Goal: Task Accomplishment & Management: Manage account settings

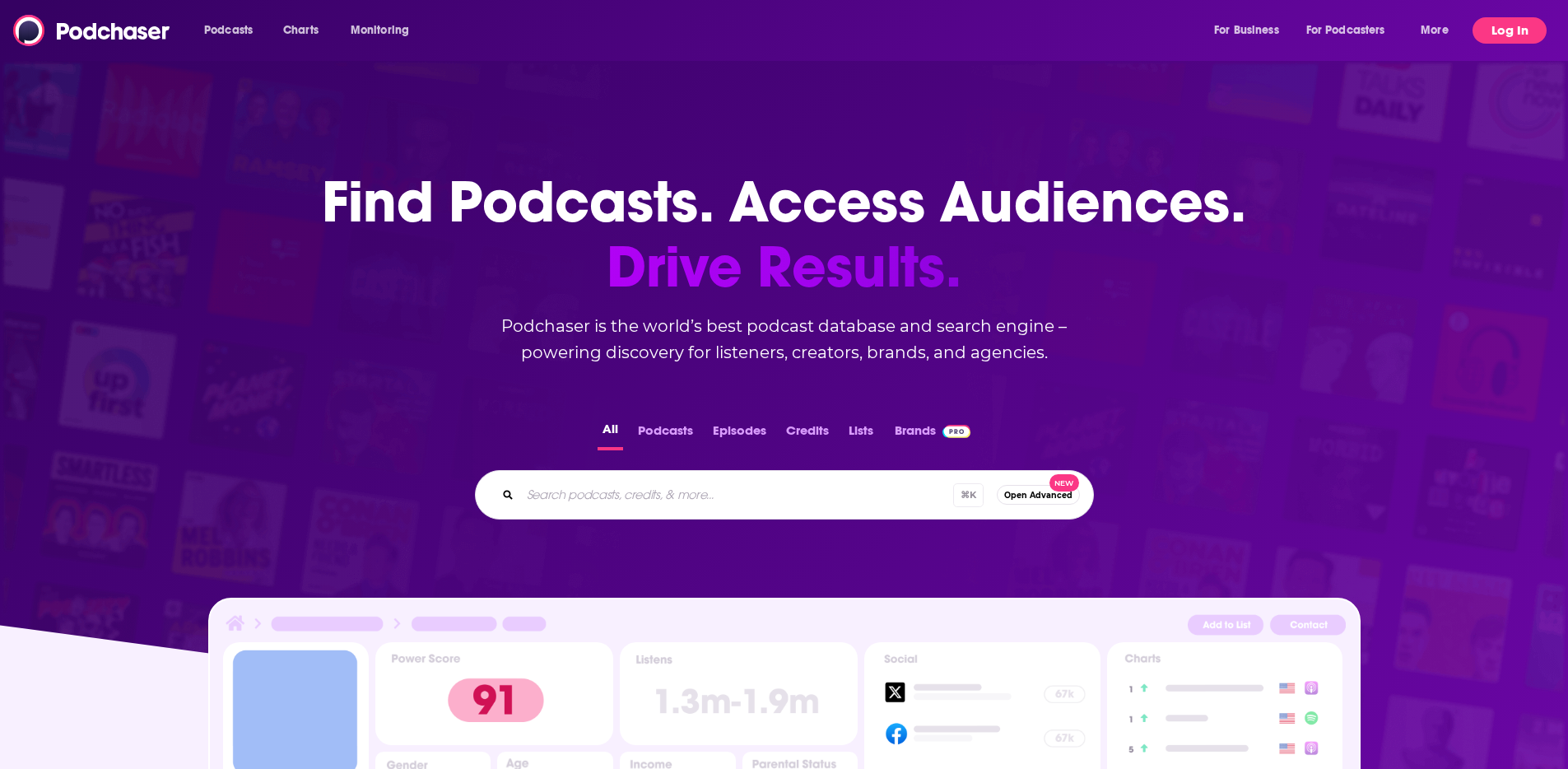
click at [1525, 32] on button "Log In" at bounding box center [1509, 31] width 74 height 26
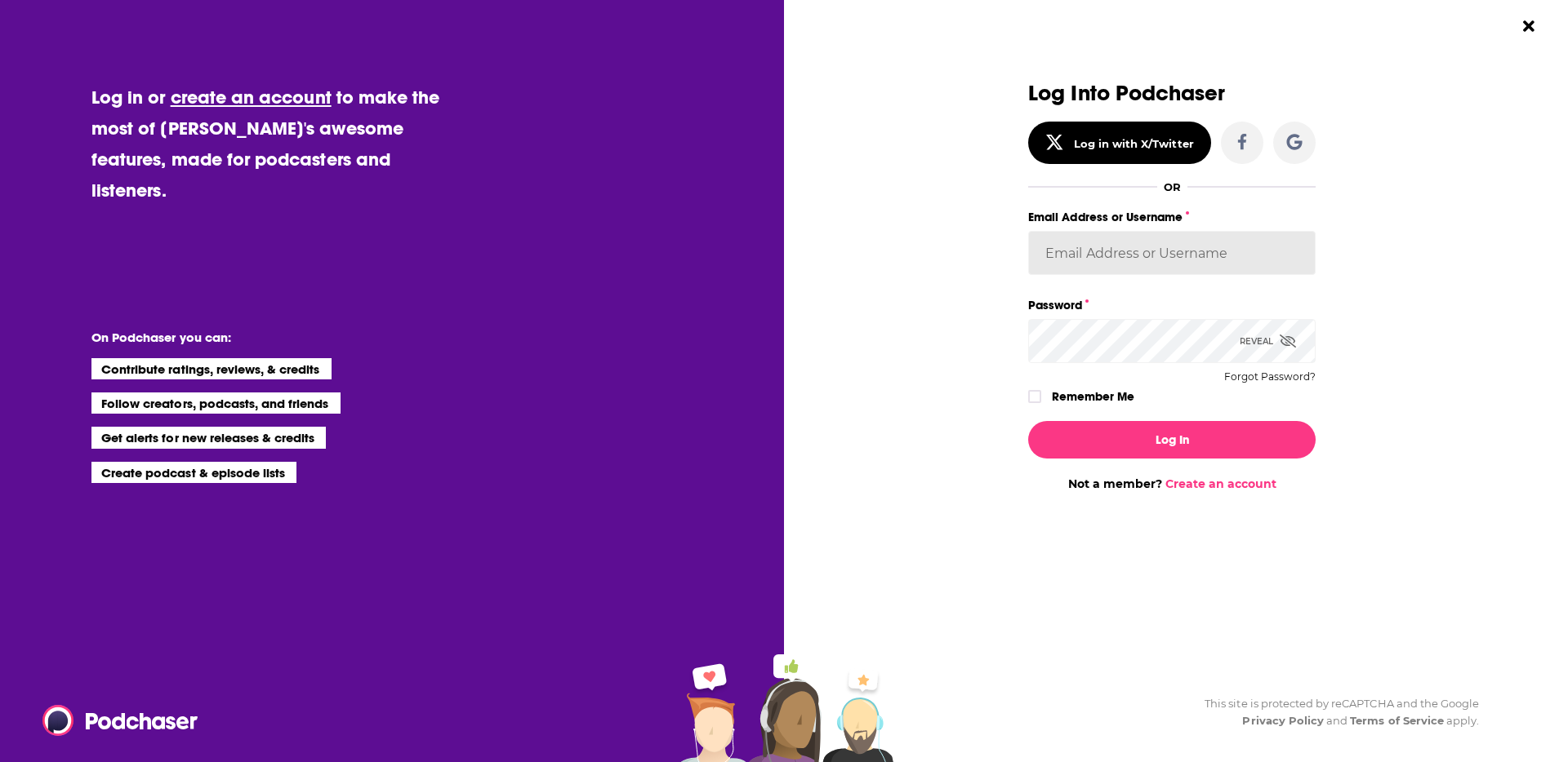
click at [1215, 247] on input "Email Address or Username" at bounding box center [1171, 253] width 288 height 44
type input "kmcmahon@box.com"
click at [1063, 435] on button "Log In" at bounding box center [1171, 439] width 288 height 38
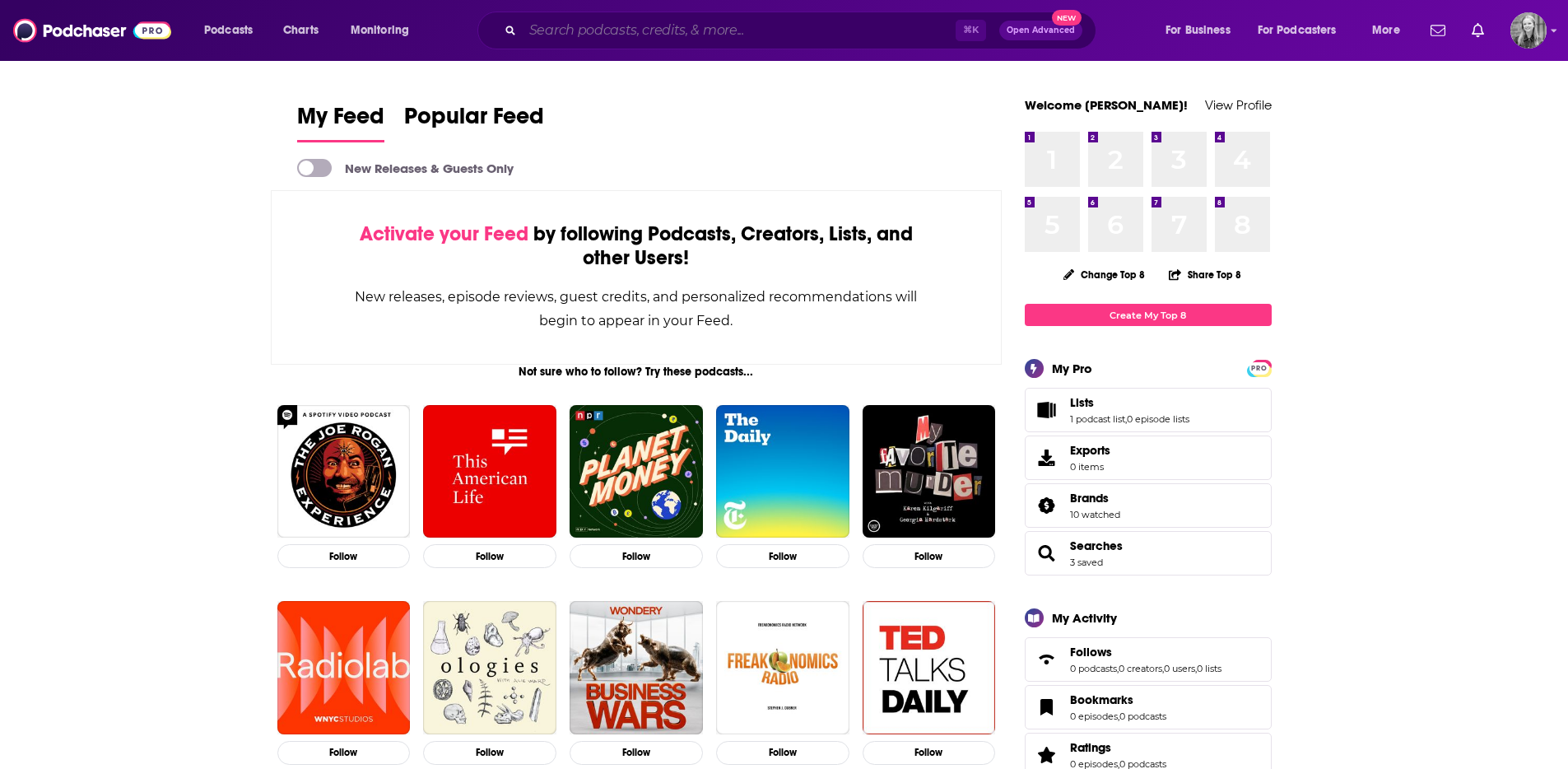
click at [747, 25] on input "Search podcasts, credits, & more..." at bounding box center [739, 31] width 433 height 26
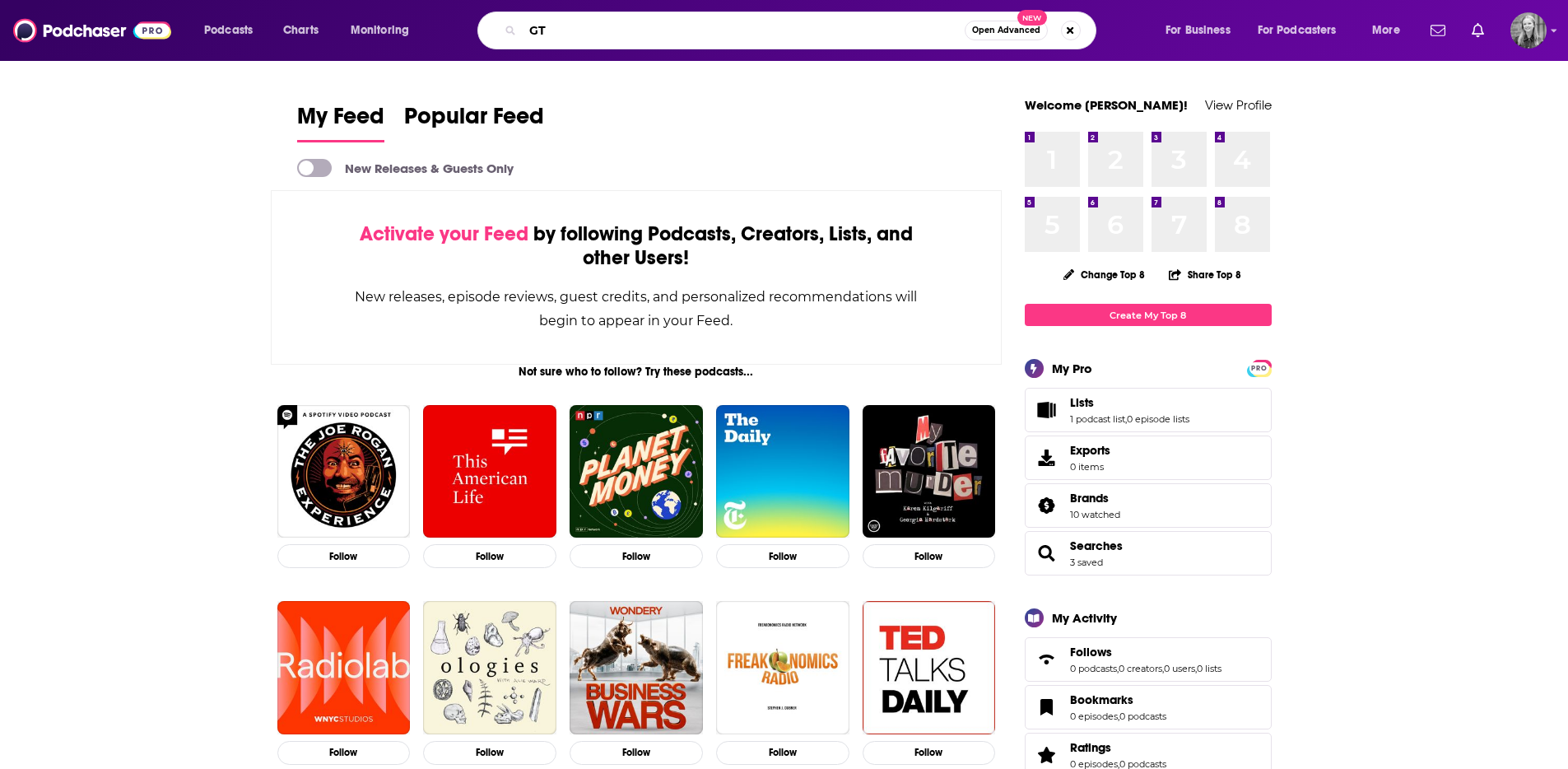
type input "G"
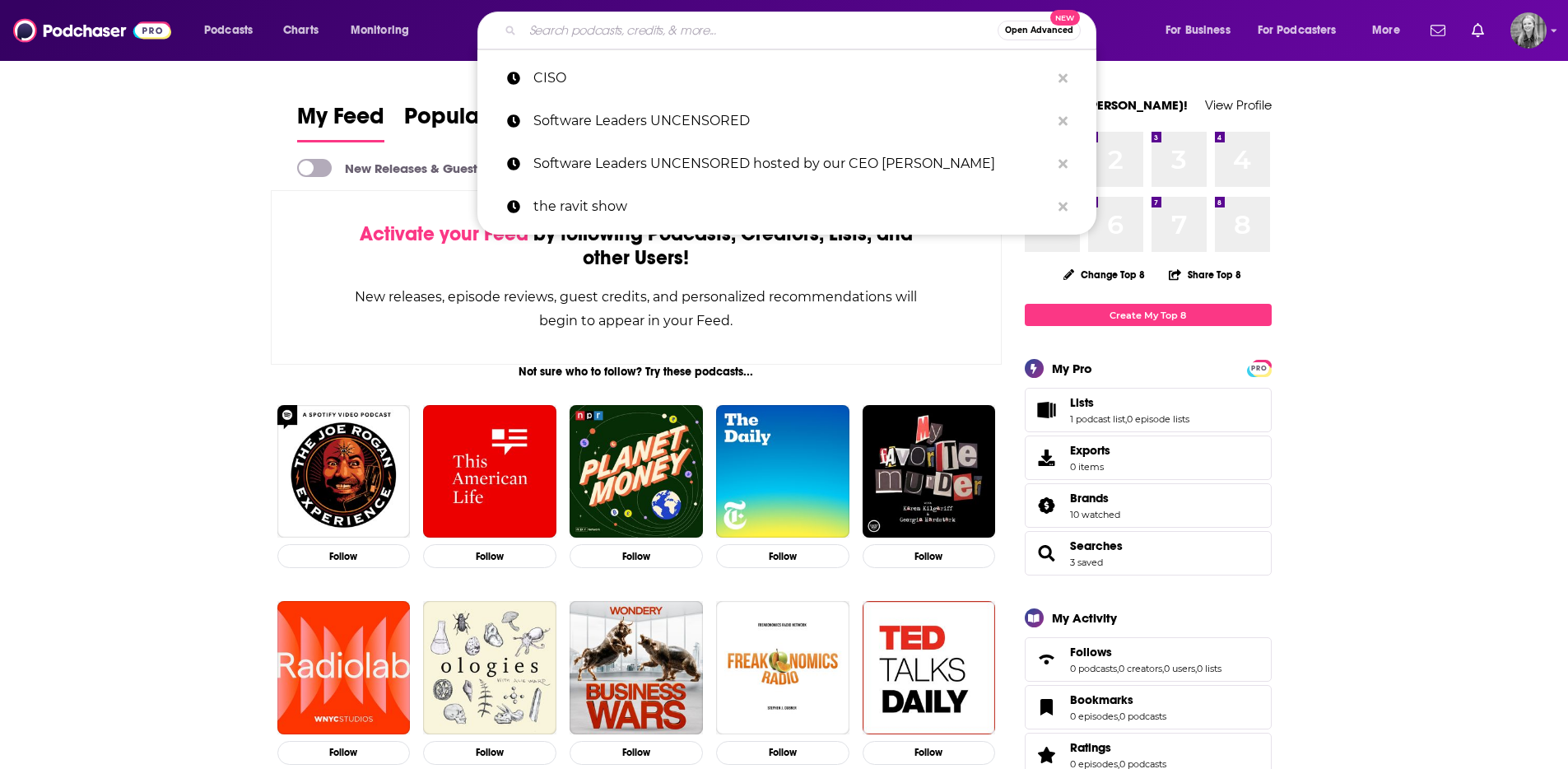
click at [687, 38] on input "Search podcasts, credits, & more..." at bounding box center [759, 31] width 475 height 26
paste input "Eric Kelleher"
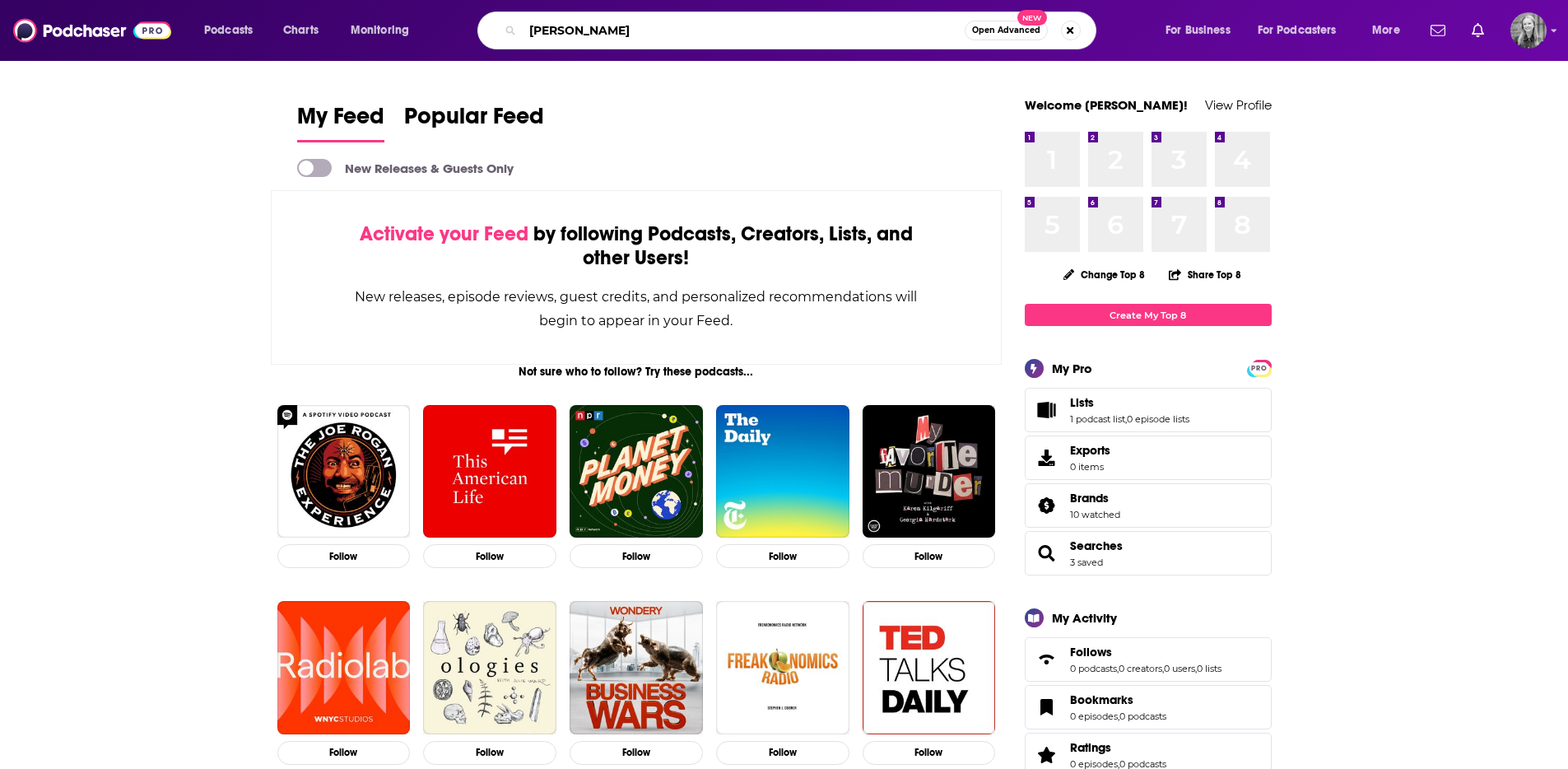
type input "Eric Kelleher"
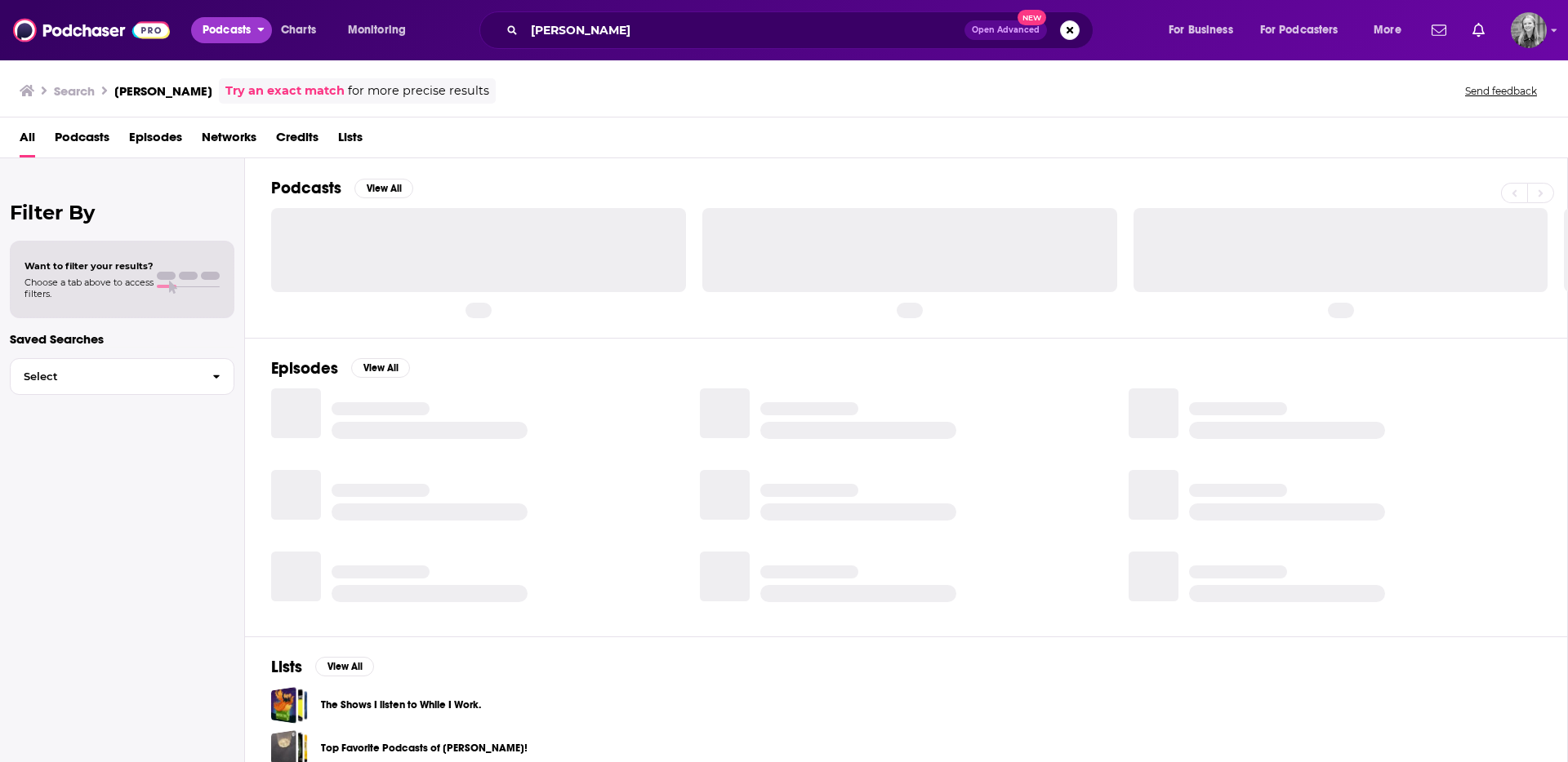
click at [226, 29] on span "Podcasts" at bounding box center [227, 30] width 48 height 23
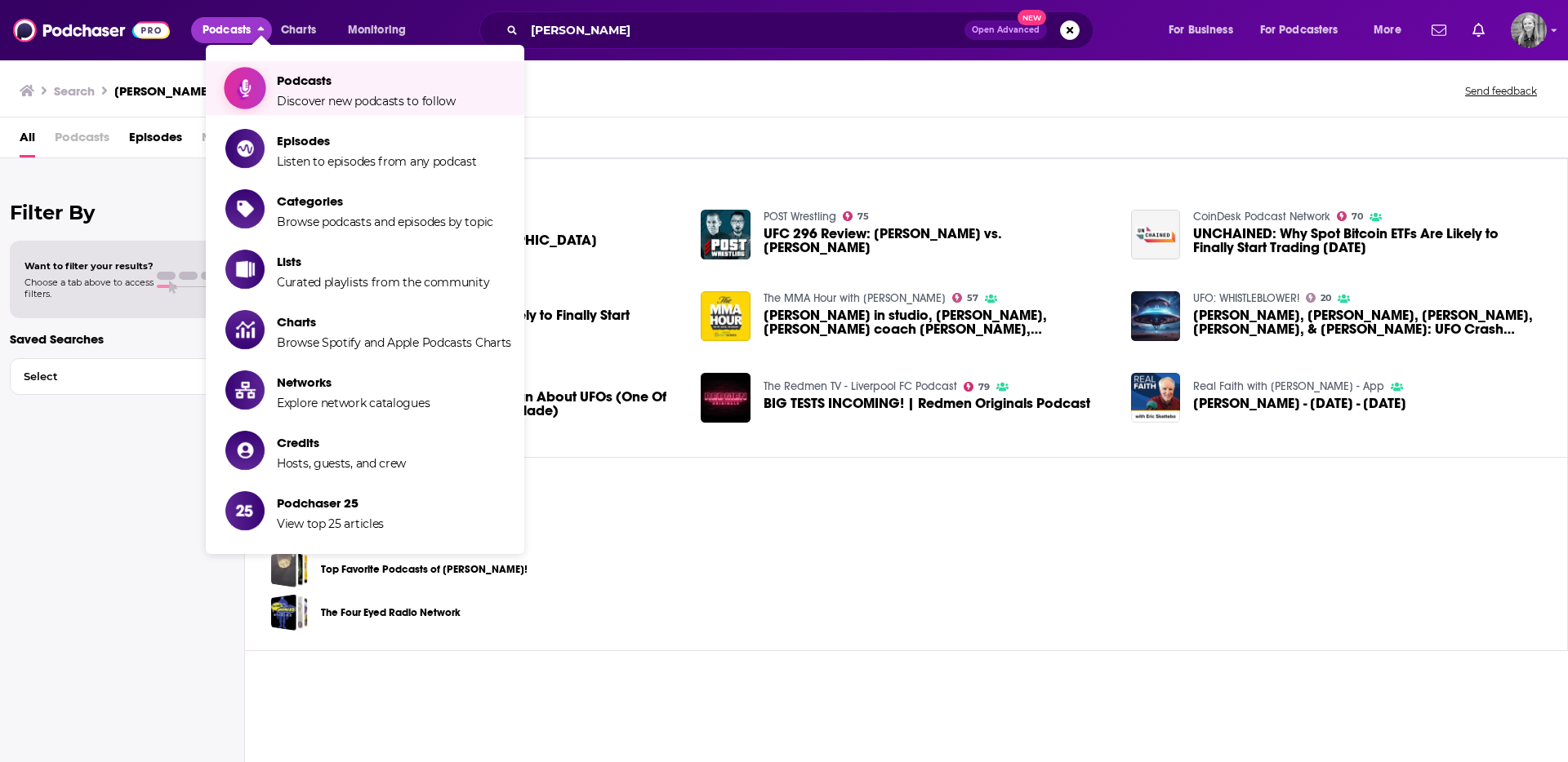
click at [463, 87] on link "Podcasts Discover new podcasts to follow" at bounding box center [368, 88] width 286 height 41
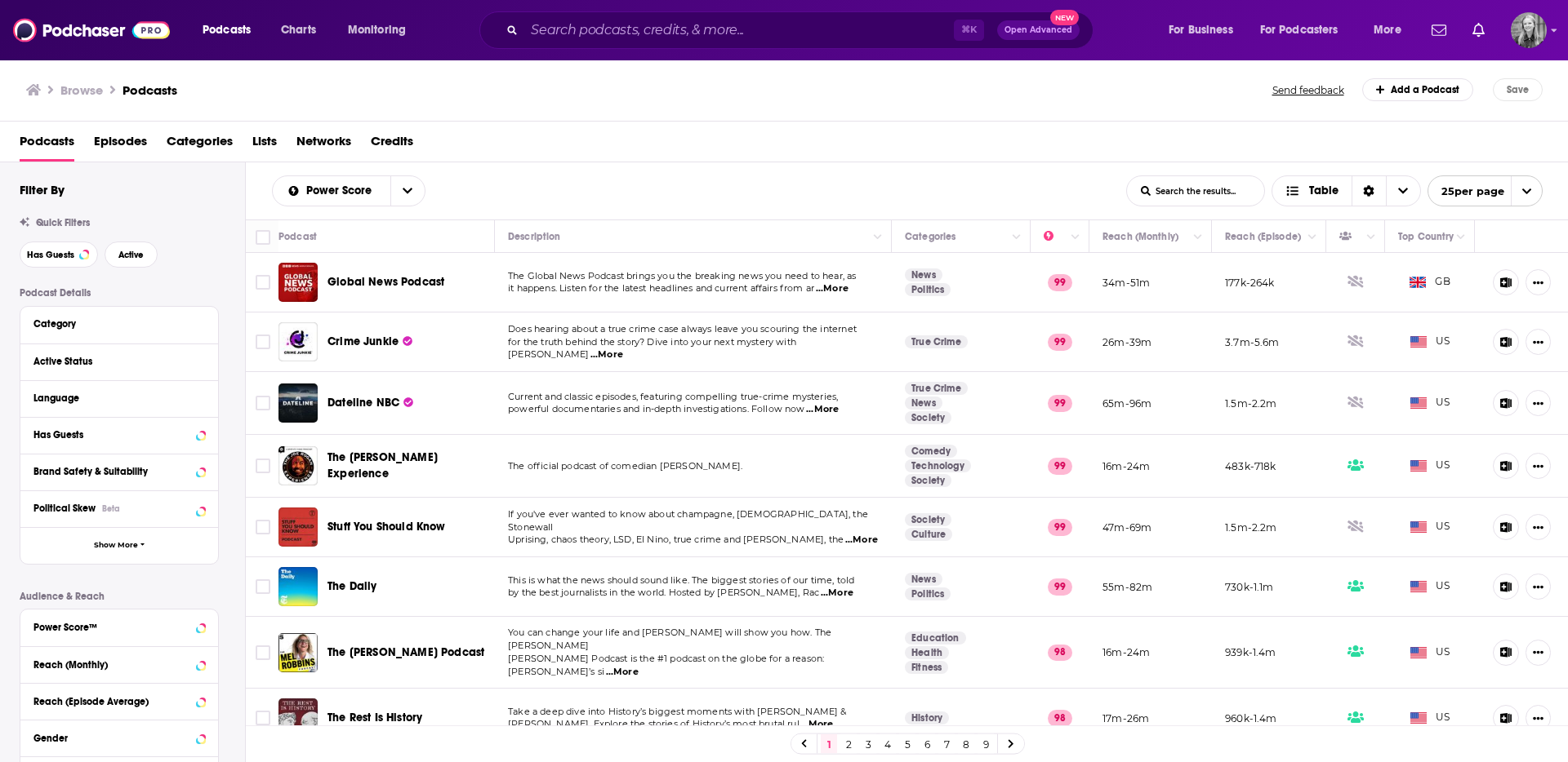
click at [1026, 29] on span "Open Advanced" at bounding box center [1038, 30] width 68 height 8
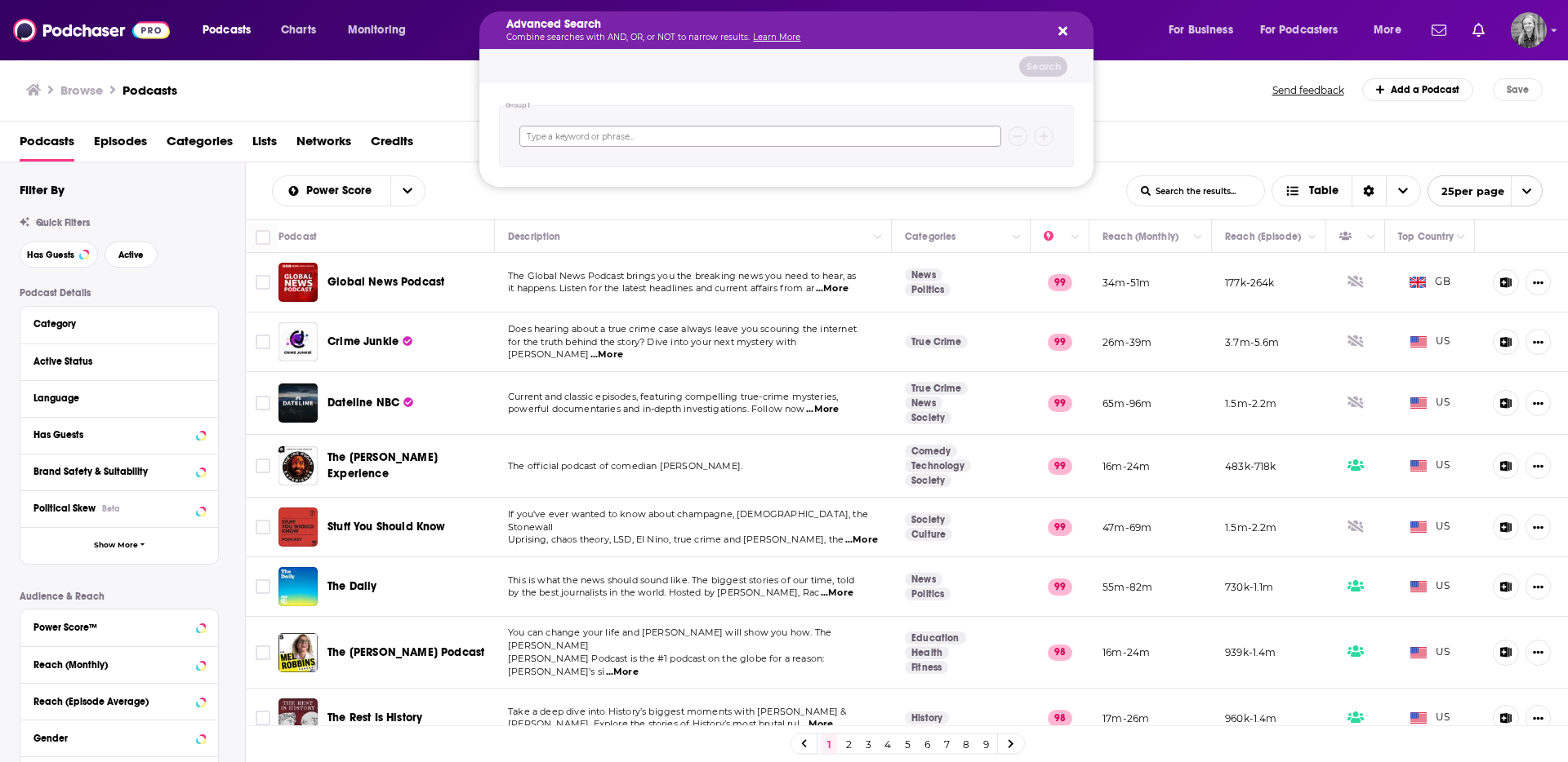
click at [550, 137] on input "Search podcasts, credits, & more..." at bounding box center [759, 136] width 482 height 21
type input "Chief Operating Officer"
click at [977, 69] on button "Clear All" at bounding box center [982, 67] width 50 height 11
click at [1060, 31] on icon "Search podcasts, credits, & more..." at bounding box center [1063, 31] width 9 height 9
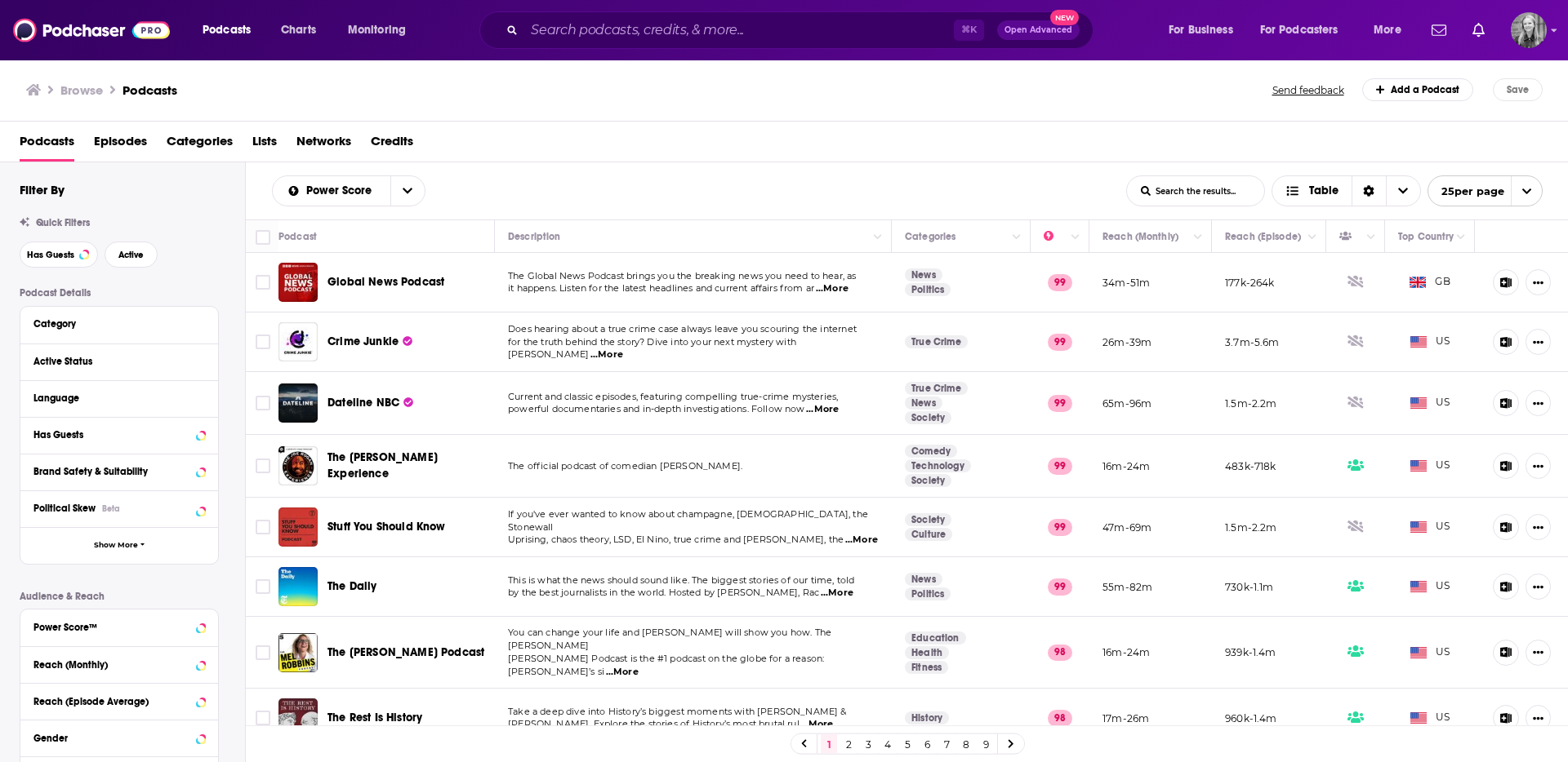
click at [1125, 79] on div "Browse Podcasts" at bounding box center [649, 90] width 1248 height 23
click at [123, 30] on img at bounding box center [91, 31] width 156 height 31
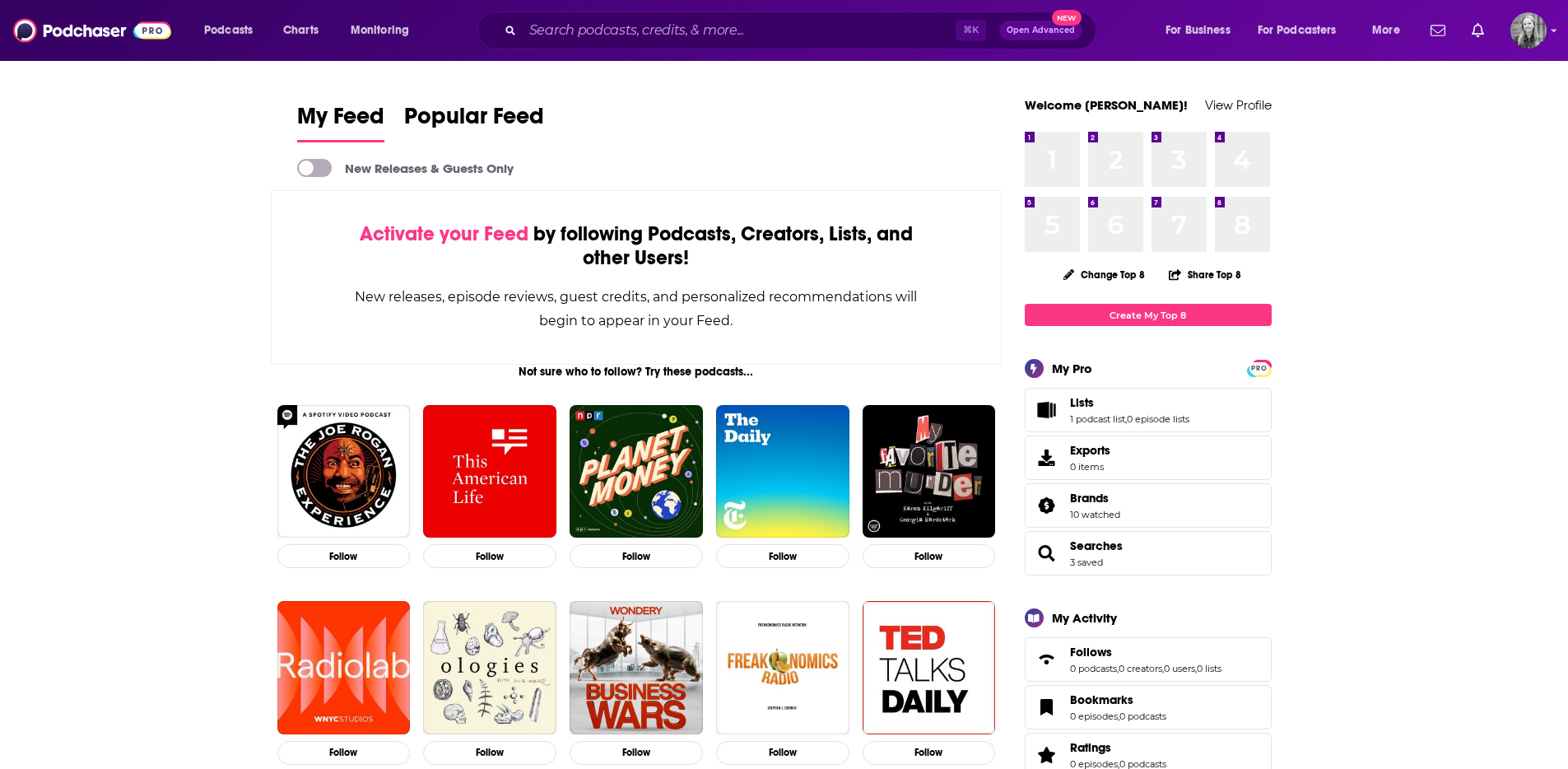
click at [1123, 411] on link "Lists" at bounding box center [1130, 403] width 119 height 15
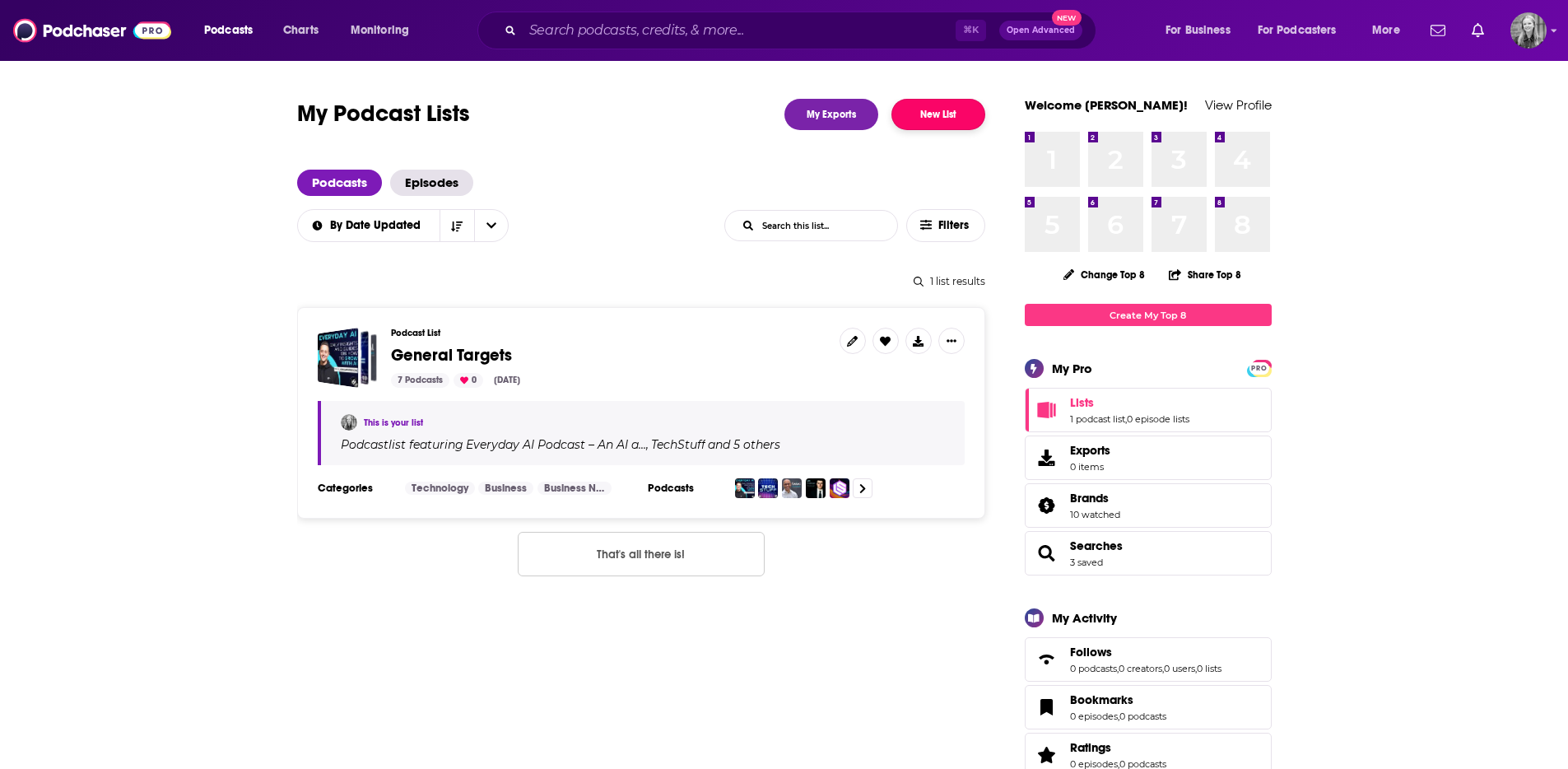
click at [917, 123] on button "New List" at bounding box center [938, 115] width 94 height 32
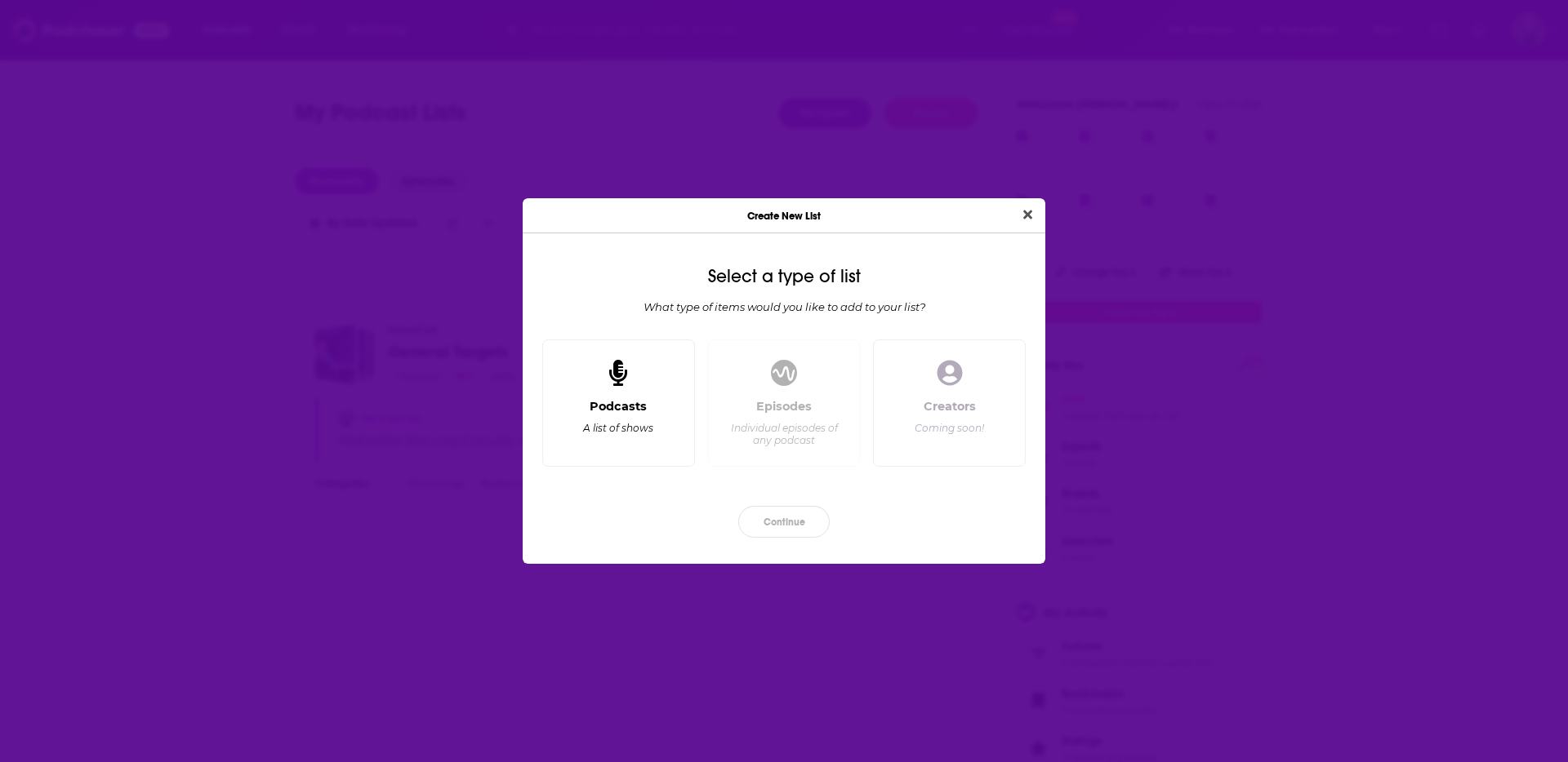
click at [636, 368] on div "Dialog" at bounding box center [618, 373] width 39 height 39
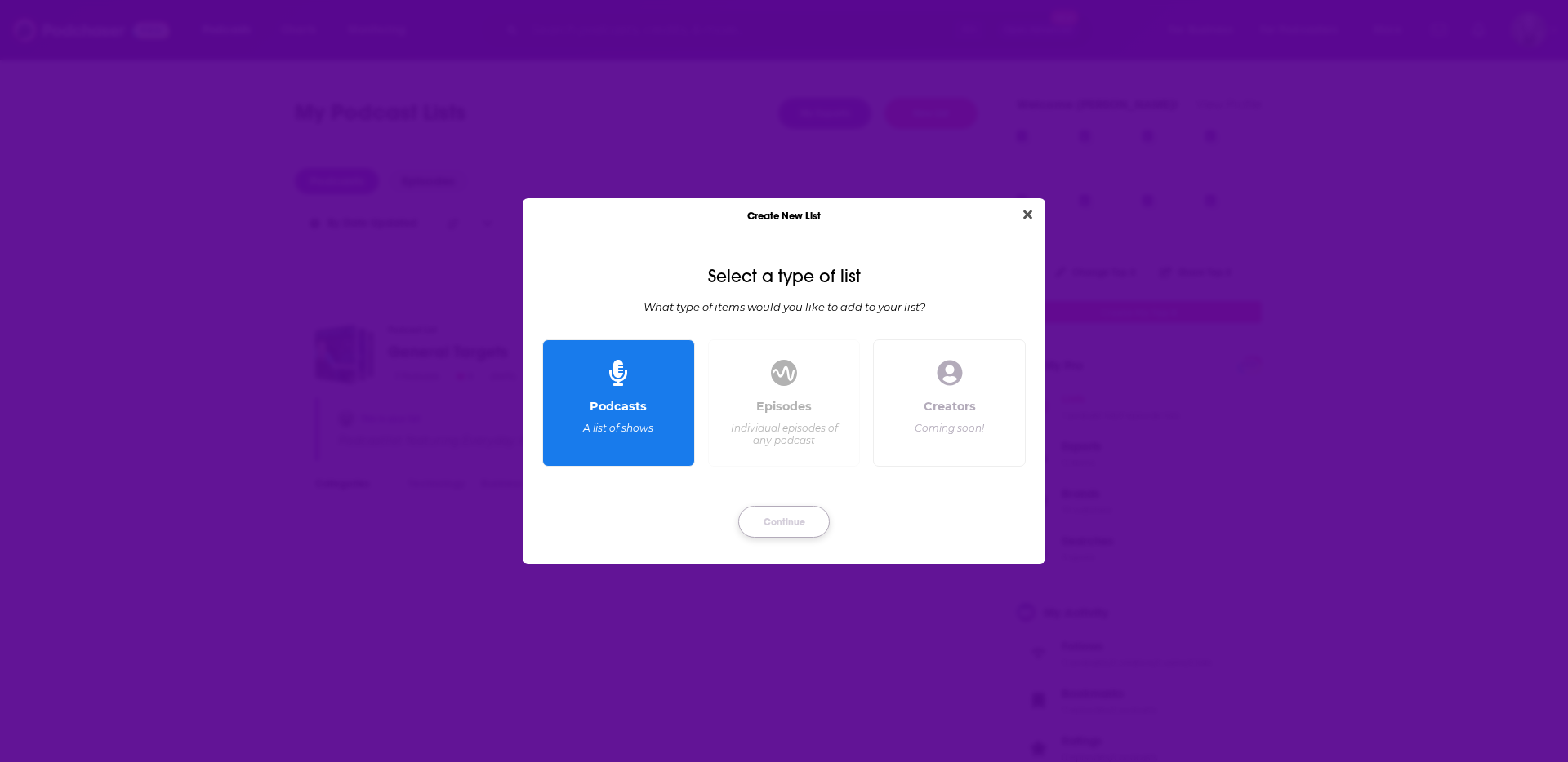
click at [817, 524] on button "Continue" at bounding box center [784, 522] width 92 height 31
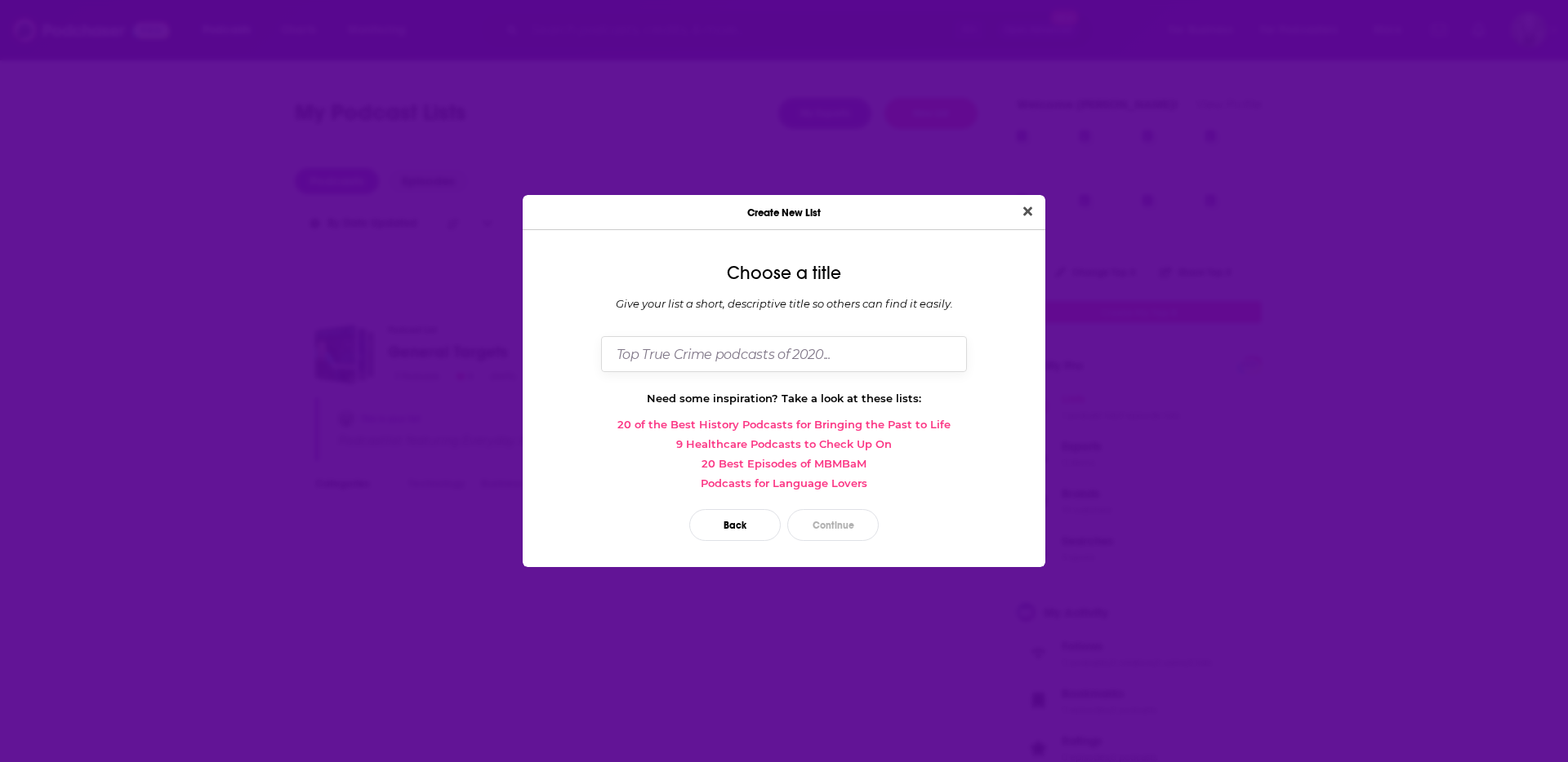
click at [754, 351] on input "Dialog" at bounding box center [784, 354] width 365 height 35
type input "O"
type input "COO"
click at [841, 532] on button "Continue" at bounding box center [833, 525] width 92 height 31
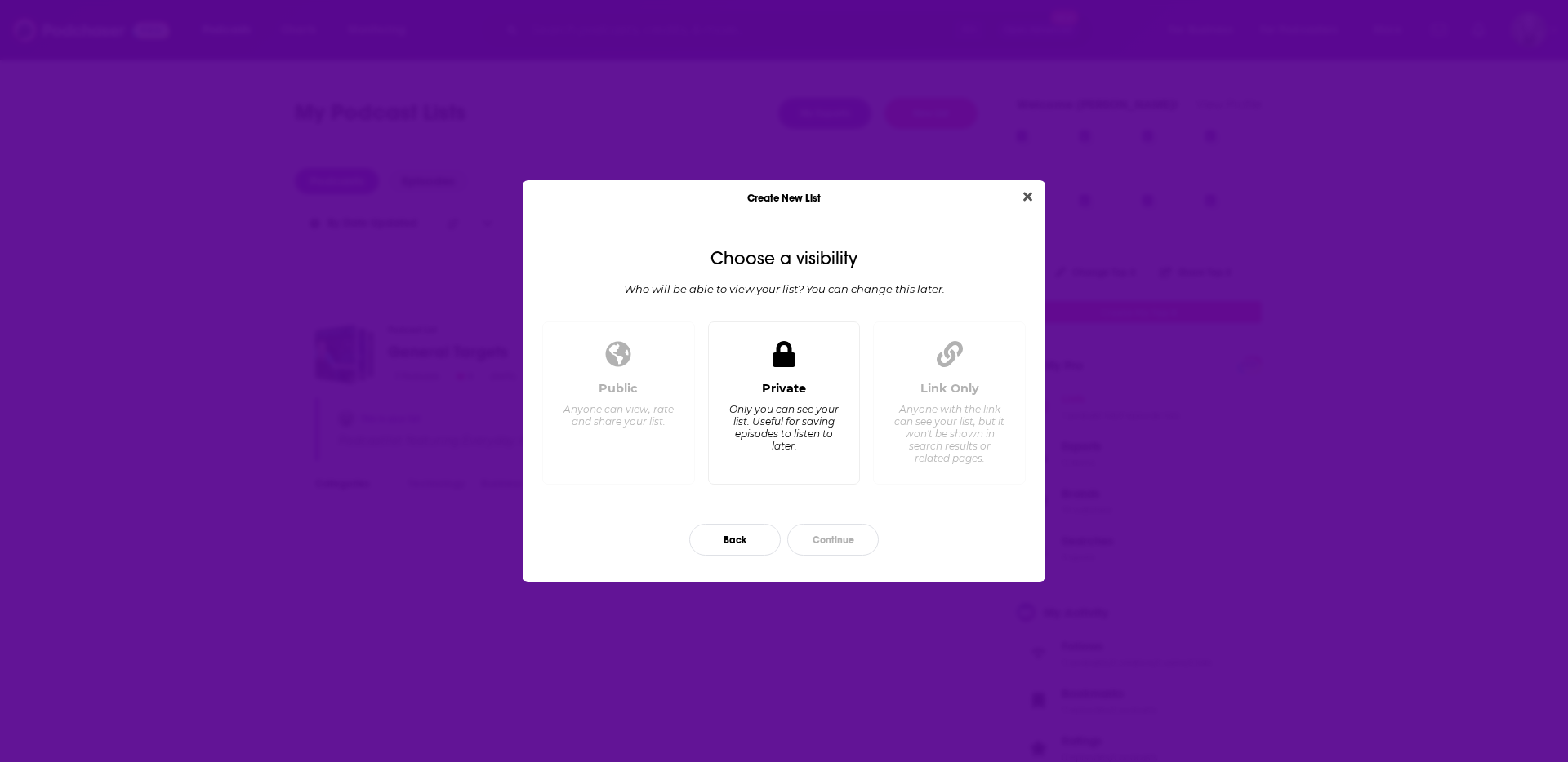
click at [800, 406] on div "Only you can see your list. Useful for saving episodes to listen to later." at bounding box center [783, 427] width 112 height 49
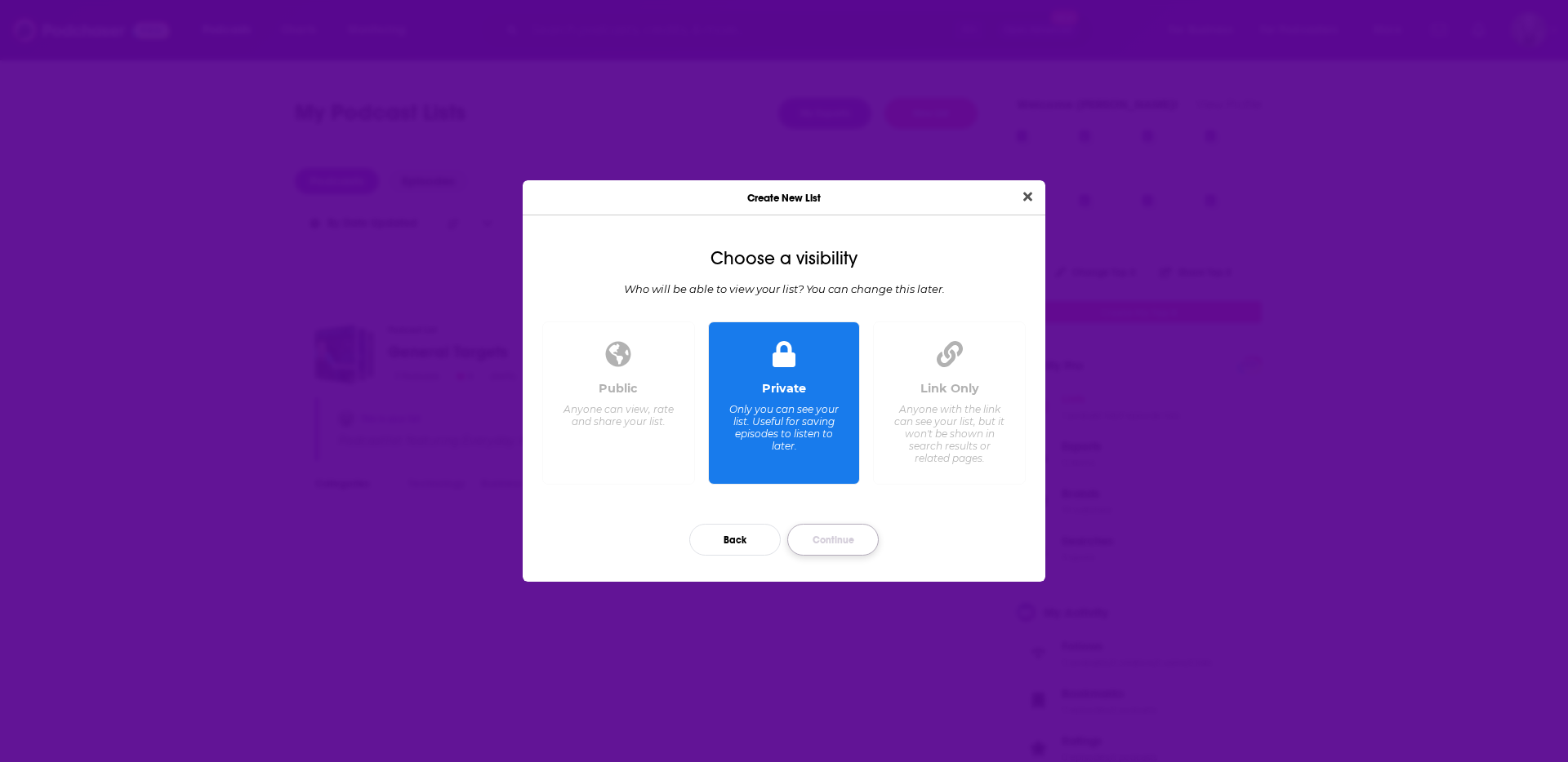
click at [862, 540] on button "Continue" at bounding box center [833, 540] width 92 height 31
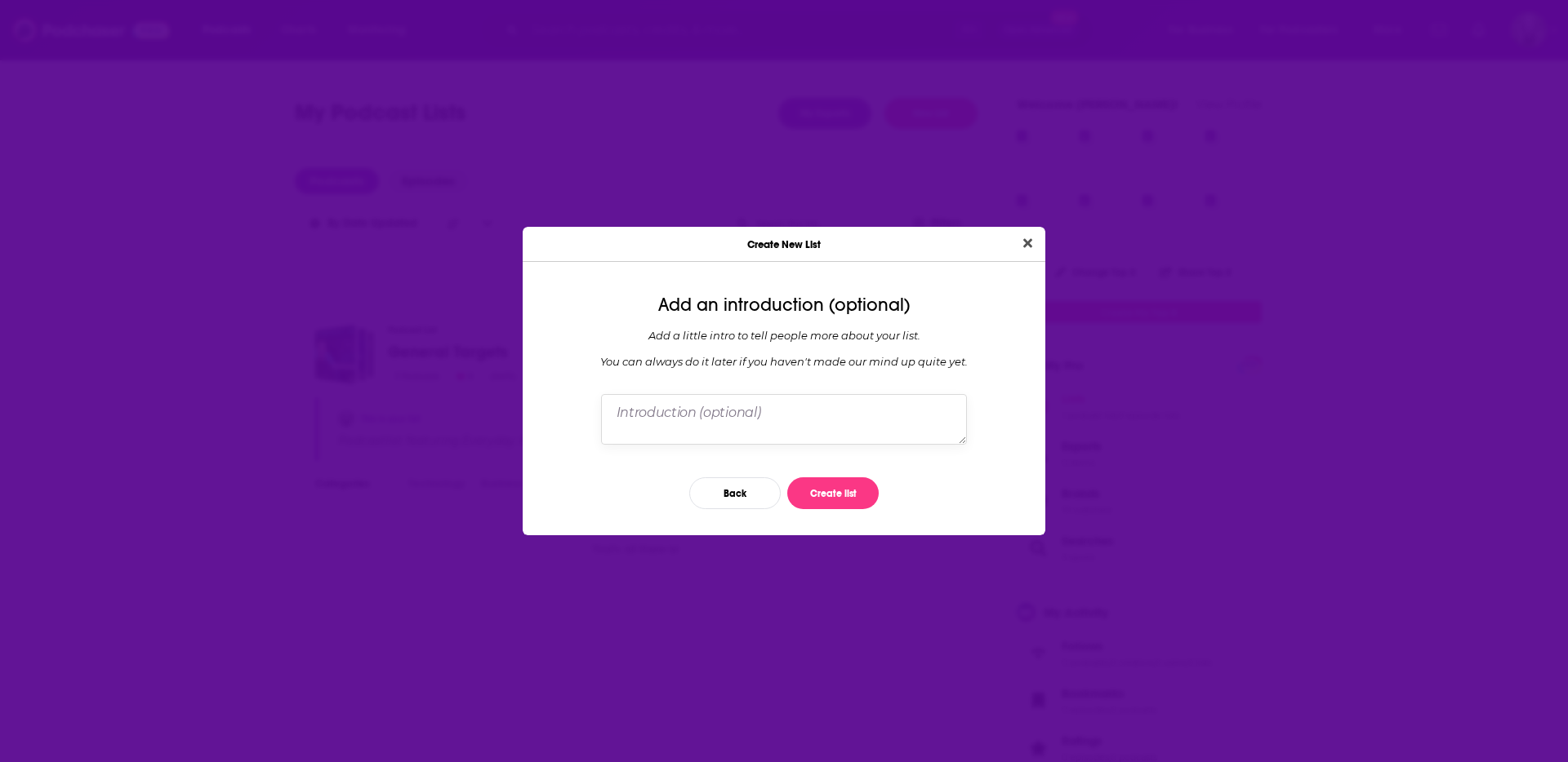
click at [774, 438] on textarea "Dialog" at bounding box center [784, 419] width 365 height 51
click at [814, 499] on button "Create list" at bounding box center [833, 493] width 92 height 31
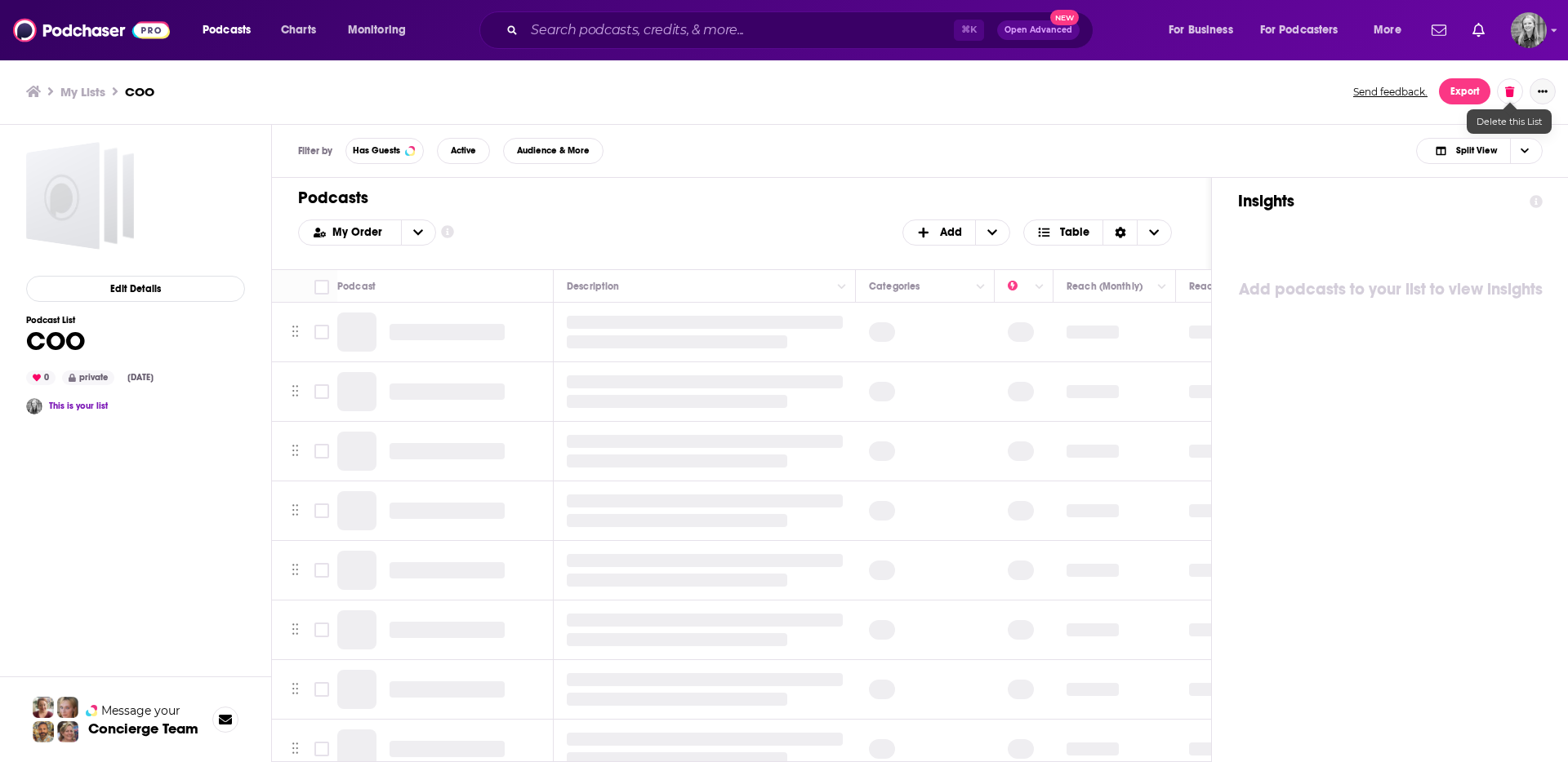
click at [1552, 91] on button "Show More Button" at bounding box center [1542, 92] width 26 height 26
click at [1475, 193] on button "Add Podcasts" at bounding box center [1486, 190] width 156 height 31
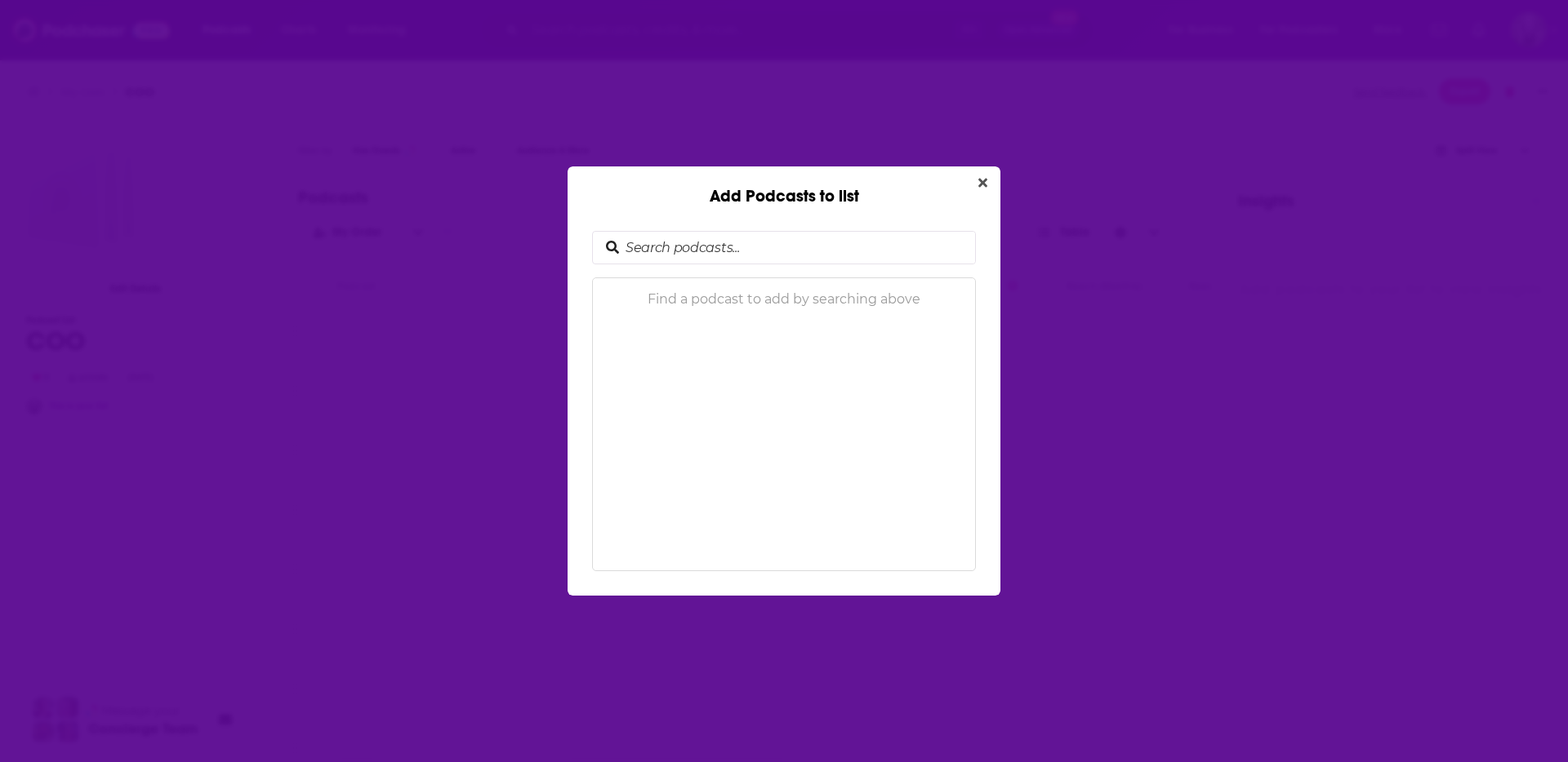
click at [706, 247] on input "Add Podcasts to list" at bounding box center [796, 248] width 356 height 31
click at [745, 303] on p "Find a podcast to add by searching above" at bounding box center [784, 299] width 382 height 16
click at [978, 179] on icon "Close" at bounding box center [982, 183] width 9 height 9
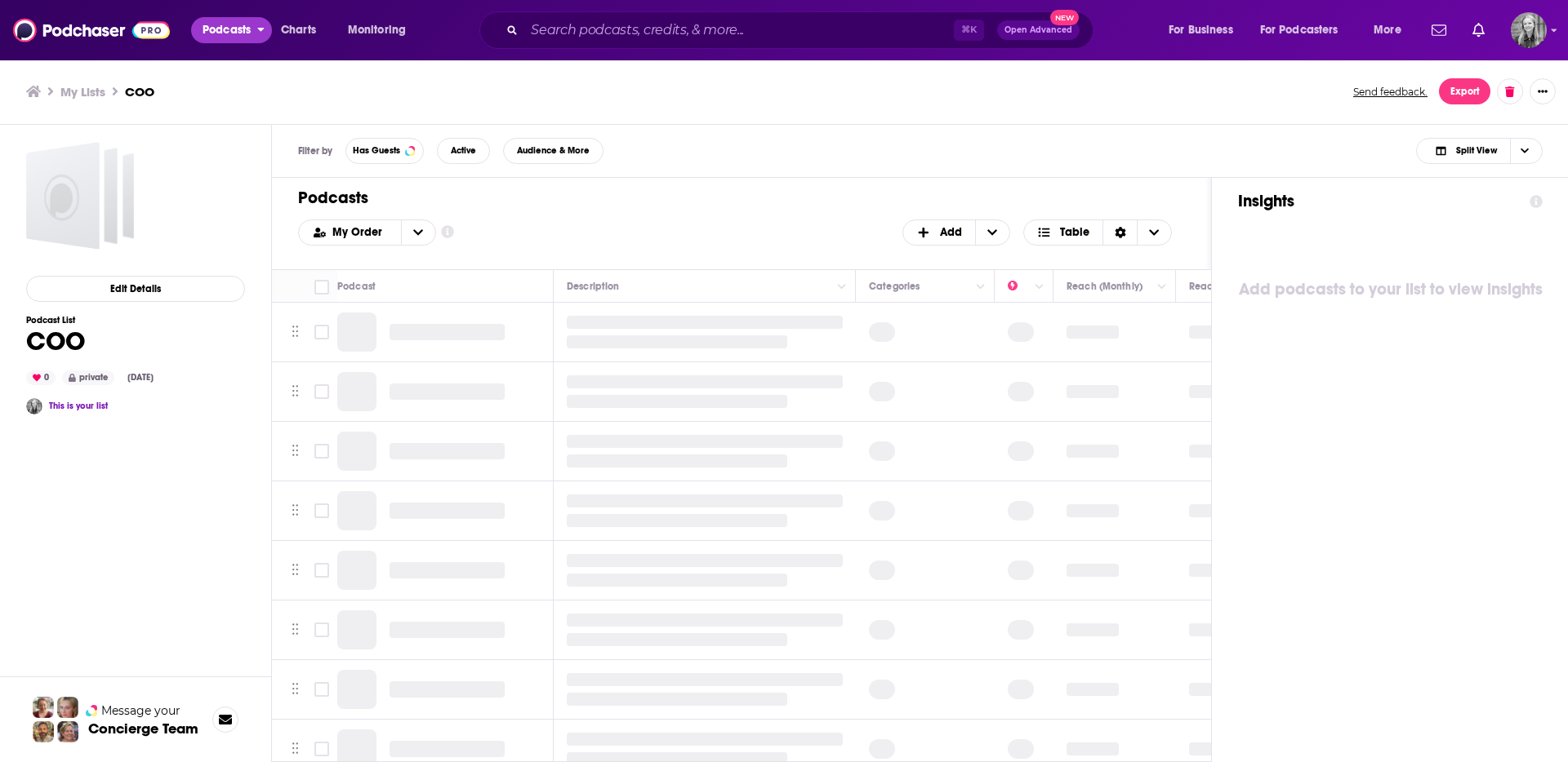
click at [207, 30] on span "Podcasts" at bounding box center [227, 30] width 48 height 23
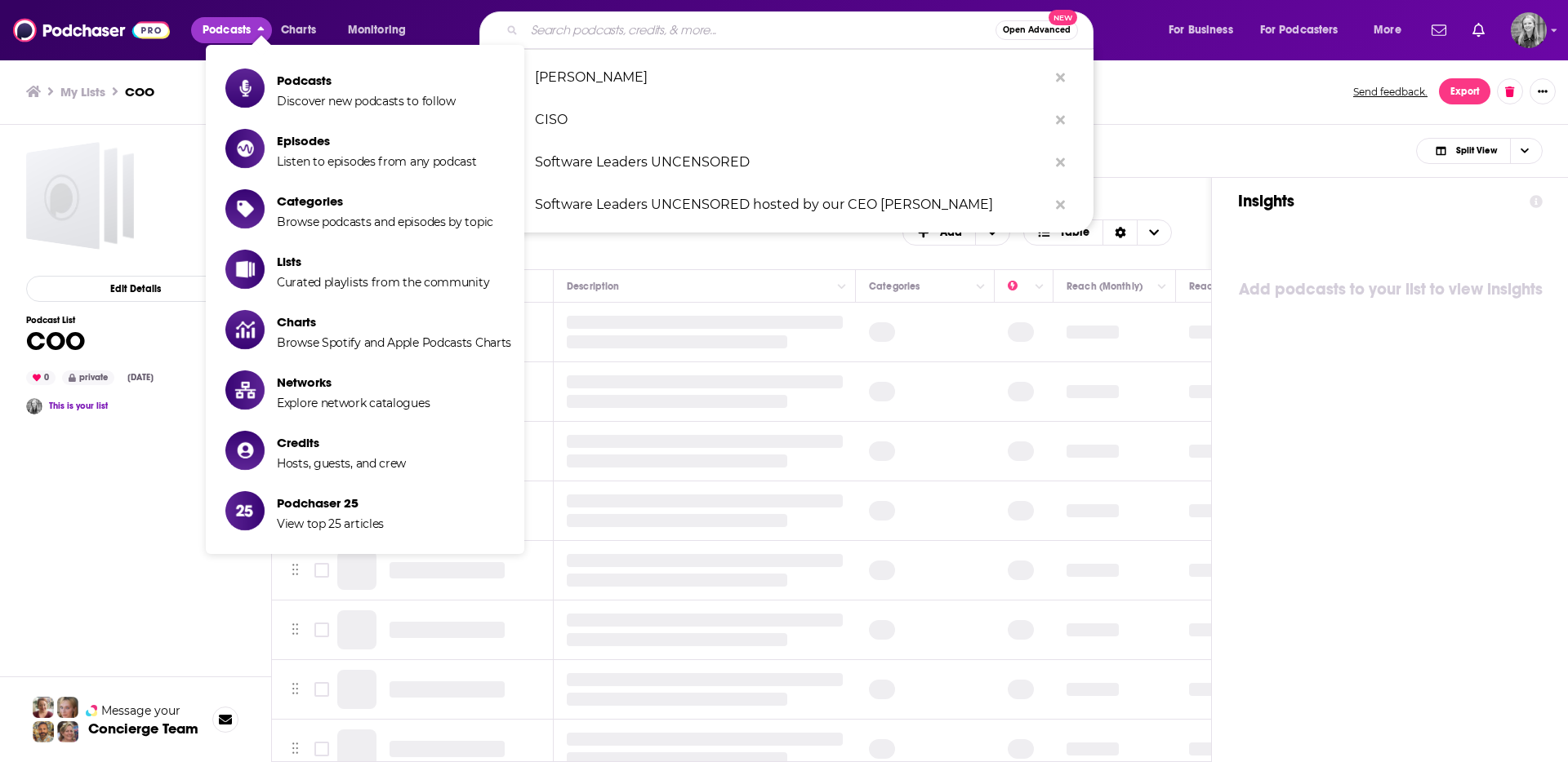
click at [629, 31] on input "Search podcasts, credits, & more..." at bounding box center [759, 31] width 471 height 26
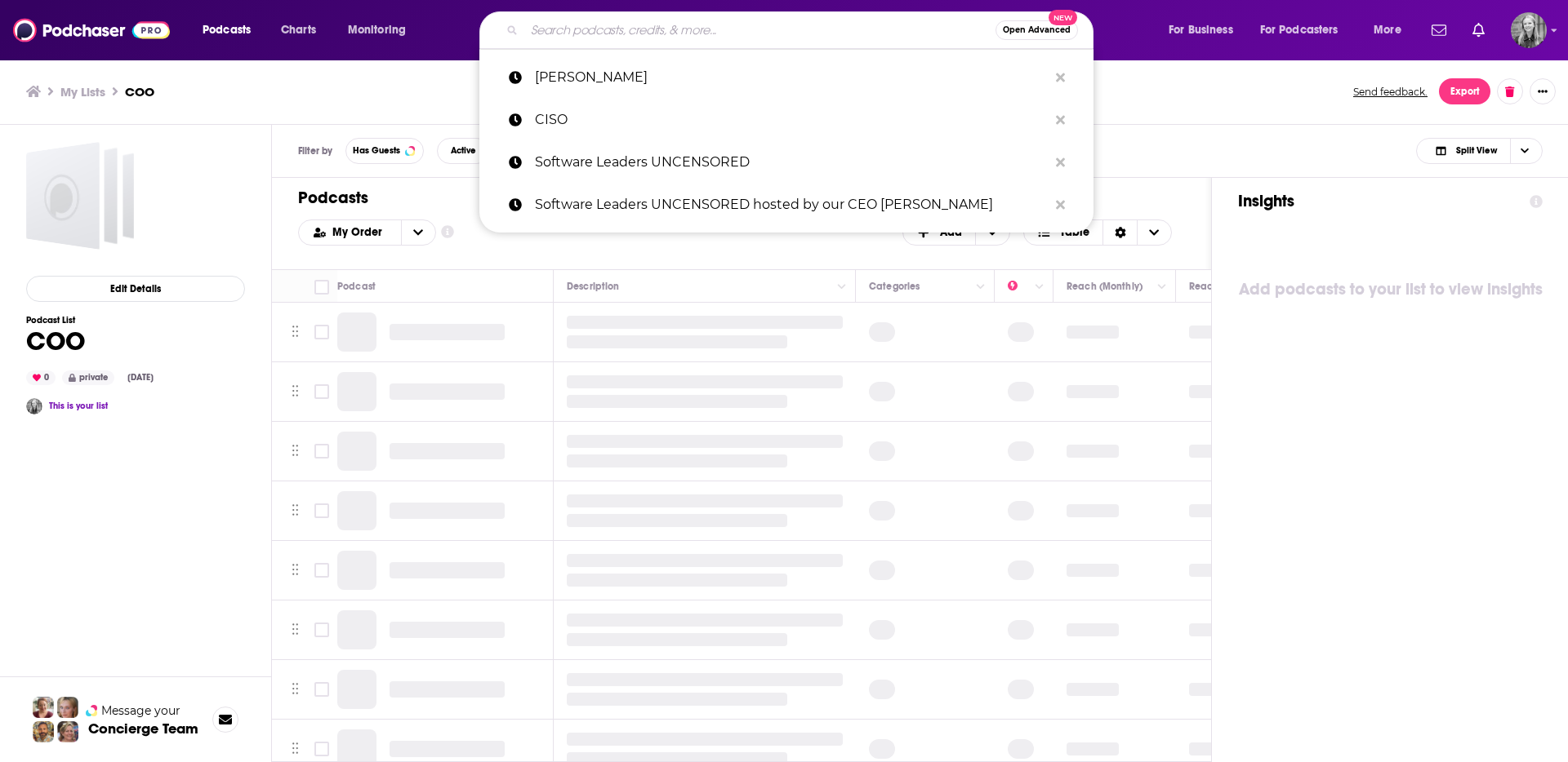
click at [1061, 26] on span "Open Advanced" at bounding box center [1036, 30] width 68 height 8
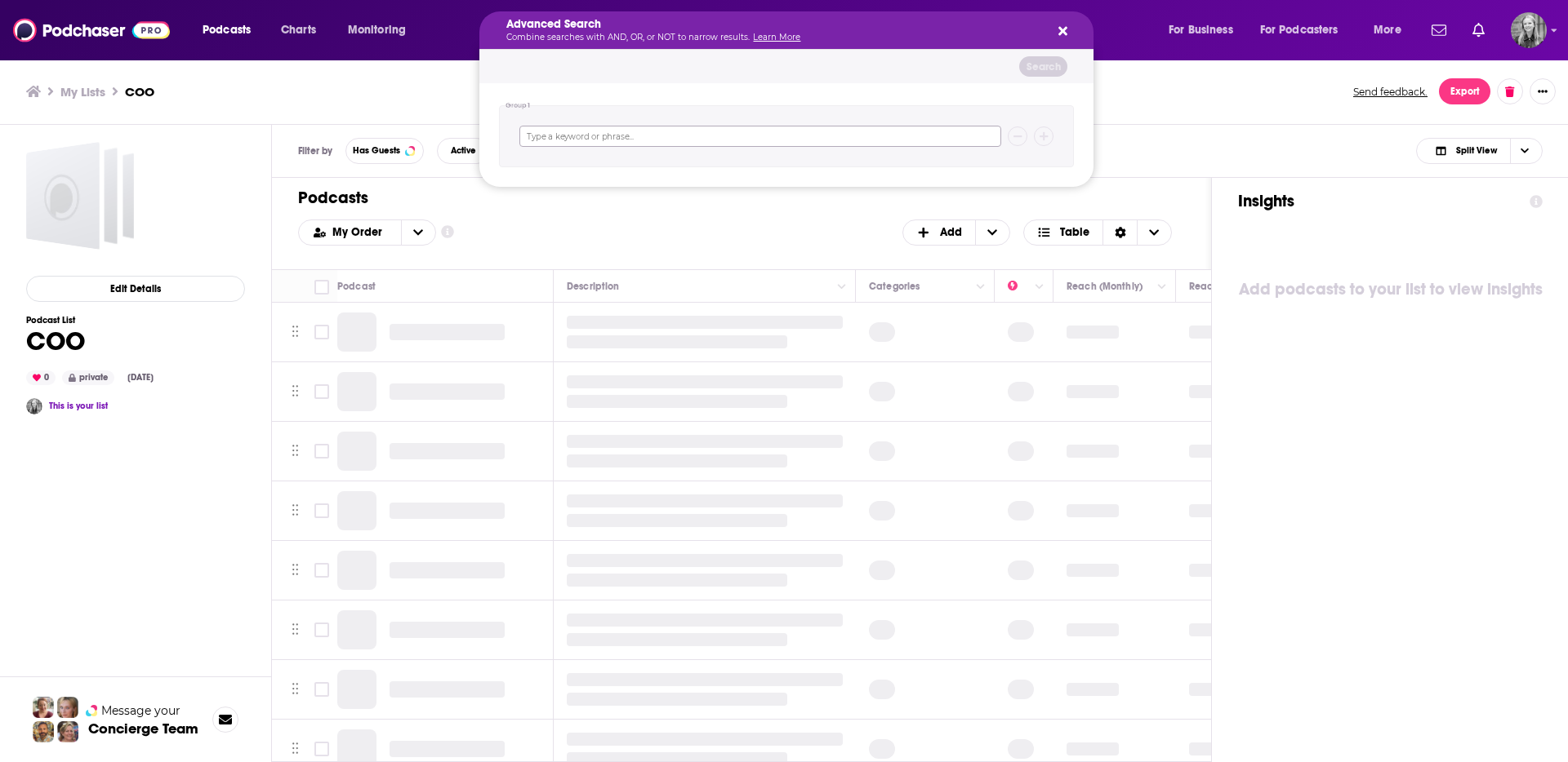
click at [636, 131] on input "Search podcasts, credits, & more..." at bounding box center [759, 136] width 482 height 21
click at [1176, 100] on div "My Lists COO Send feedback. Export" at bounding box center [784, 92] width 1516 height 26
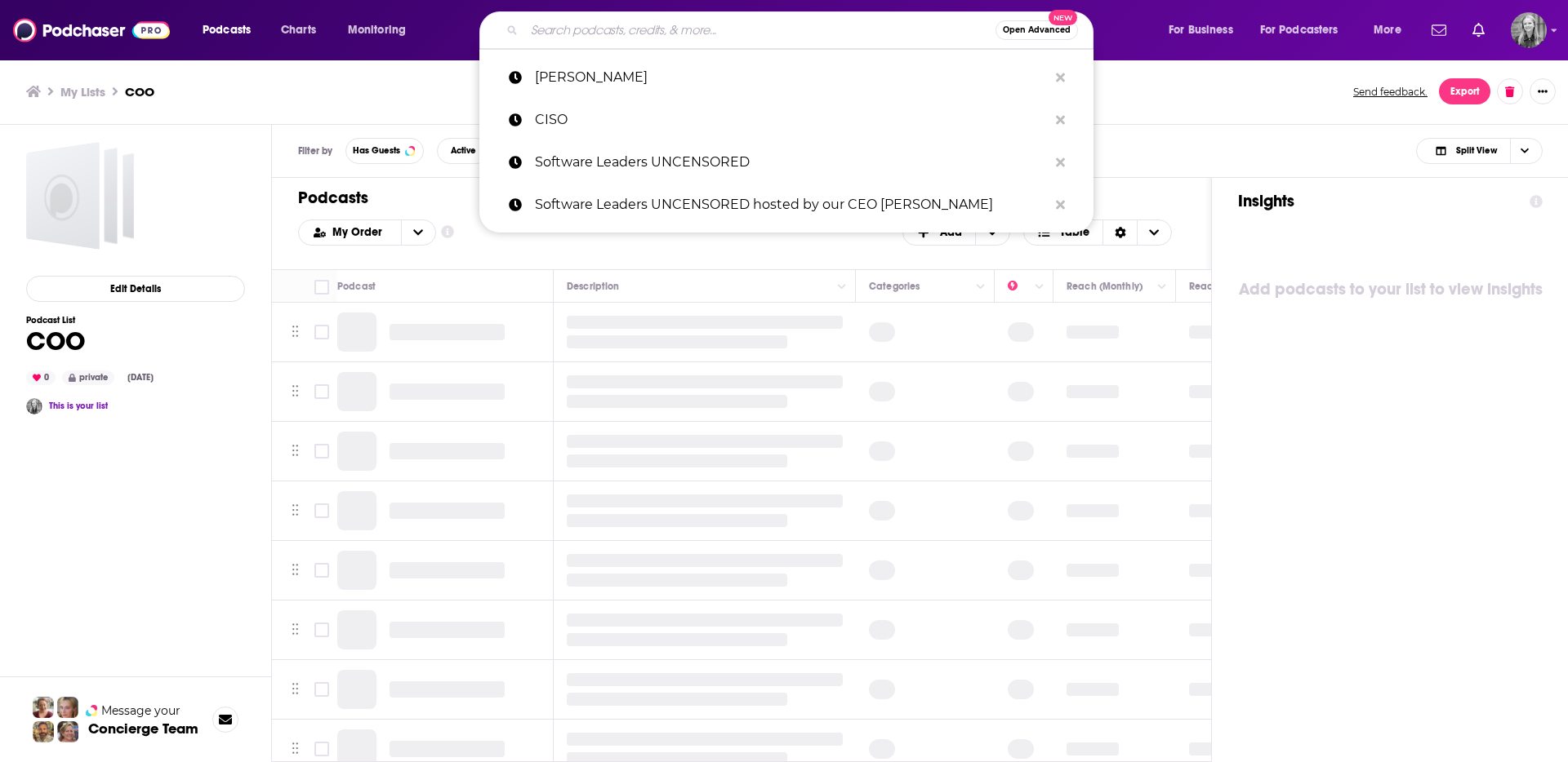
click at [1165, 88] on ul "My Lists COO" at bounding box center [680, 92] width 1309 height 16
click at [664, 24] on input "Search podcasts, credits, & more..." at bounding box center [759, 31] width 471 height 26
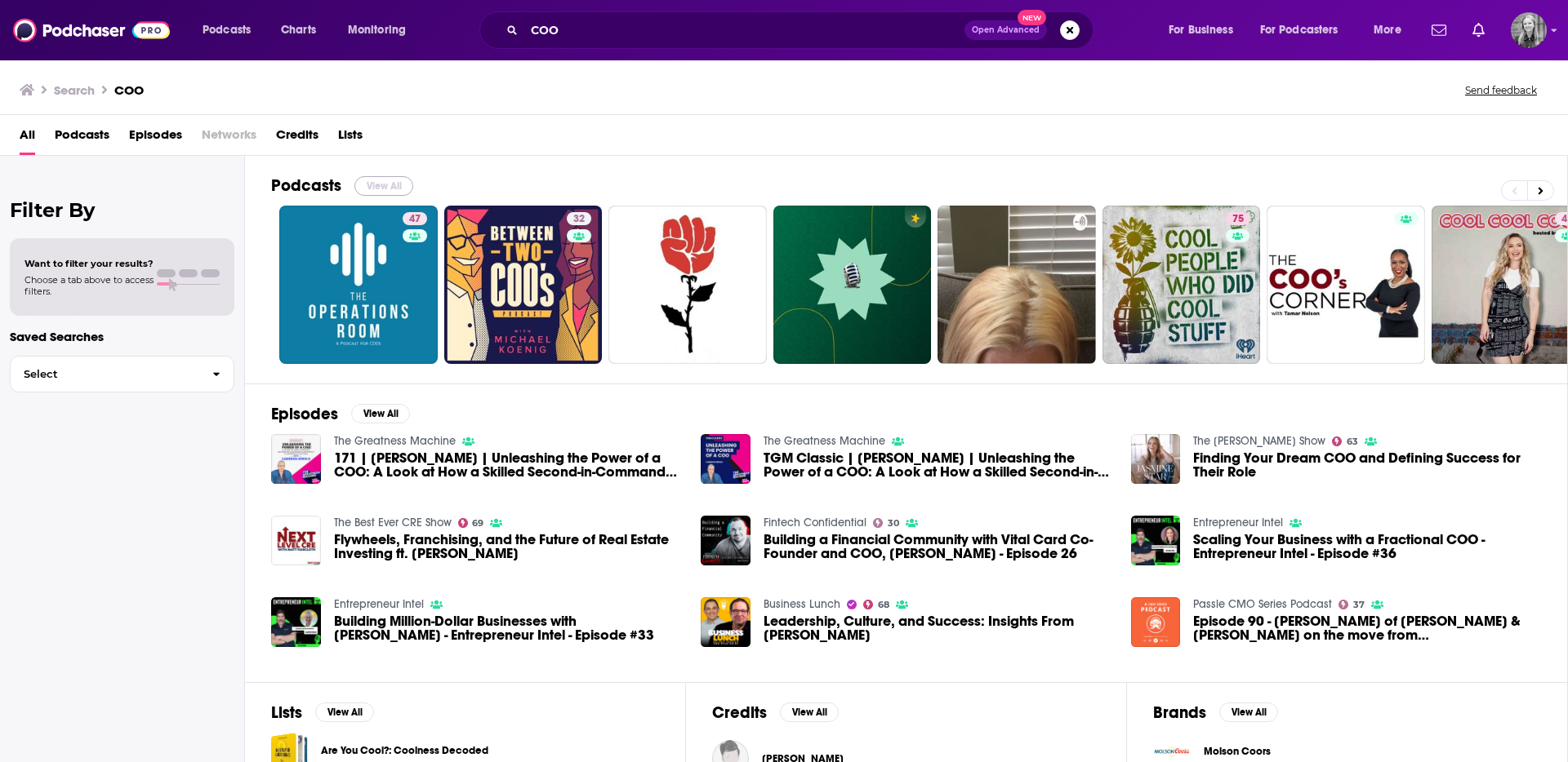
click at [377, 185] on button "View All" at bounding box center [384, 186] width 59 height 19
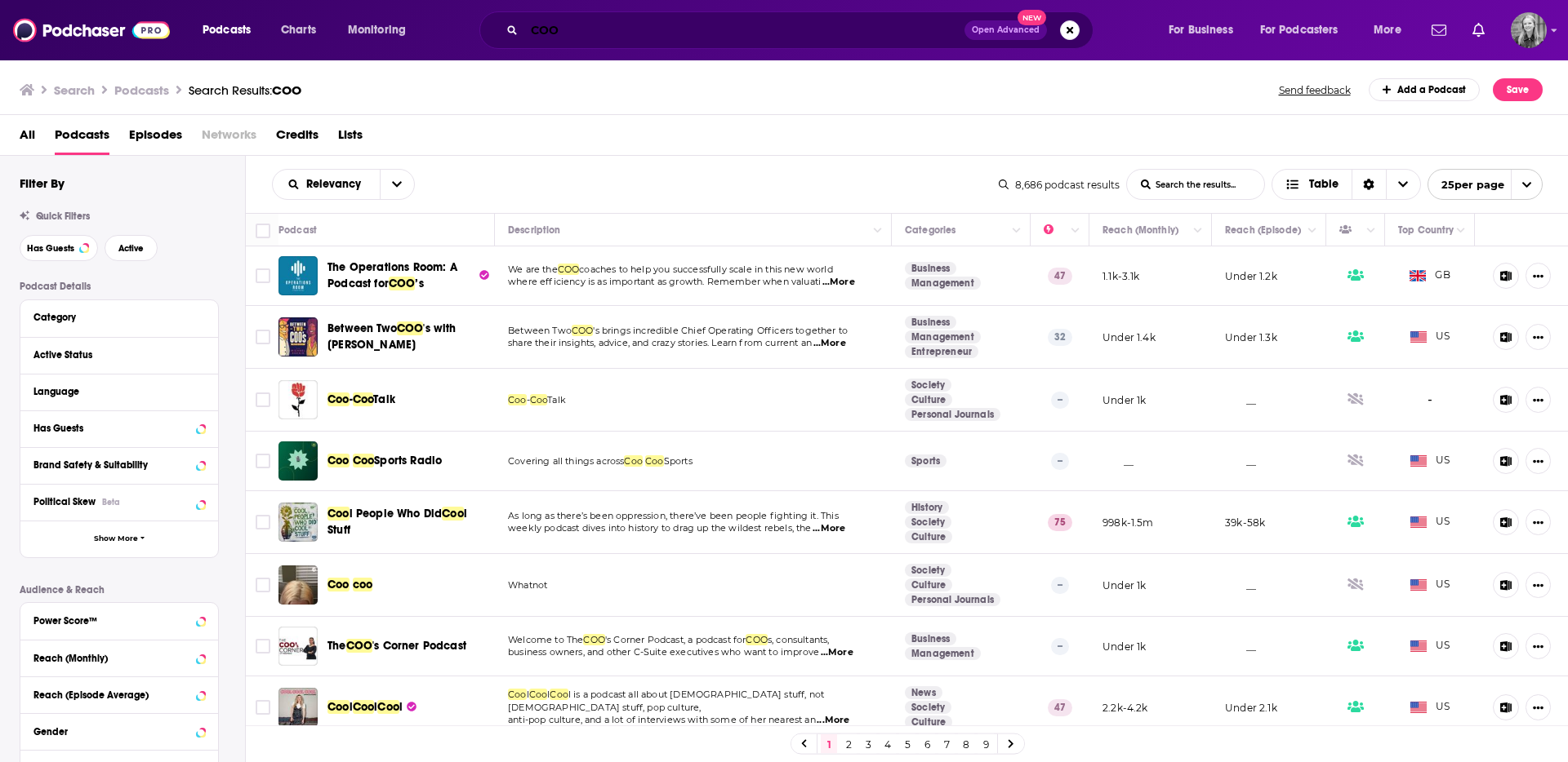
click at [611, 36] on input "COO" at bounding box center [745, 31] width 440 height 26
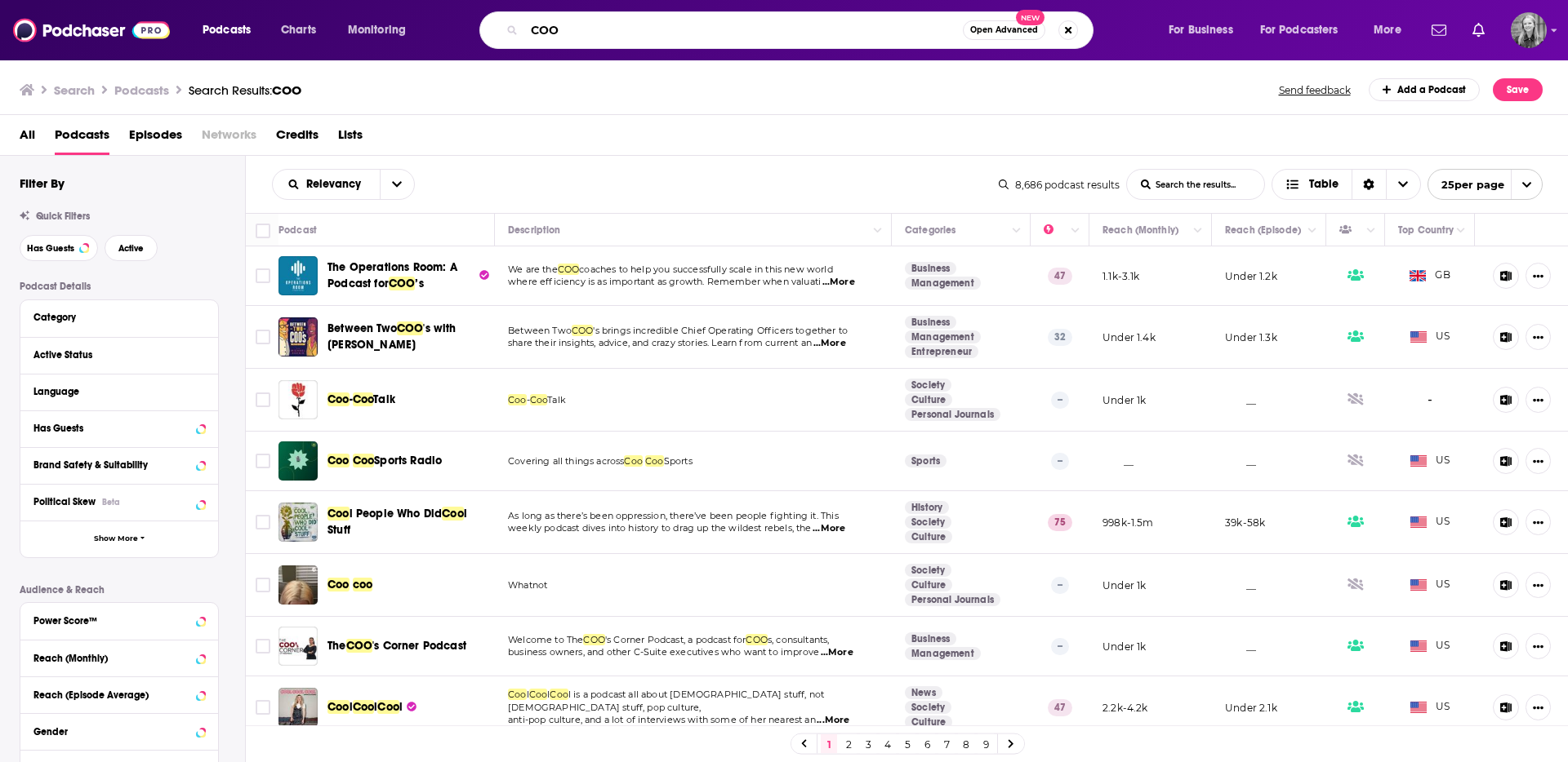
click at [611, 36] on input "COO" at bounding box center [744, 31] width 438 height 26
type input "go to market"
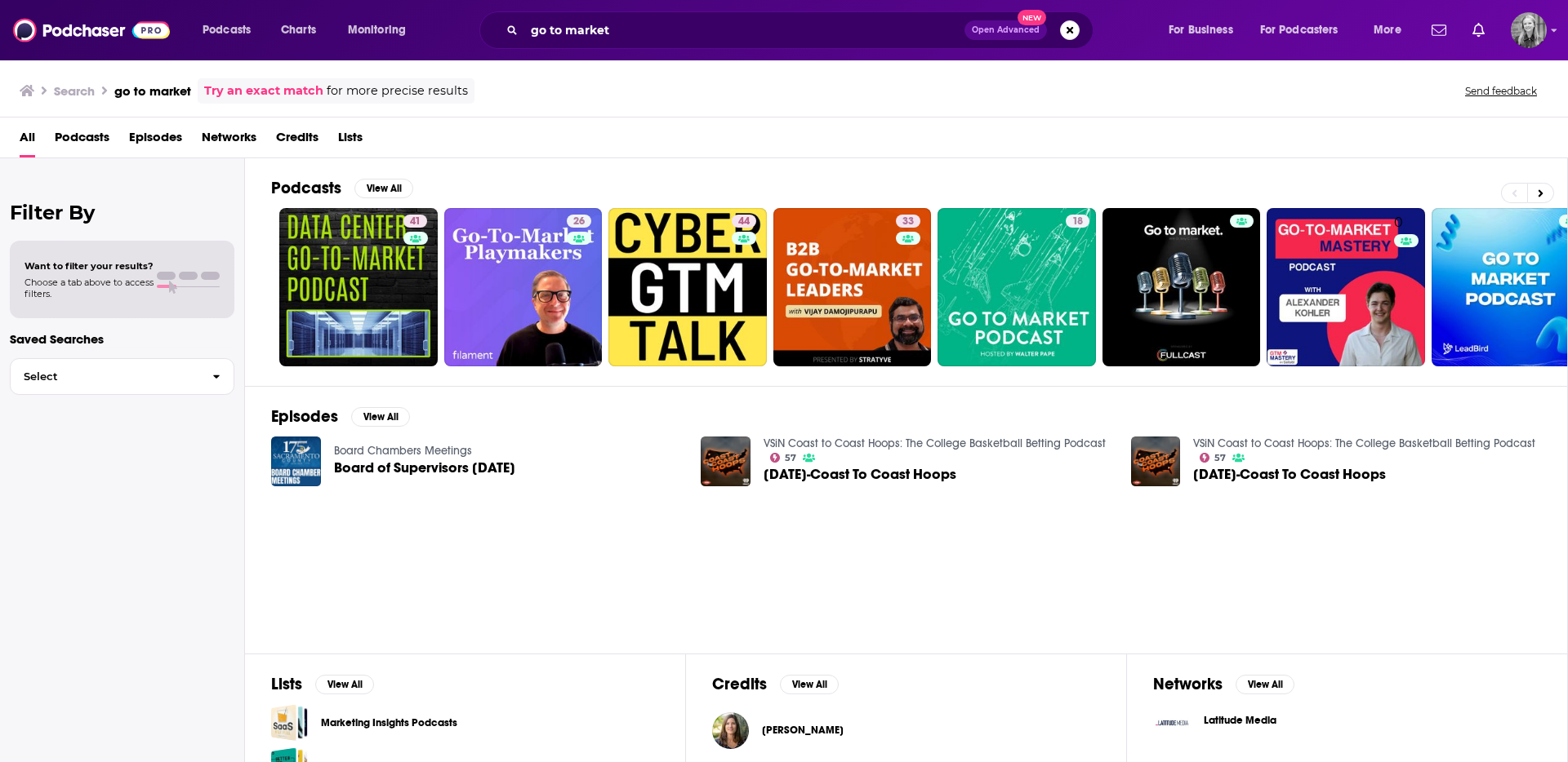
click at [655, 87] on div "Search go to market Try an exact match for more precise results Send feedback" at bounding box center [780, 91] width 1522 height 25
click at [205, 29] on span "Podcasts" at bounding box center [227, 30] width 48 height 23
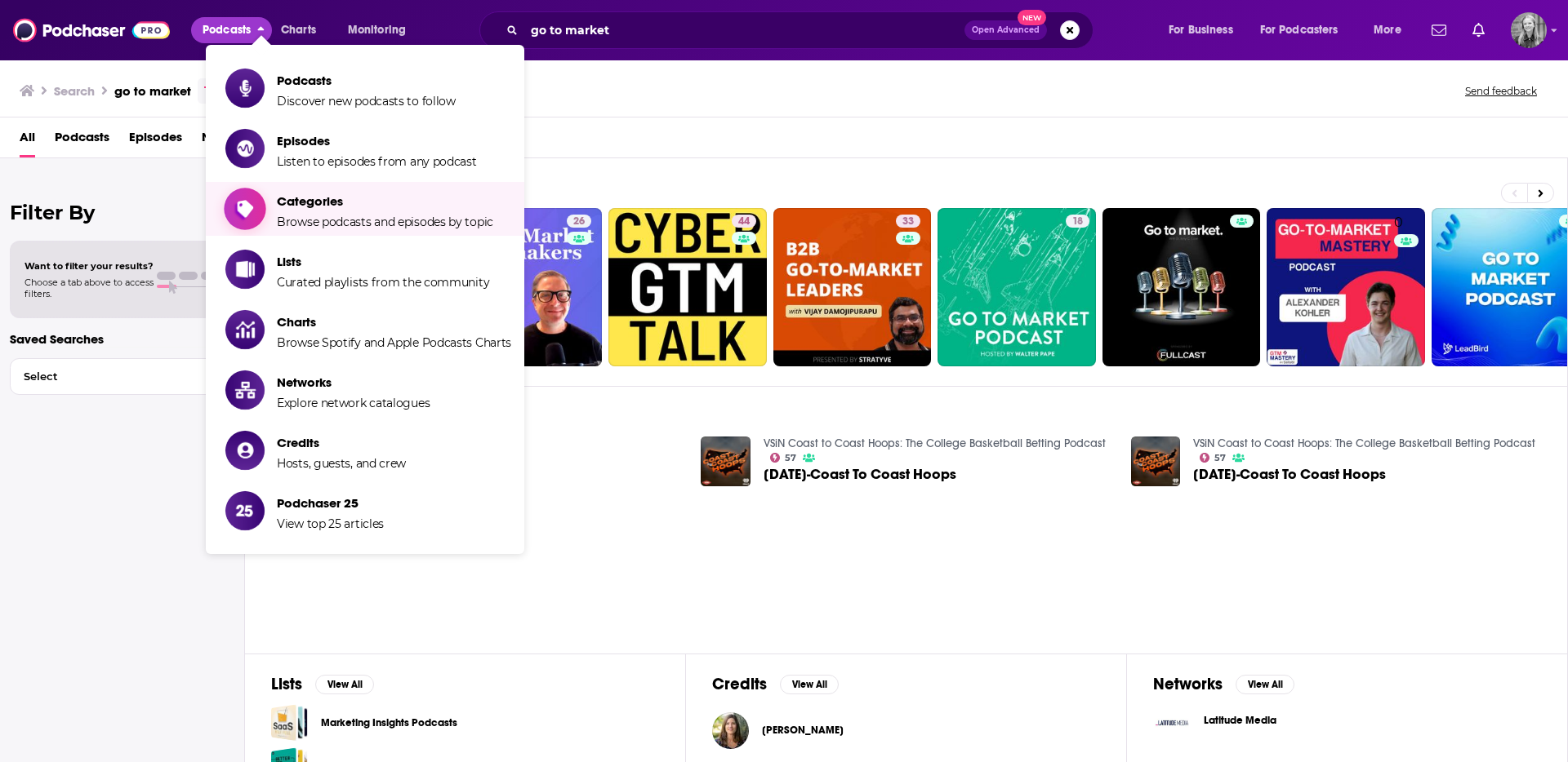
click at [379, 227] on span "Browse podcasts and episodes by topic" at bounding box center [385, 222] width 216 height 15
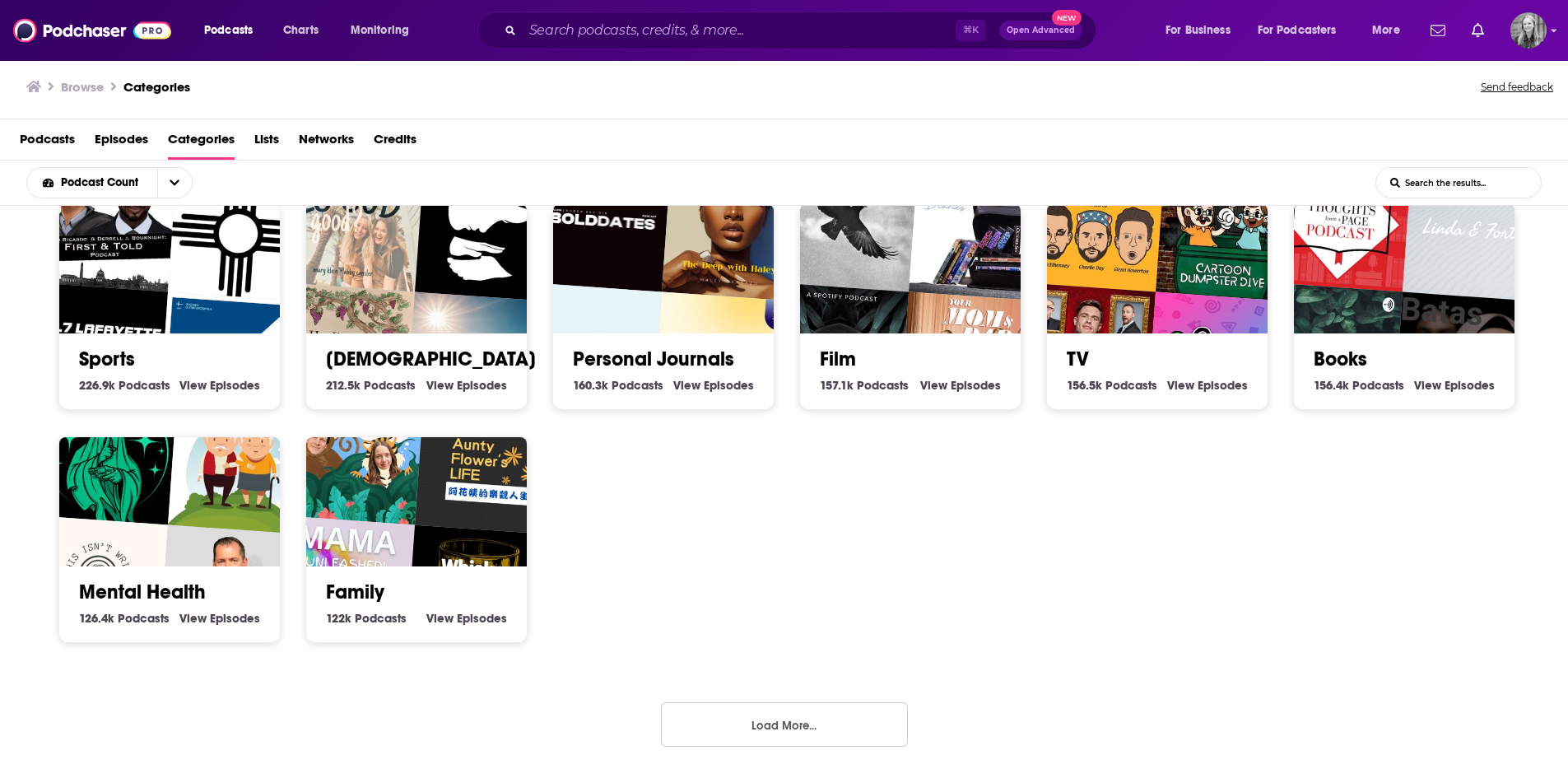
scroll to position [490, 0]
click at [860, 708] on button "Load More..." at bounding box center [784, 724] width 247 height 45
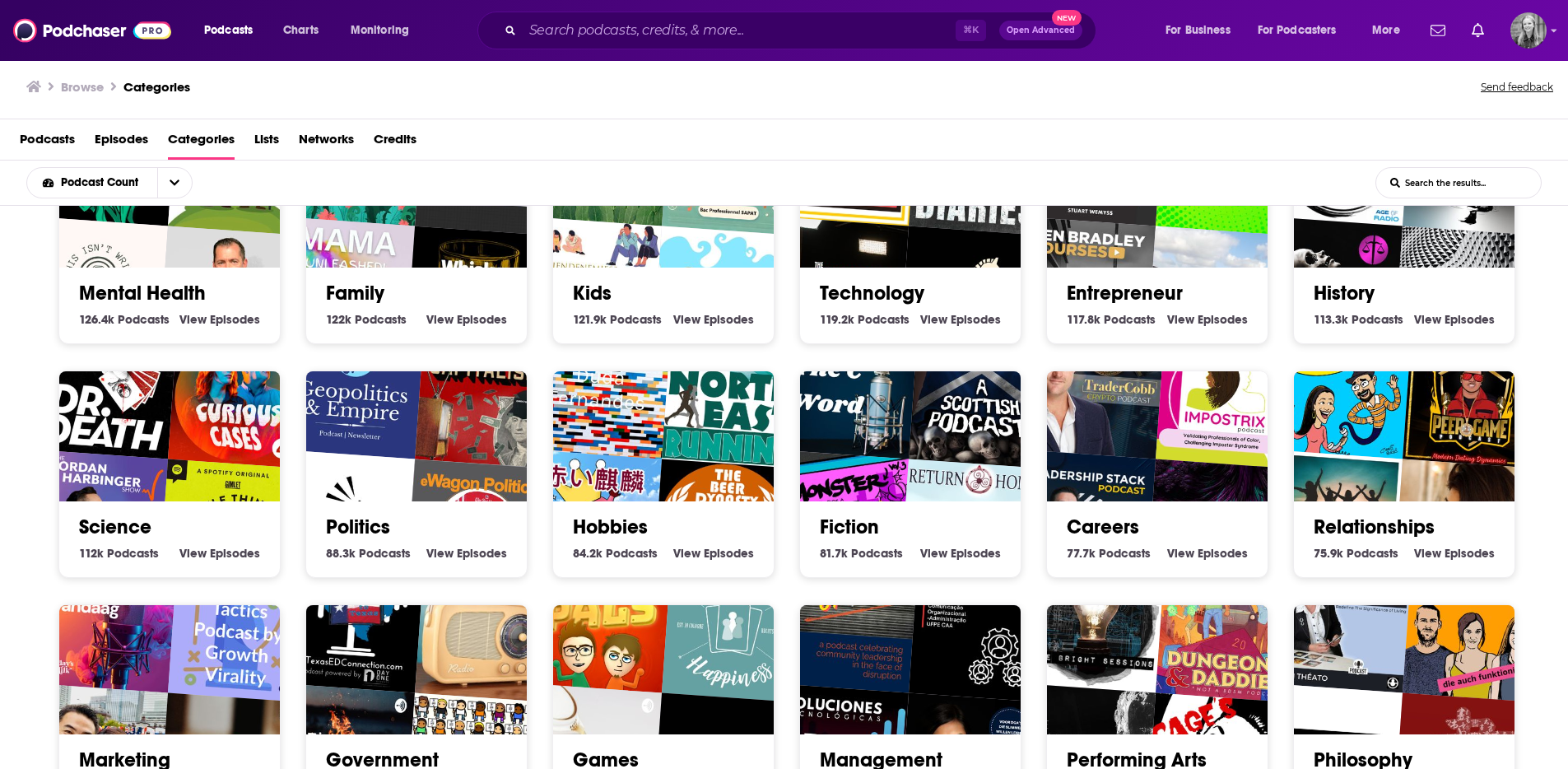
scroll to position [862, 0]
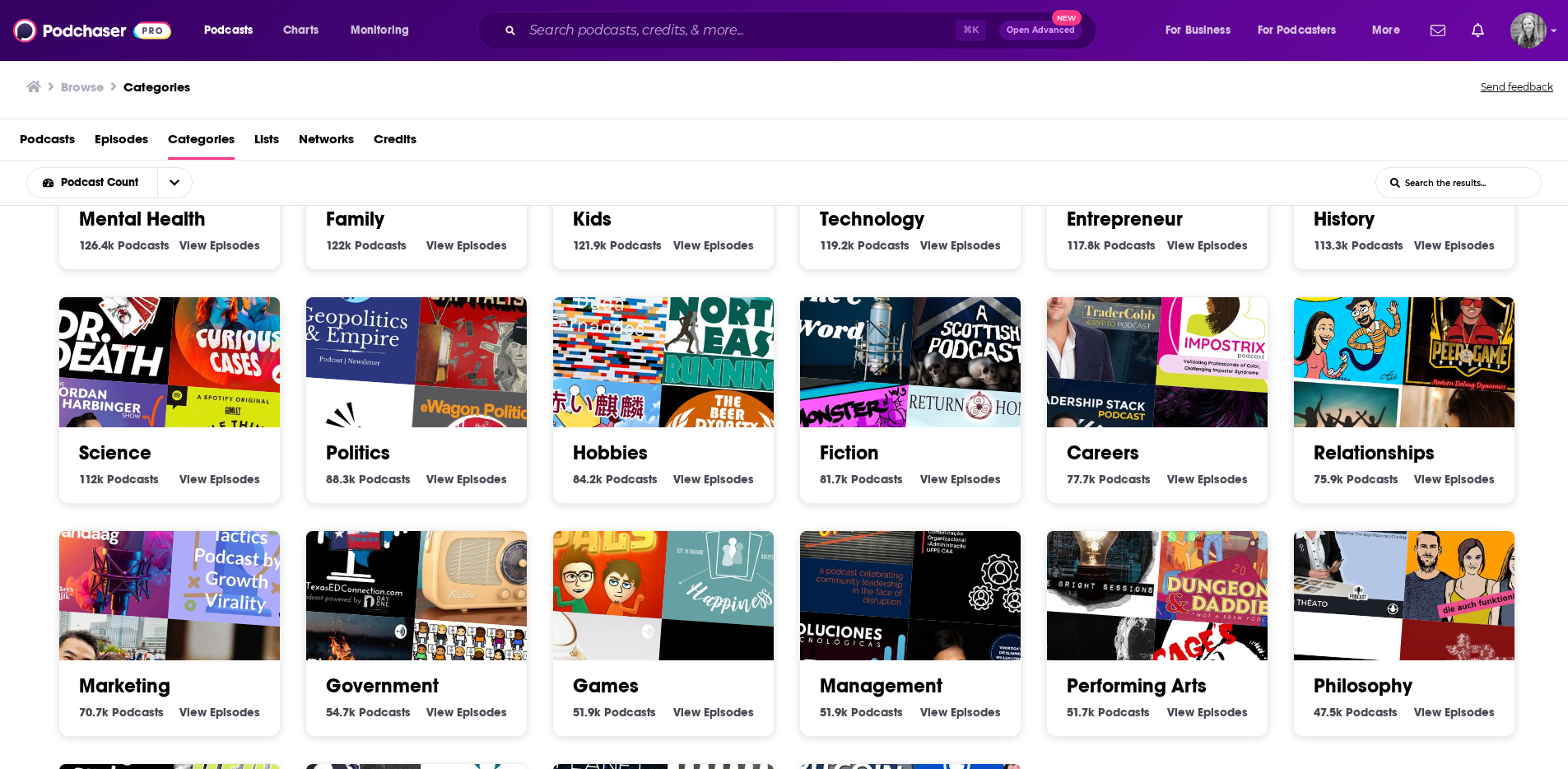
click at [782, 504] on div "Society 1.3m Society Podcasts View Society Episodes Culture 1.3m Culture Podcas…" at bounding box center [794, 180] width 1496 height 1633
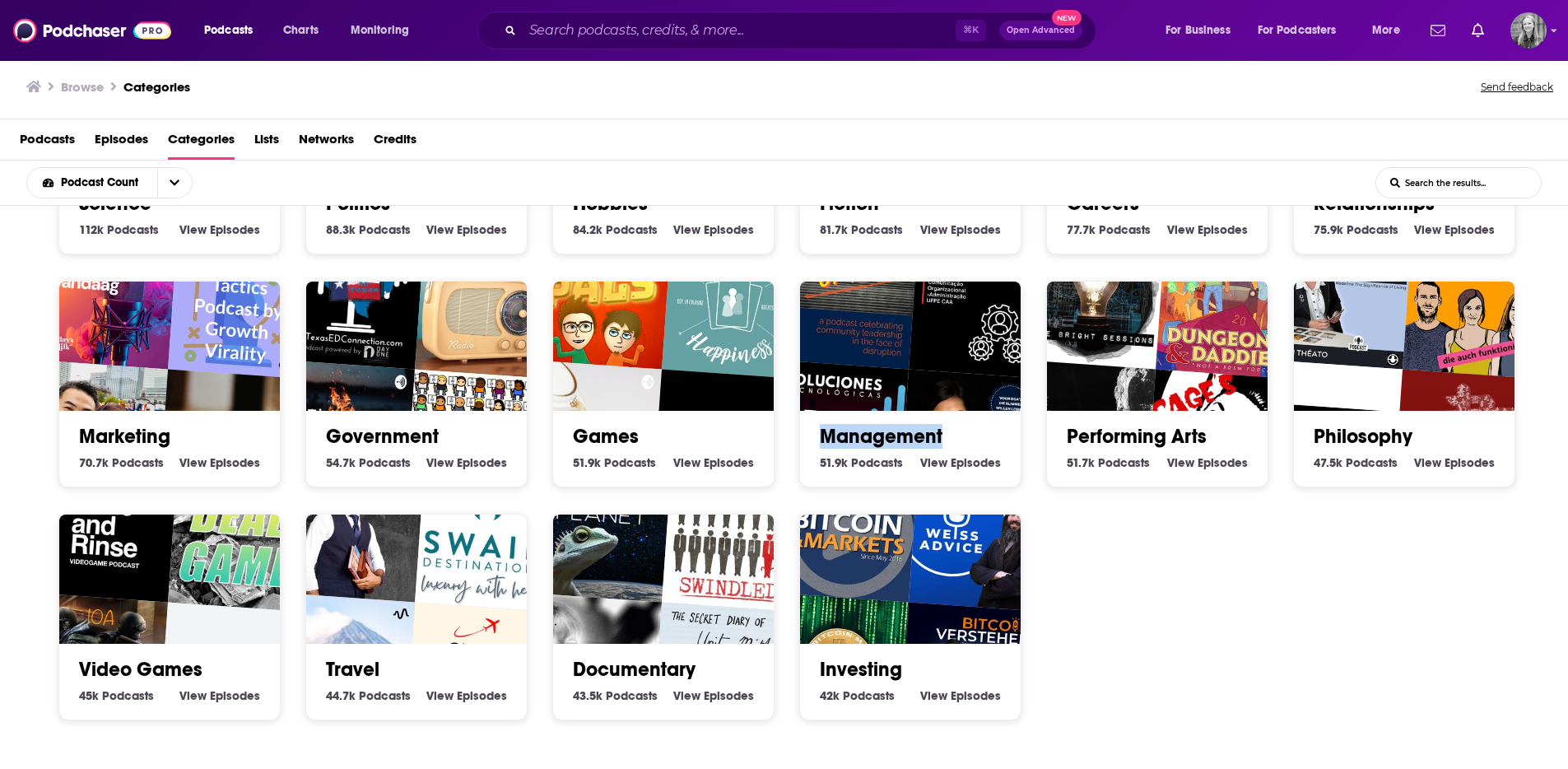
scroll to position [1188, 0]
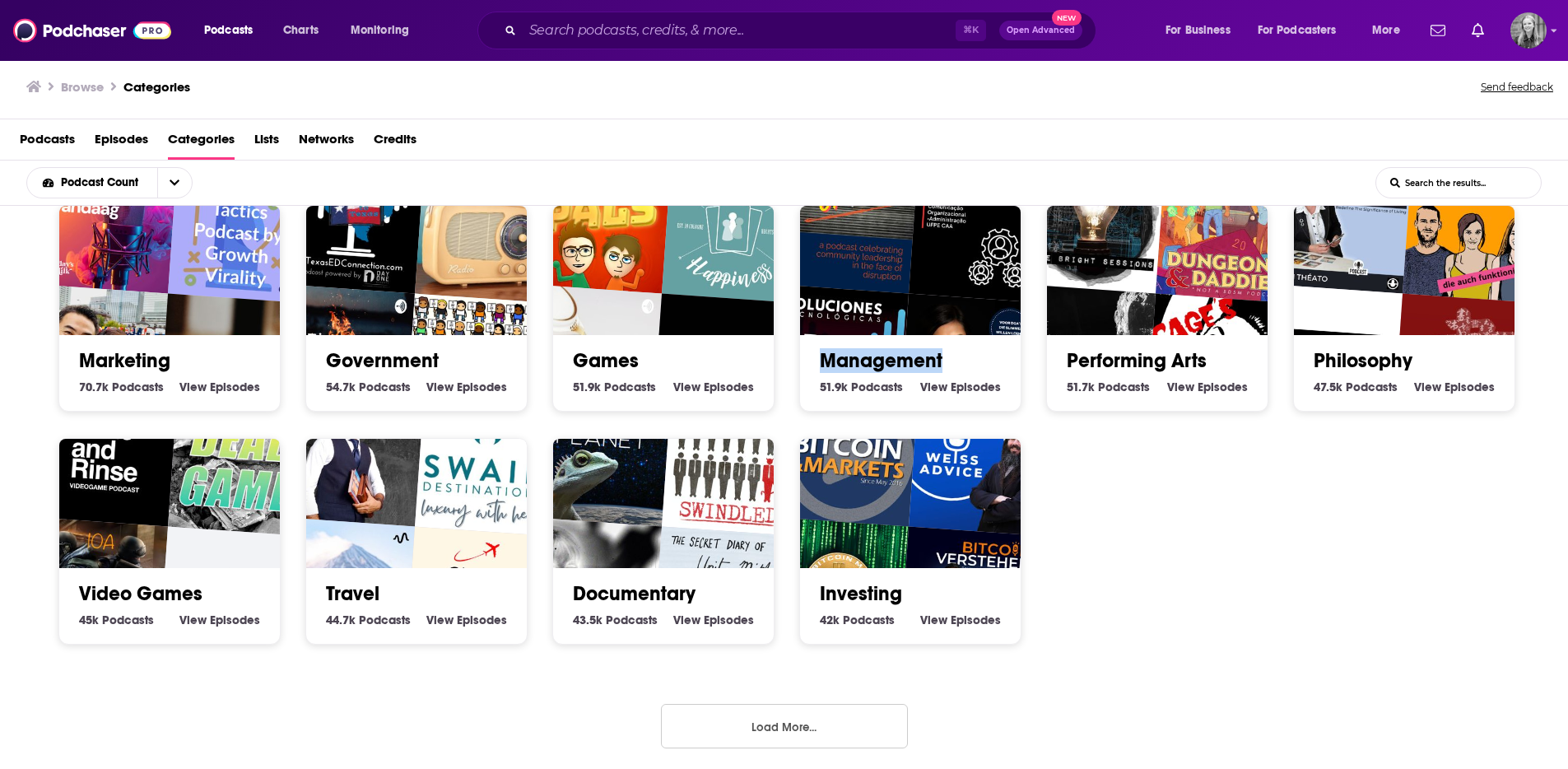
click at [783, 727] on button "Load More..." at bounding box center [784, 727] width 247 height 45
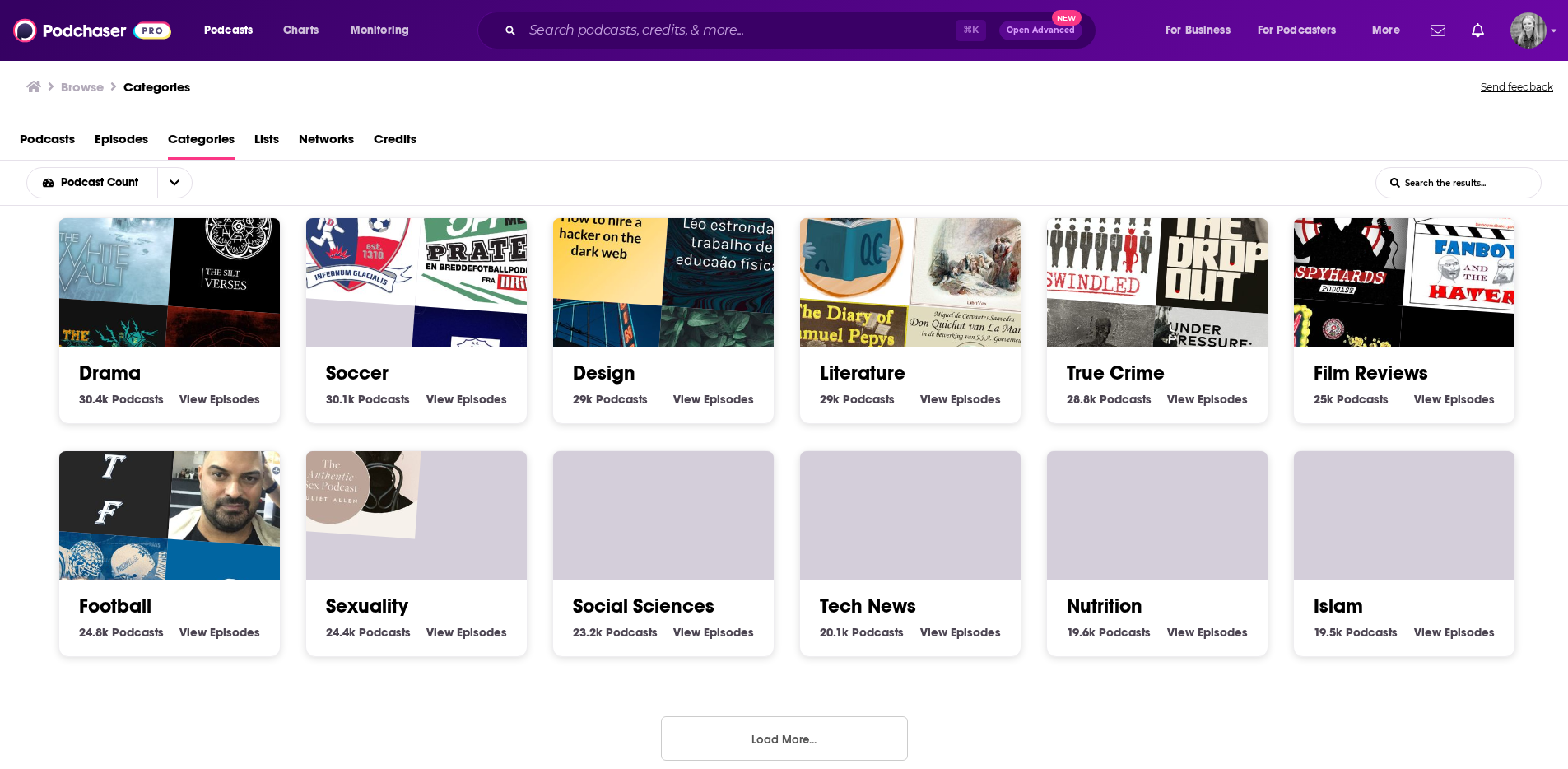
scroll to position [1885, 0]
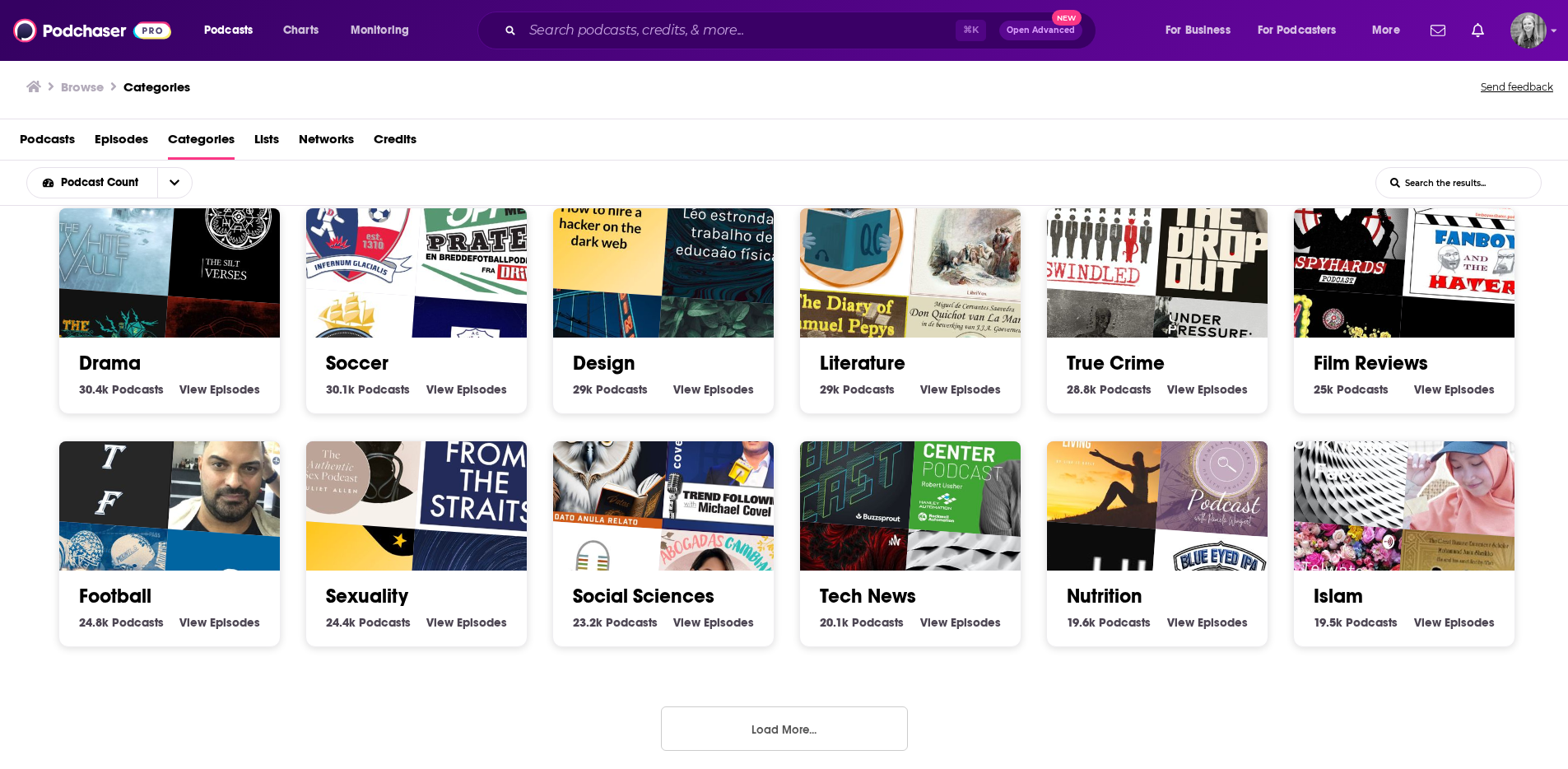
click at [812, 720] on button "Load More..." at bounding box center [784, 729] width 247 height 45
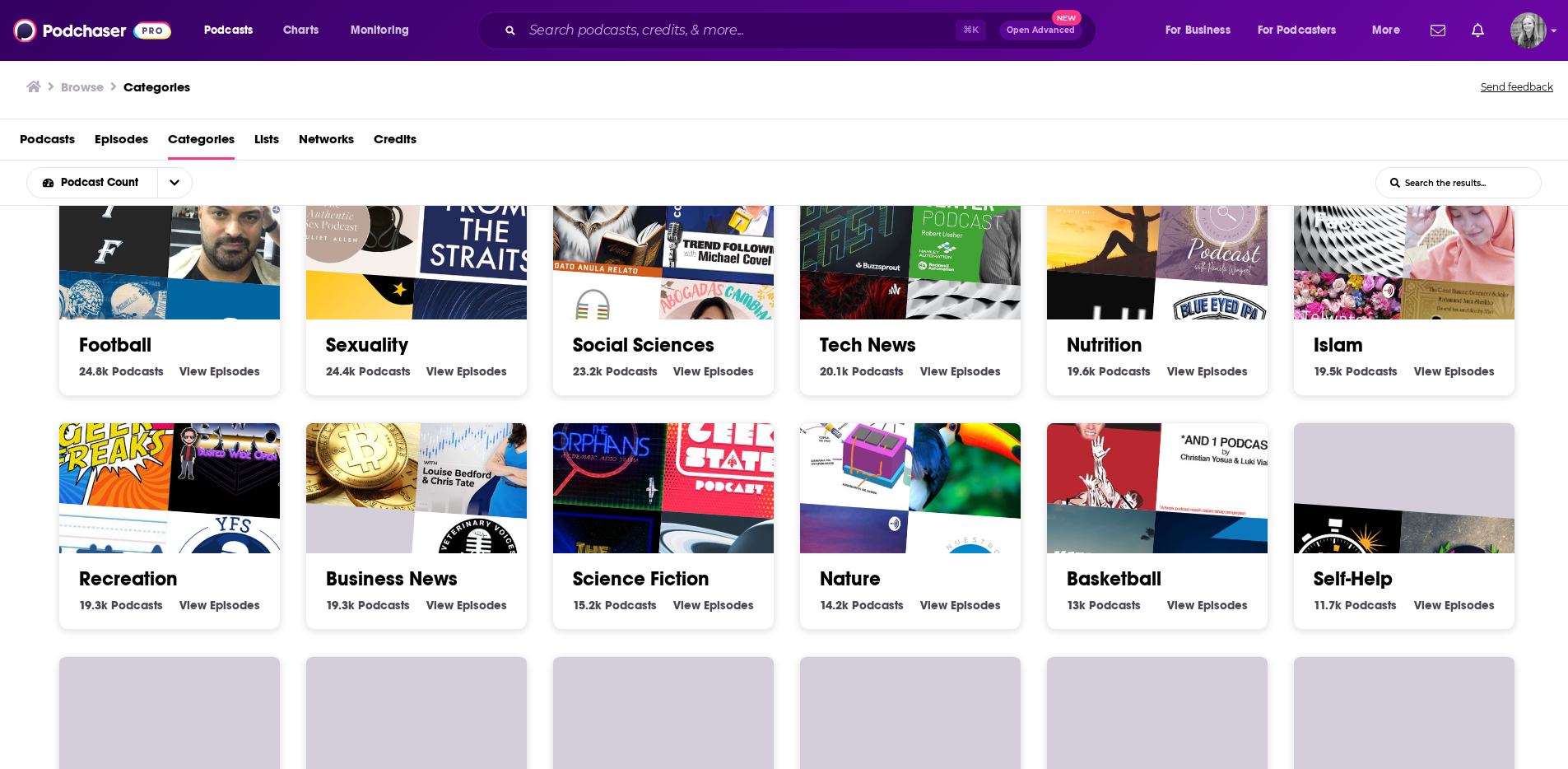
scroll to position [2145, 0]
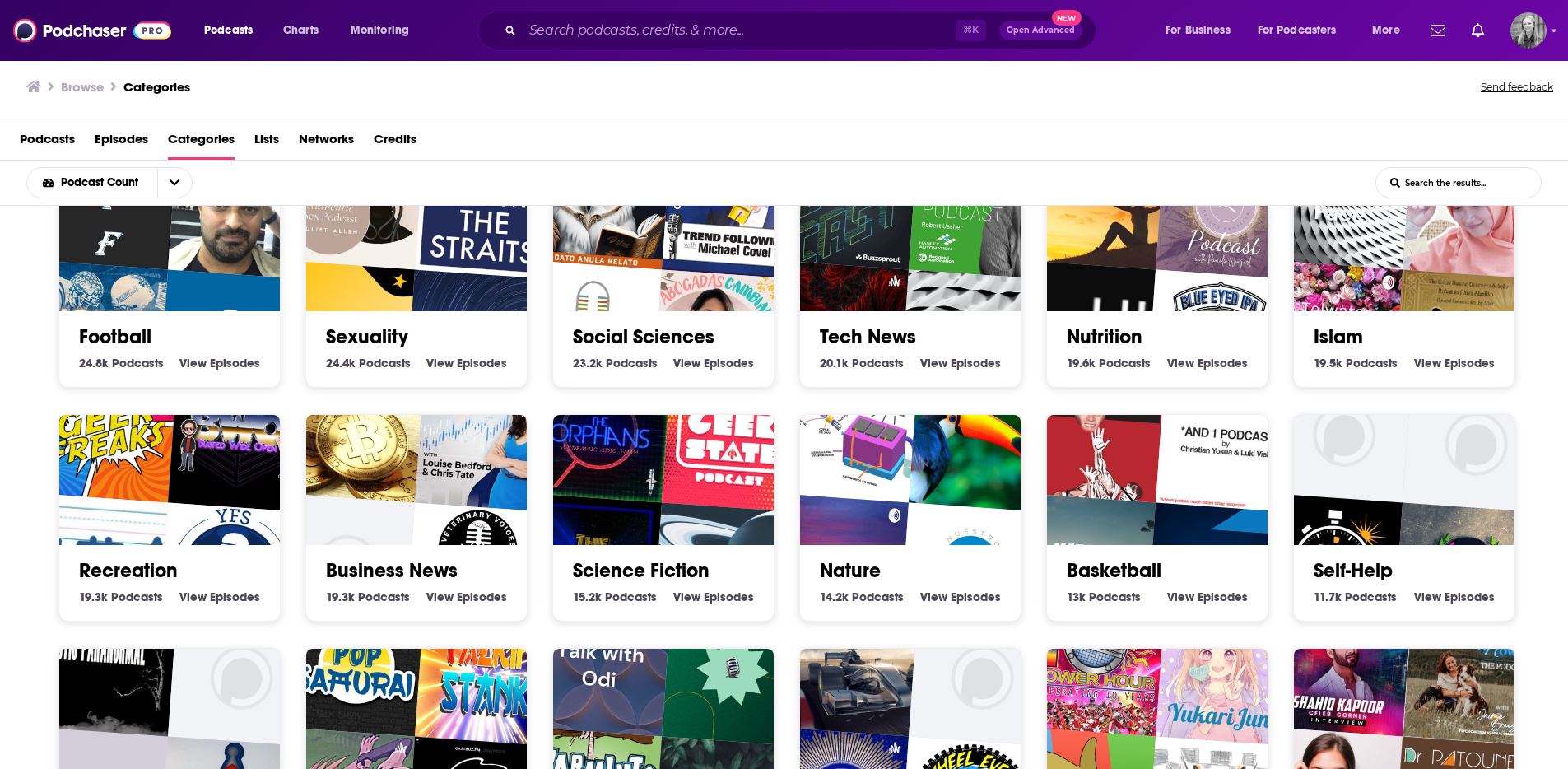
click at [791, 590] on div "Nature 14.2k Nature Podcasts View Nature Episodes" at bounding box center [910, 518] width 247 height 207
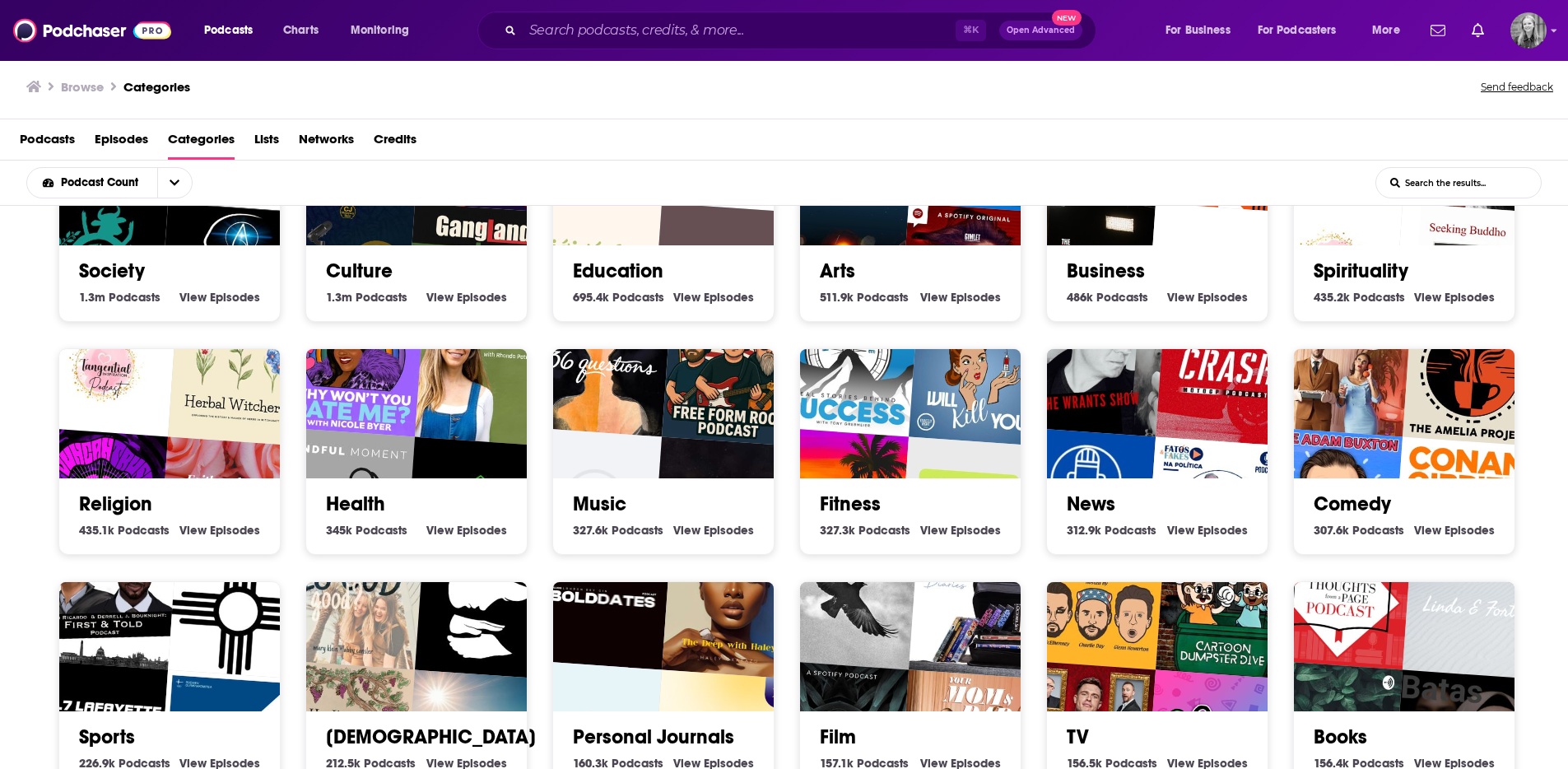
scroll to position [0, 0]
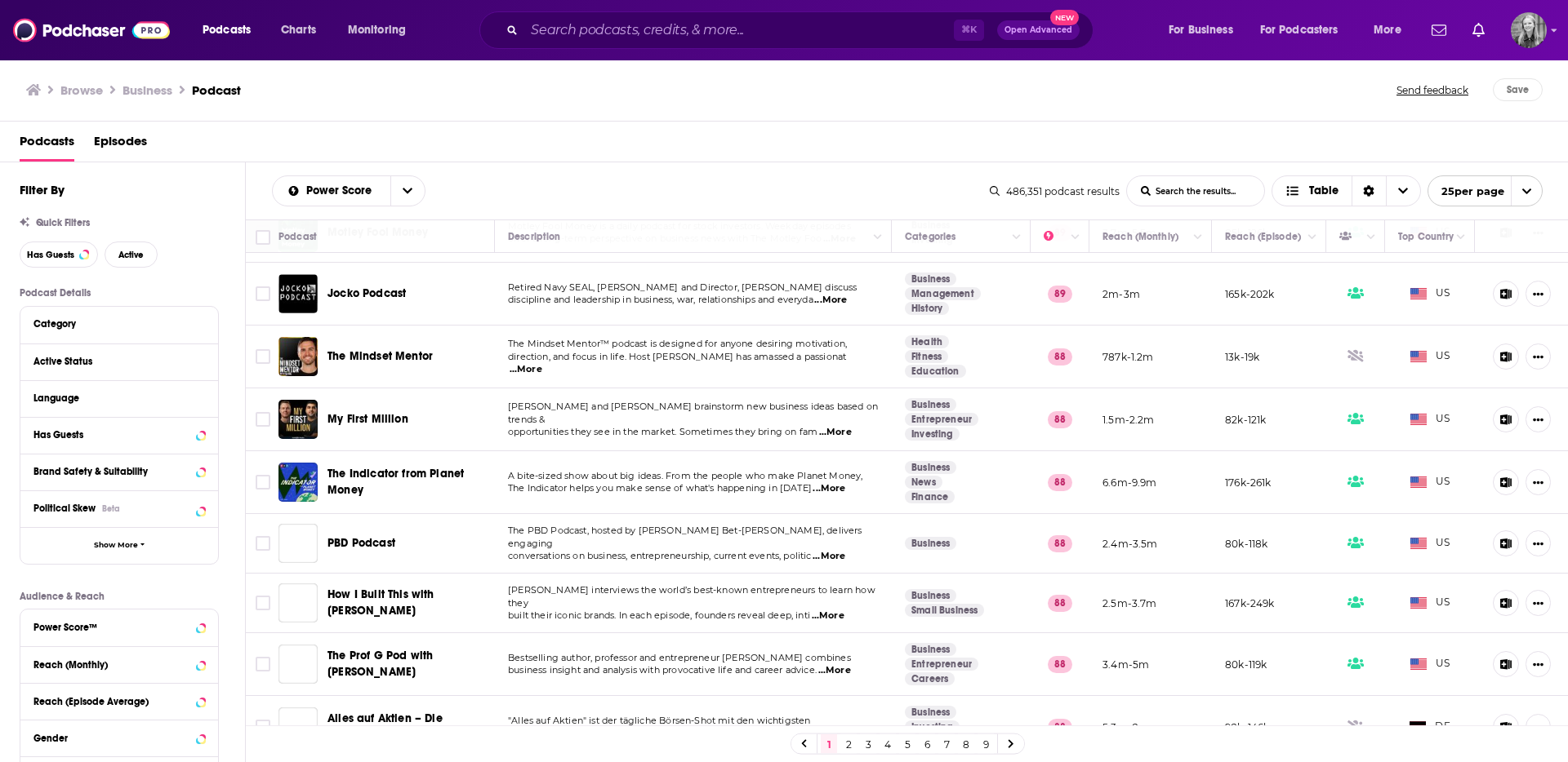
scroll to position [671, 0]
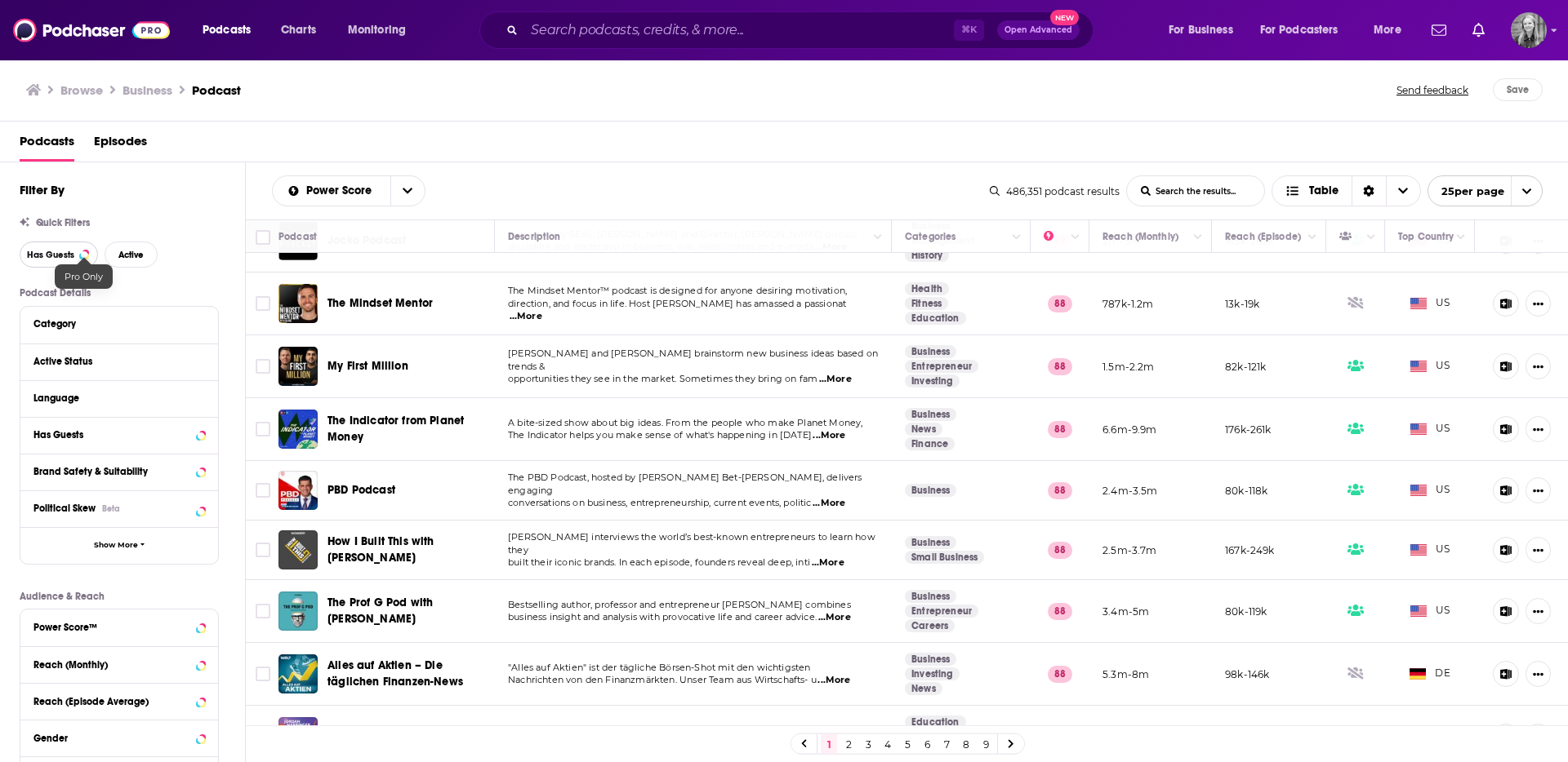
click at [77, 258] on button "Has Guests" at bounding box center [58, 254] width 79 height 26
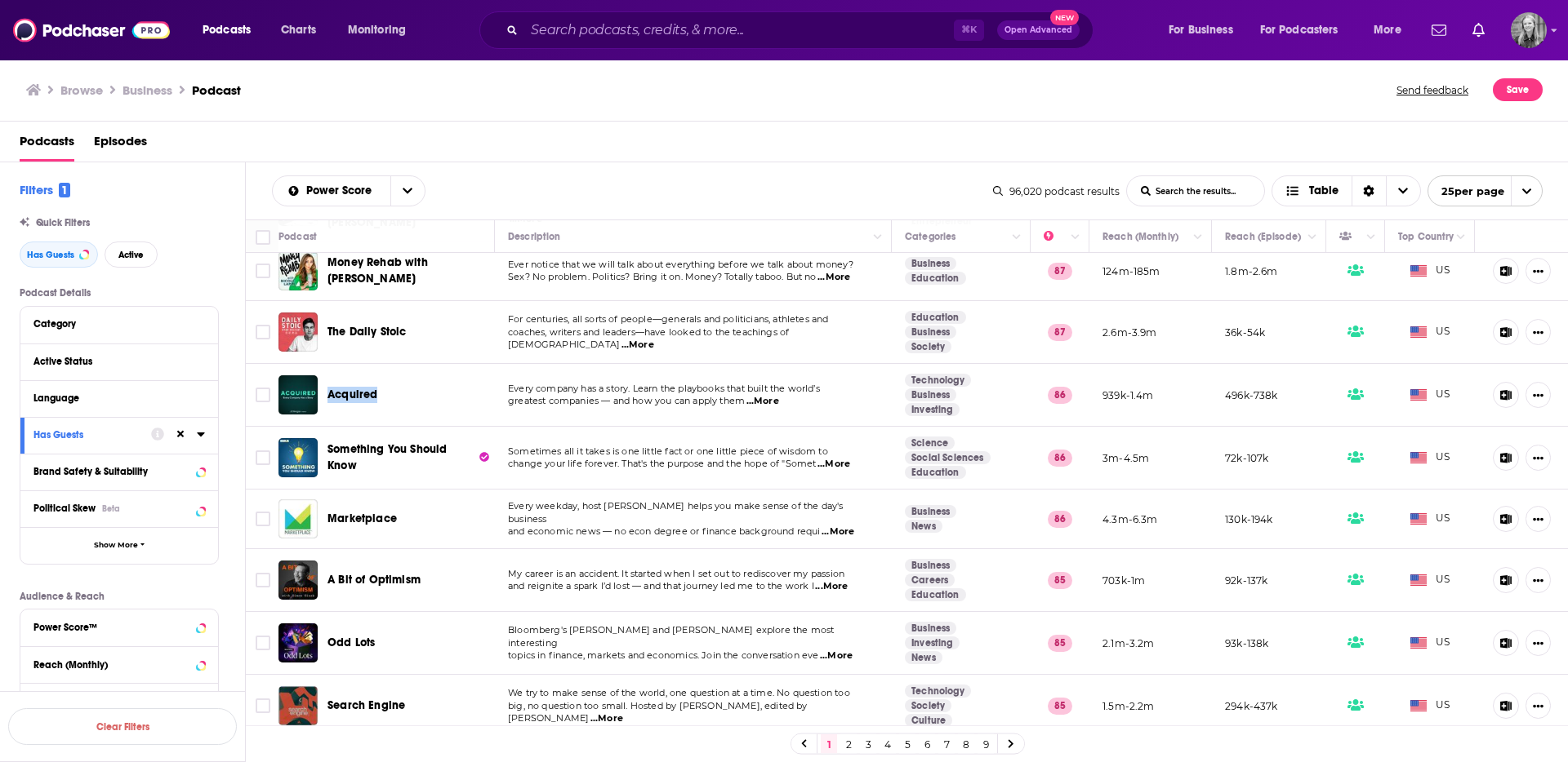
scroll to position [1085, 0]
click at [623, 711] on span "...More" at bounding box center [606, 718] width 32 height 13
click at [850, 743] on link "2" at bounding box center [848, 744] width 17 height 19
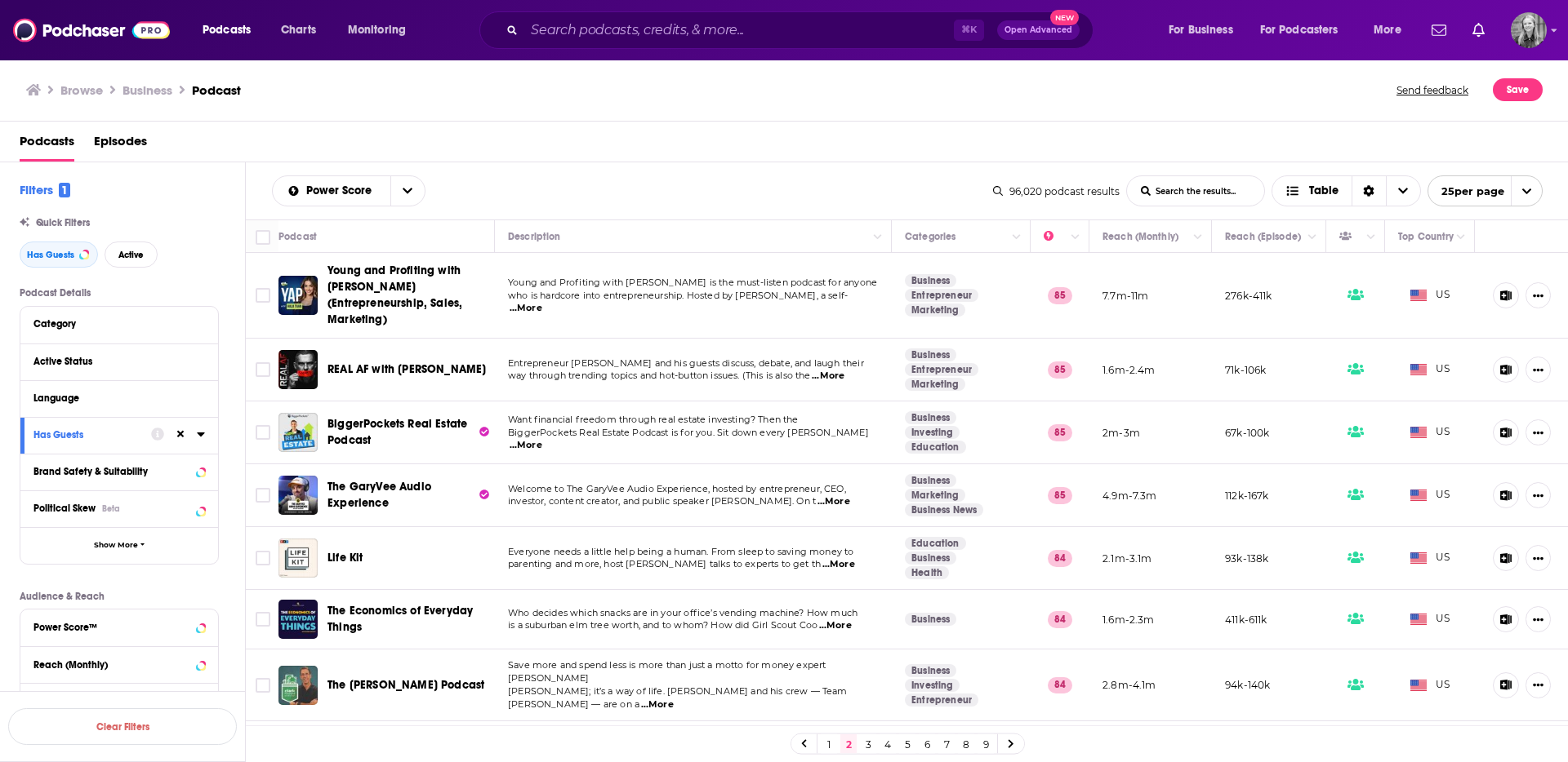
click at [372, 480] on span "The GaryVee Audio Experience" at bounding box center [379, 495] width 104 height 31
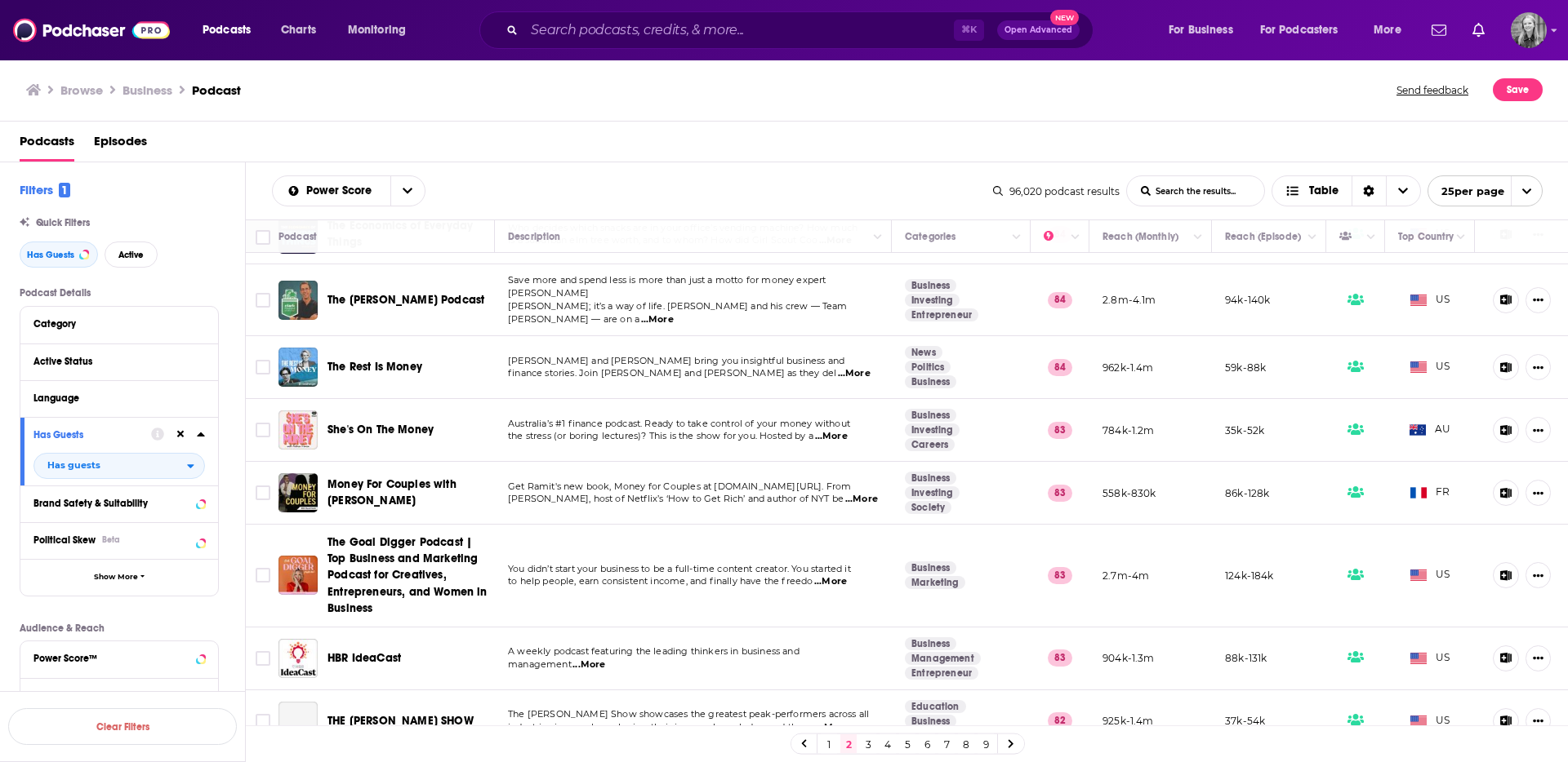
scroll to position [591, 0]
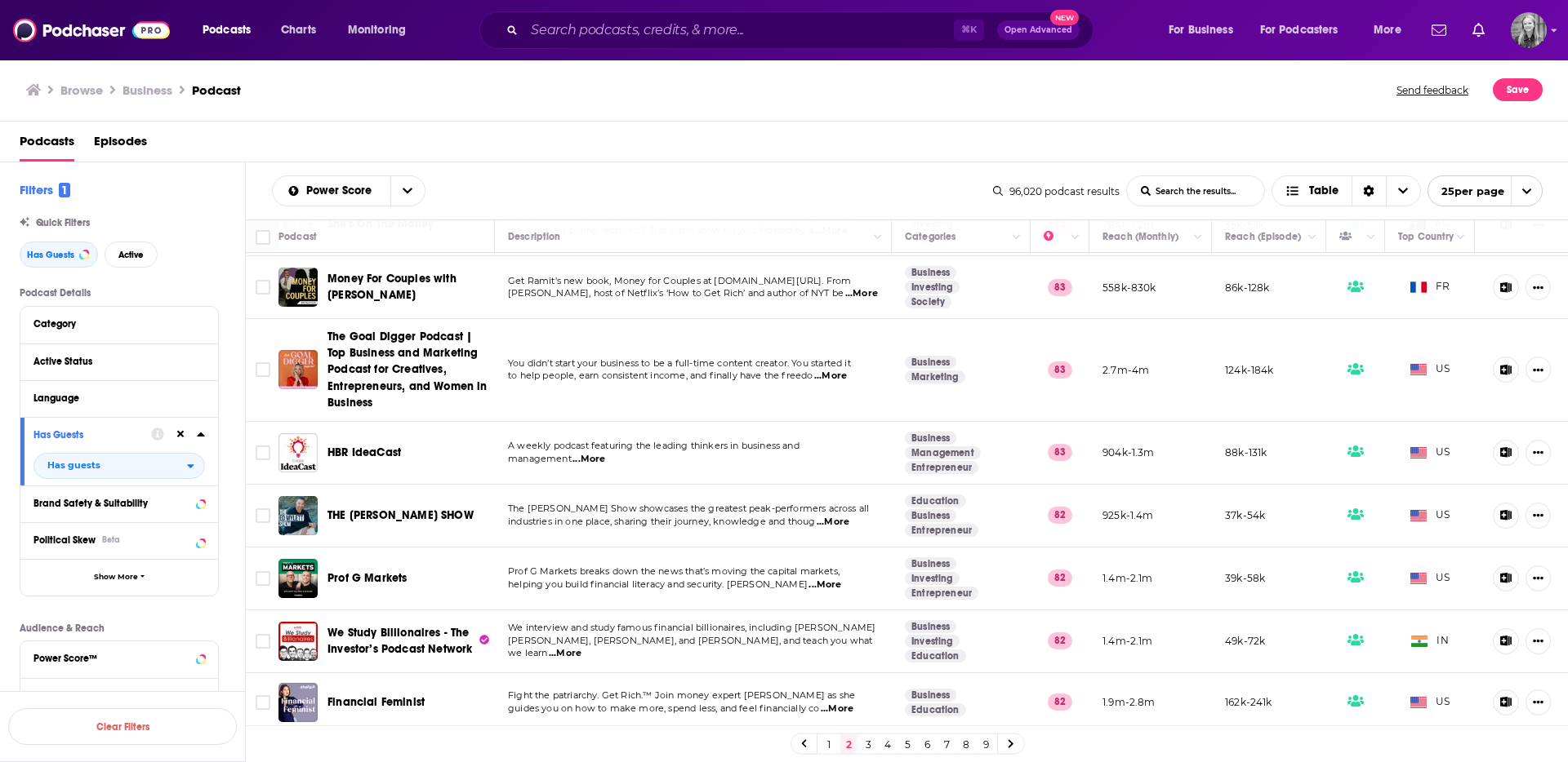
click at [589, 453] on span "...More" at bounding box center [588, 460] width 32 height 13
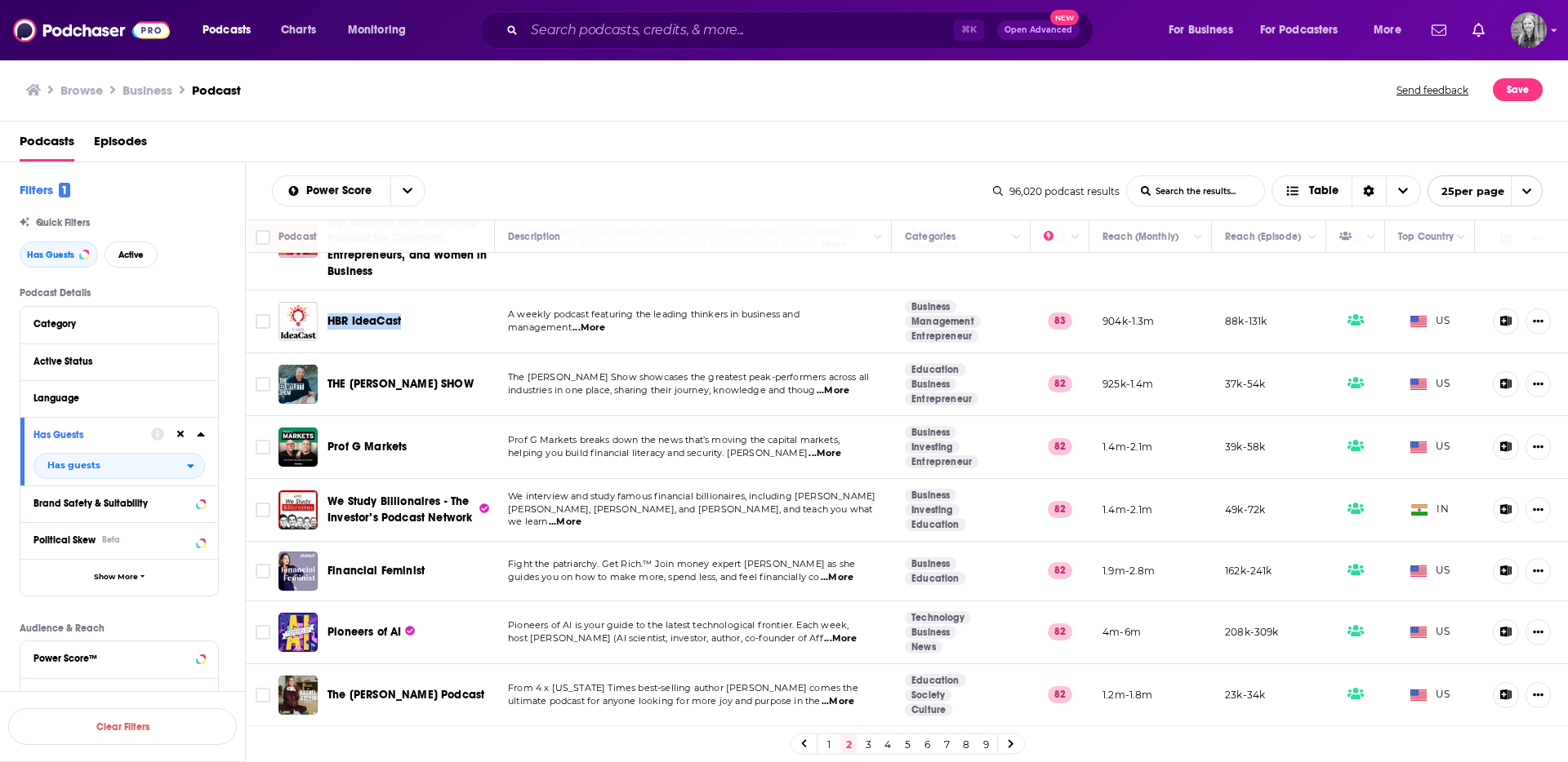
scroll to position [743, 0]
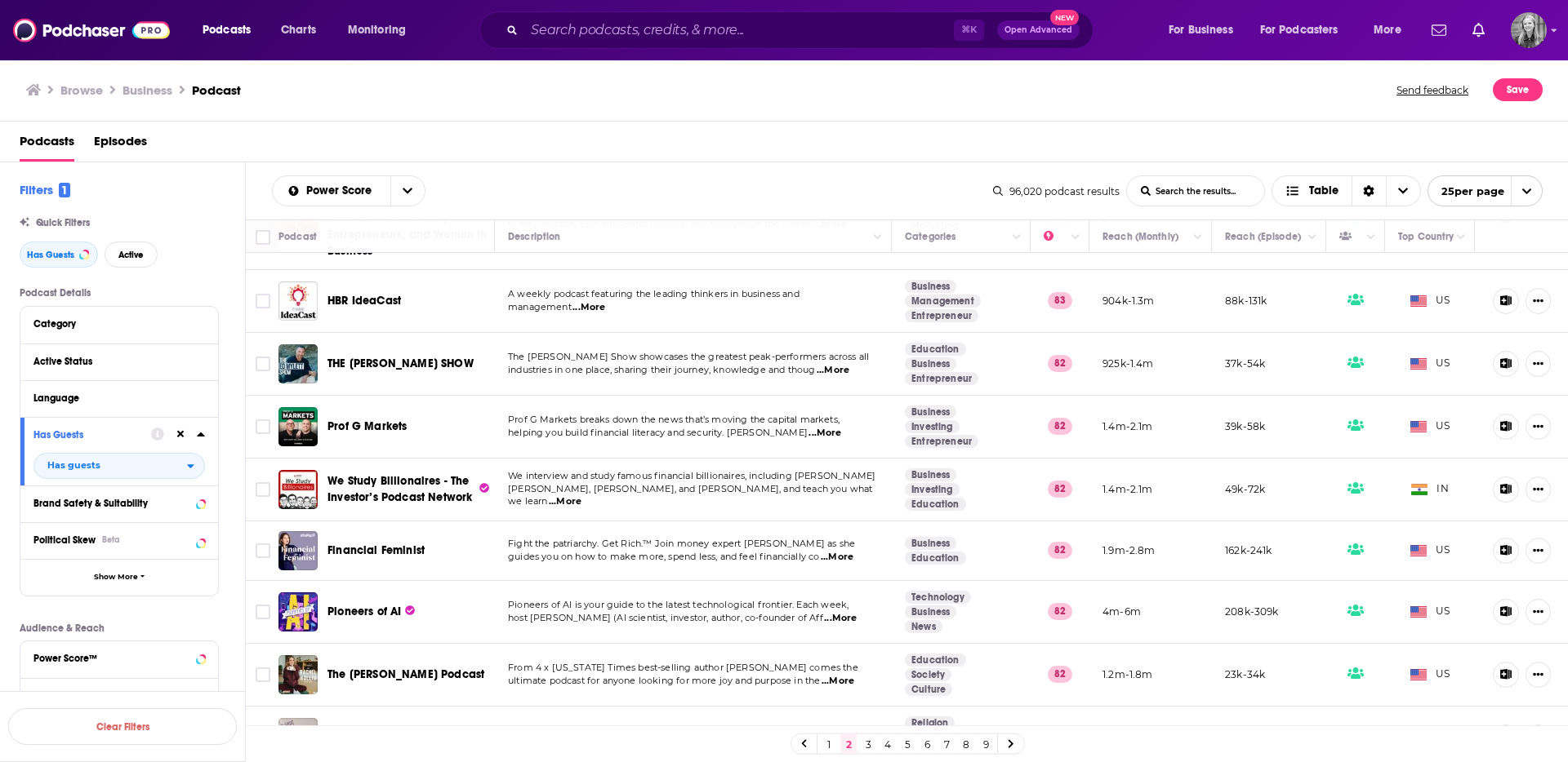
click at [841, 612] on span "...More" at bounding box center [840, 619] width 32 height 13
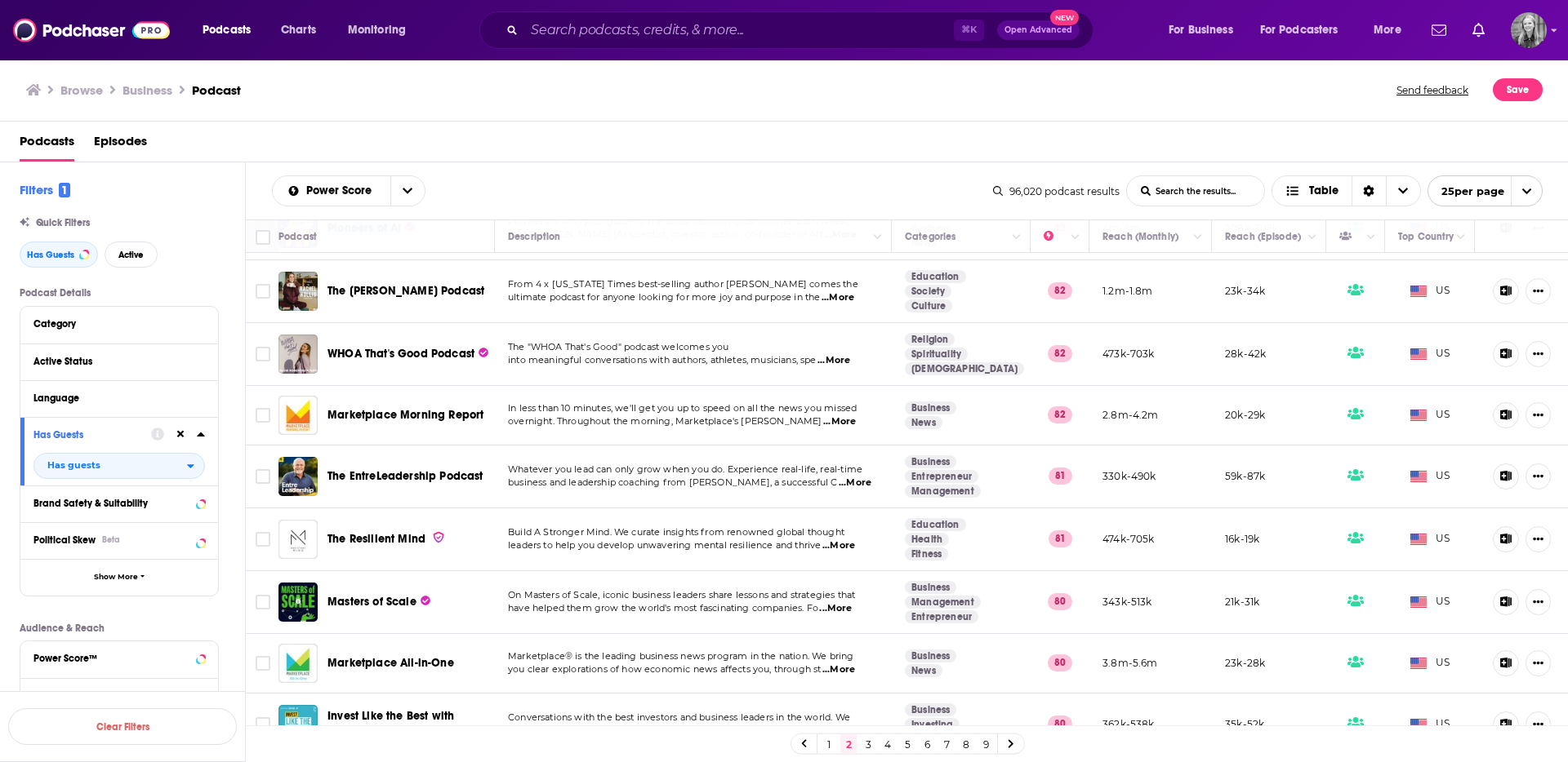
scroll to position [1127, 0]
click at [846, 601] on span "...More" at bounding box center [834, 608] width 32 height 13
click at [512, 601] on span "have helped them grow the world's most fascinating companies. Fo" at bounding box center [662, 607] width 310 height 11
click at [871, 741] on link "3" at bounding box center [868, 744] width 17 height 19
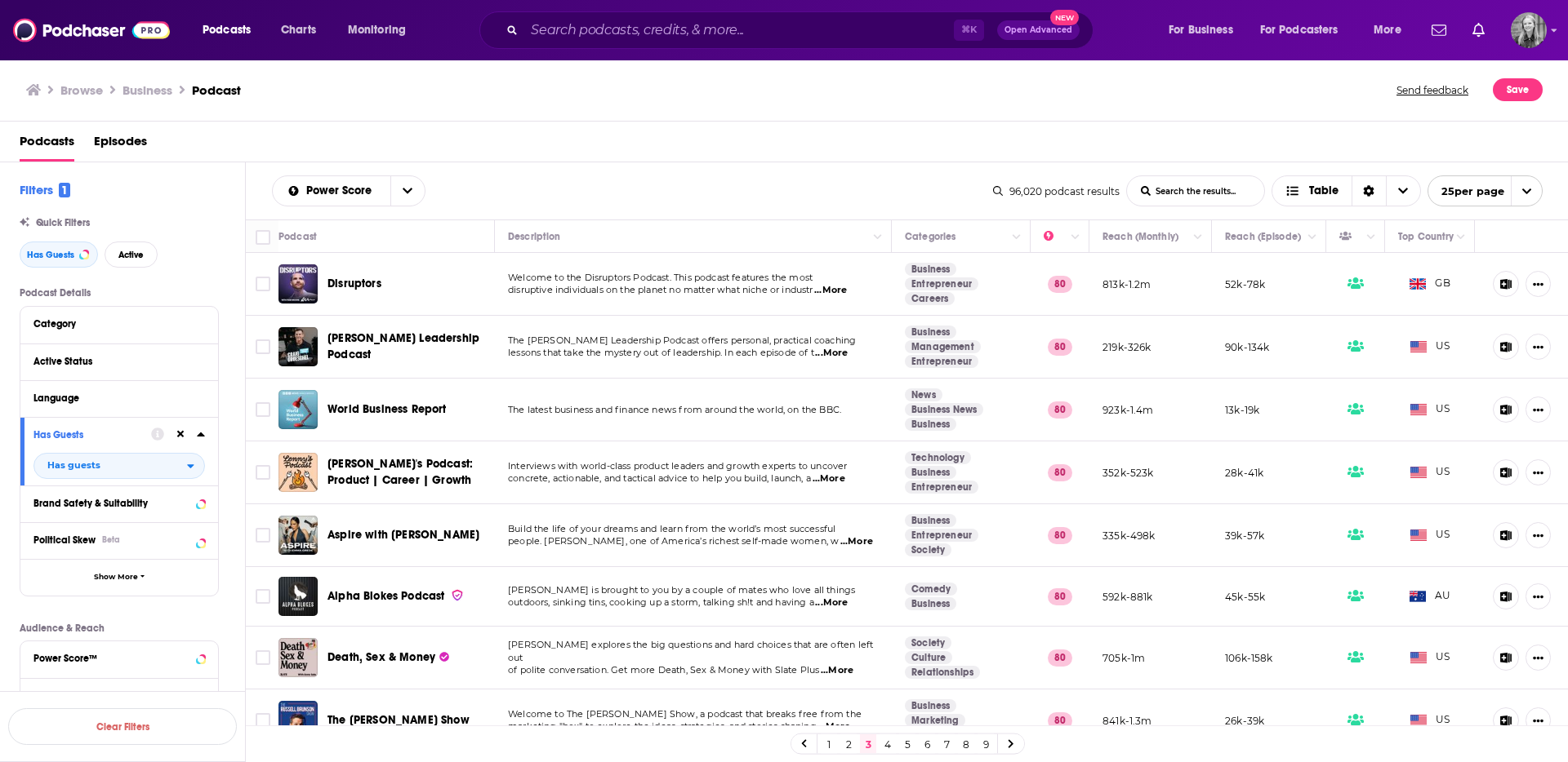
click at [840, 289] on span "...More" at bounding box center [830, 290] width 32 height 13
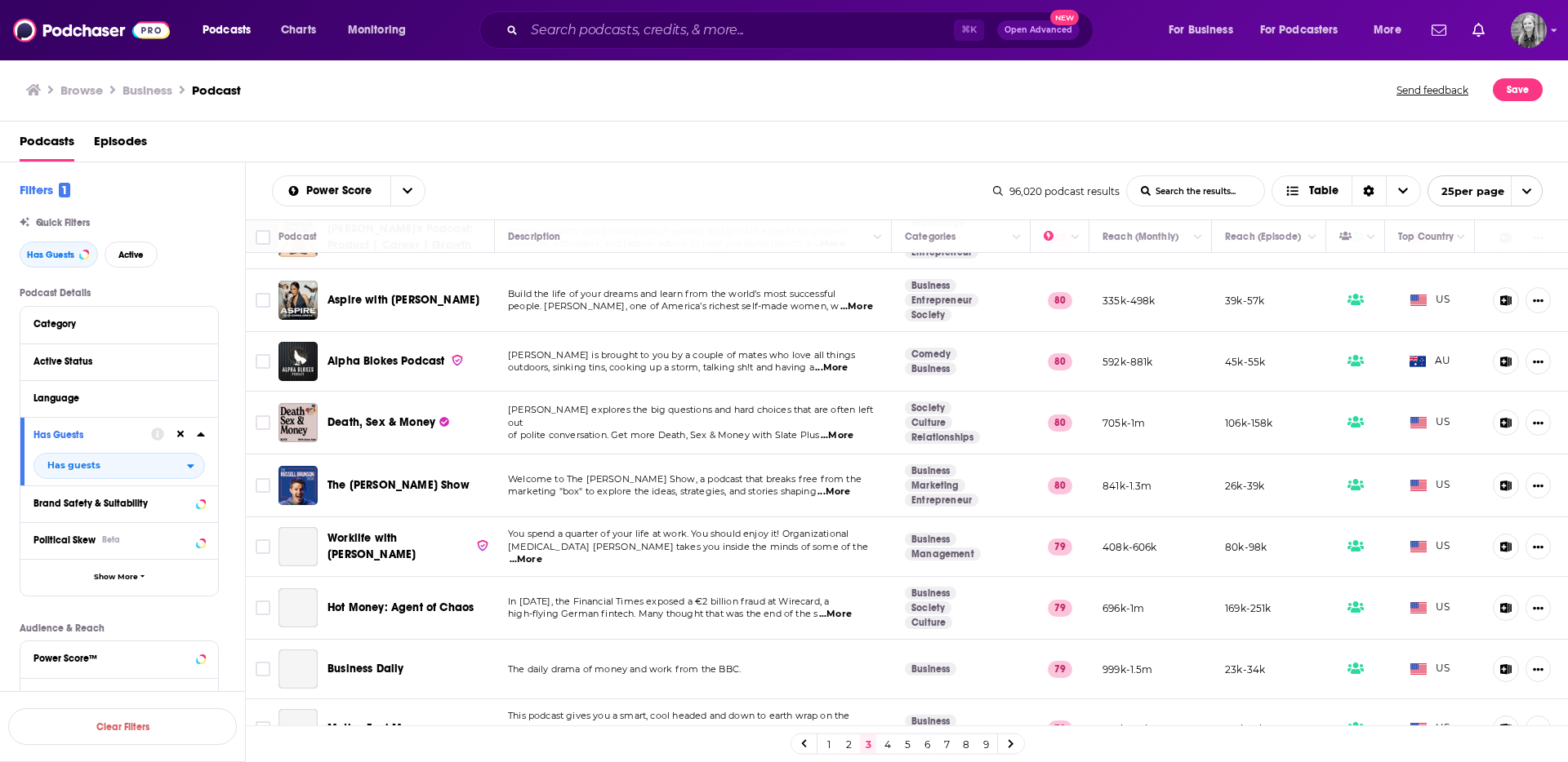
scroll to position [281, 0]
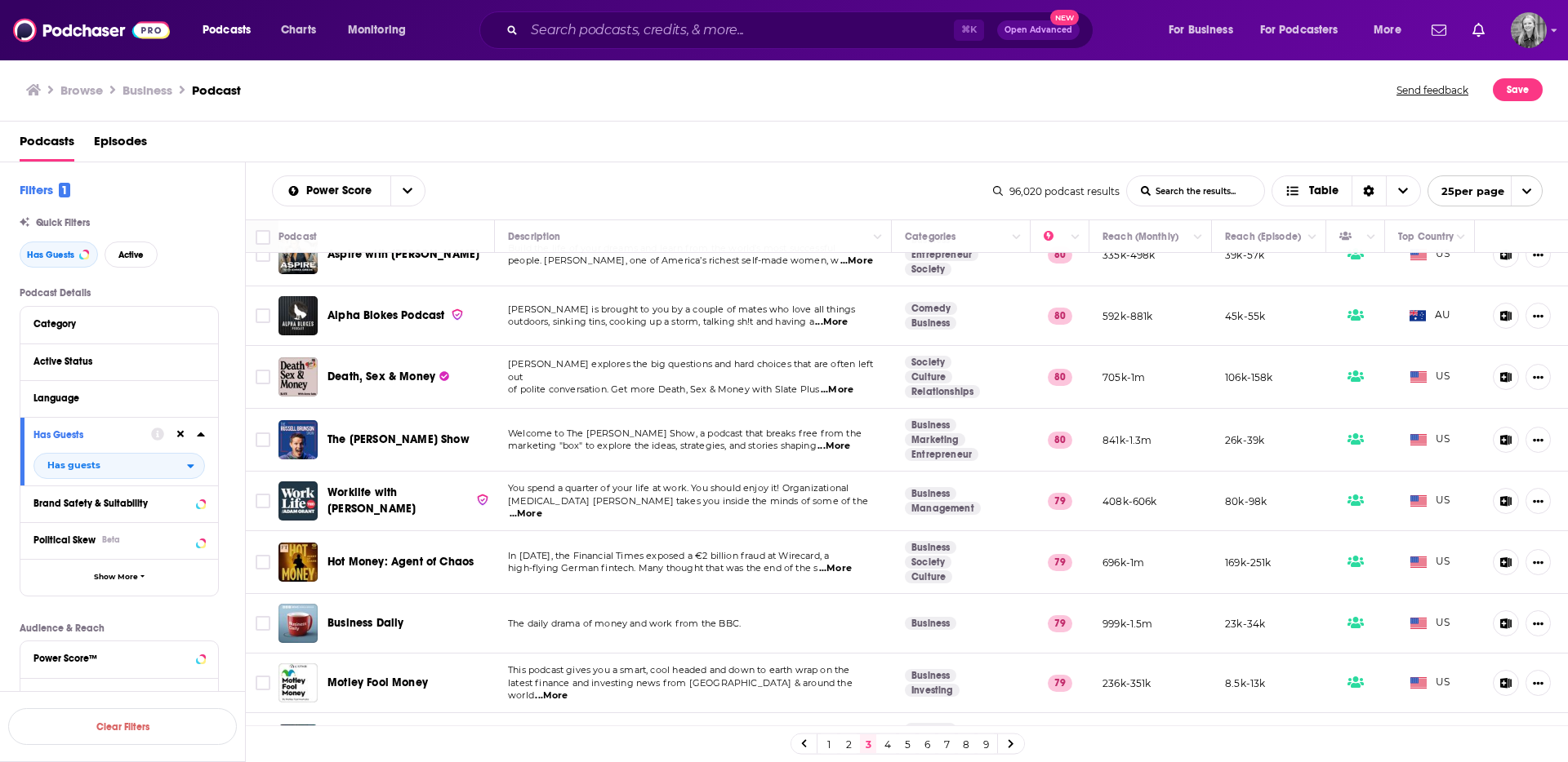
click at [839, 445] on span "...More" at bounding box center [833, 447] width 32 height 13
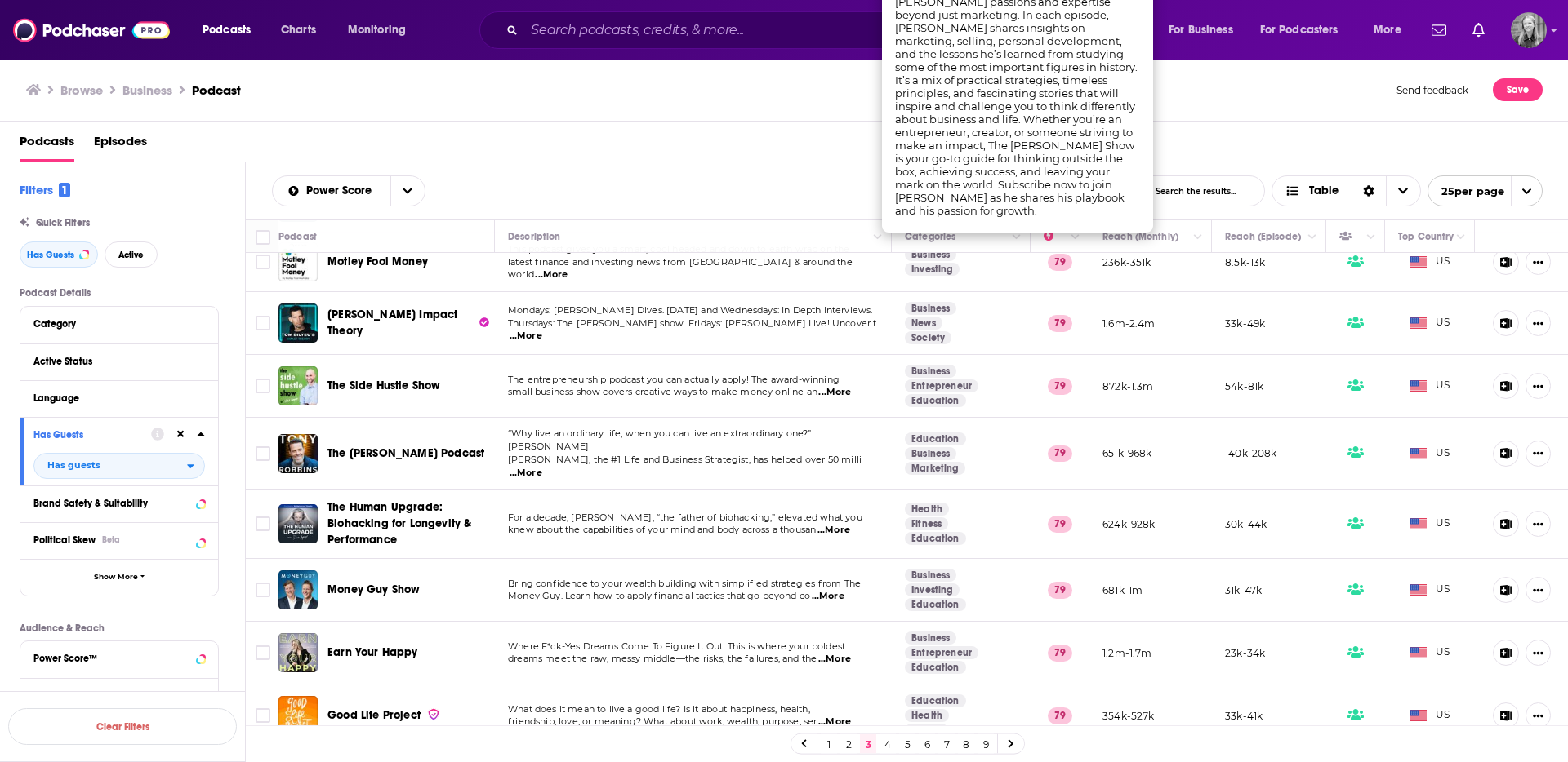
scroll to position [901, 0]
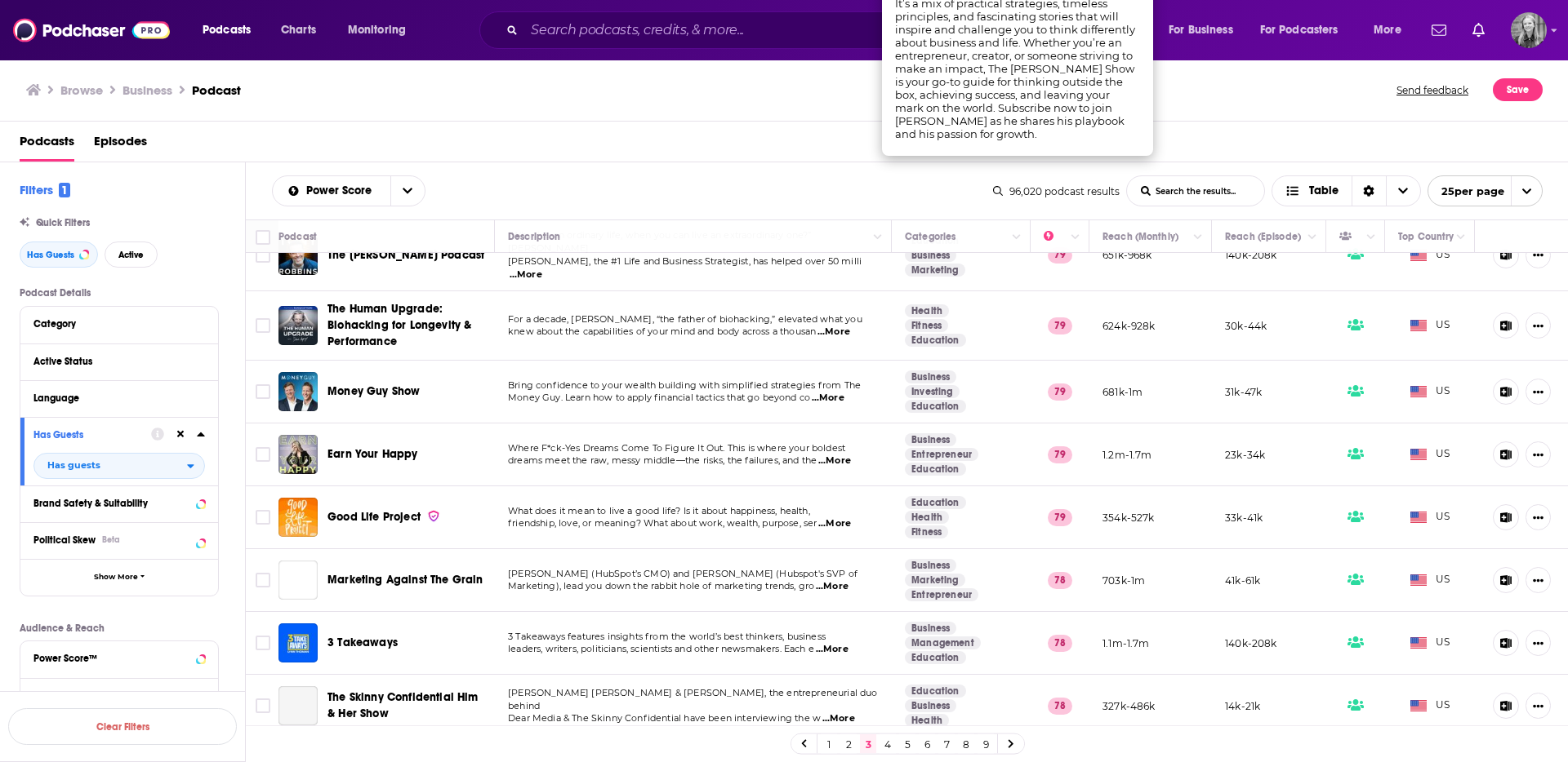
click at [596, 473] on td "Where F*ck-Yes Dreams Come To Figure It Out. This is where your boldest dreams …" at bounding box center [693, 455] width 397 height 63
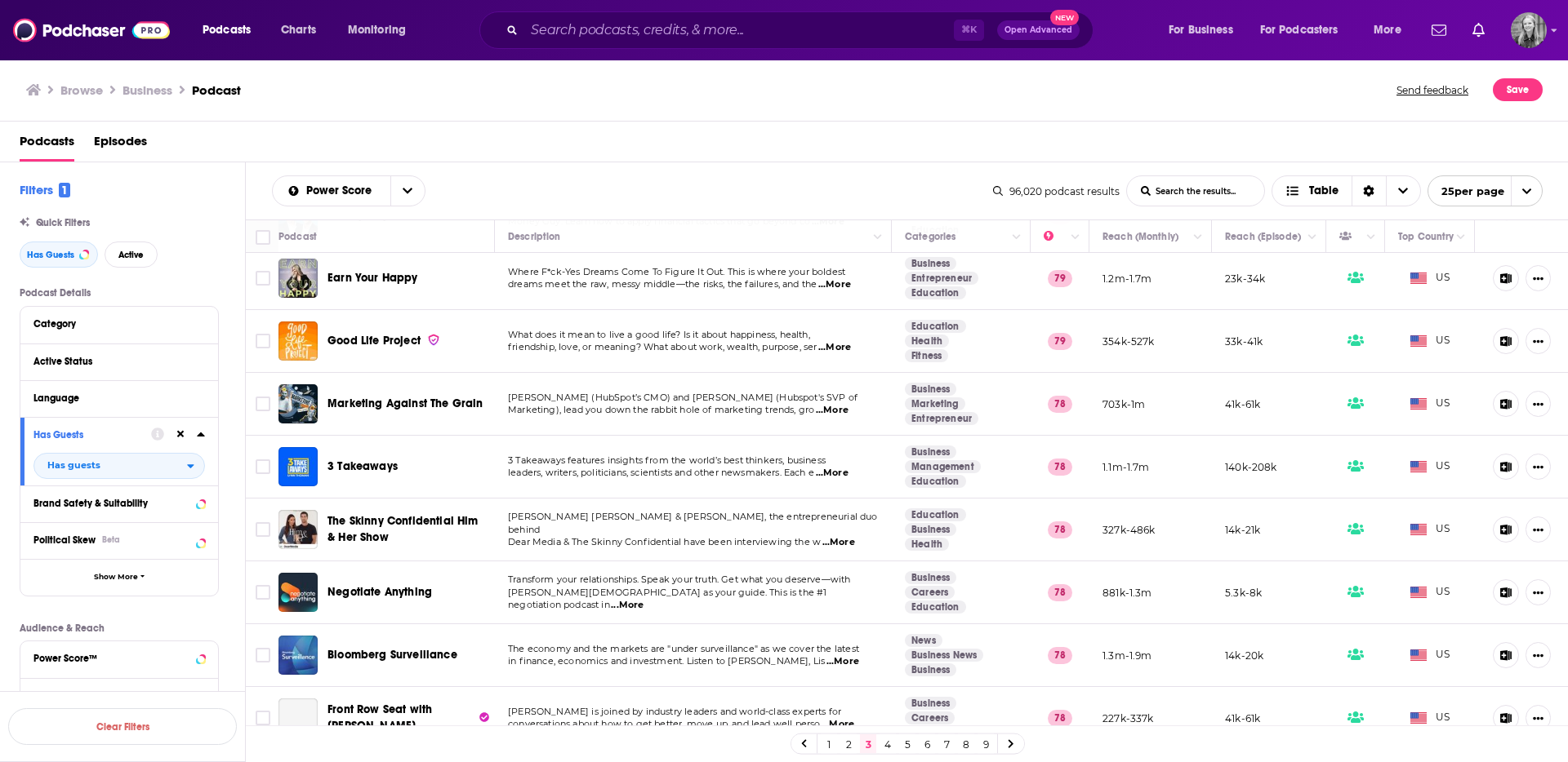
scroll to position [1088, 0]
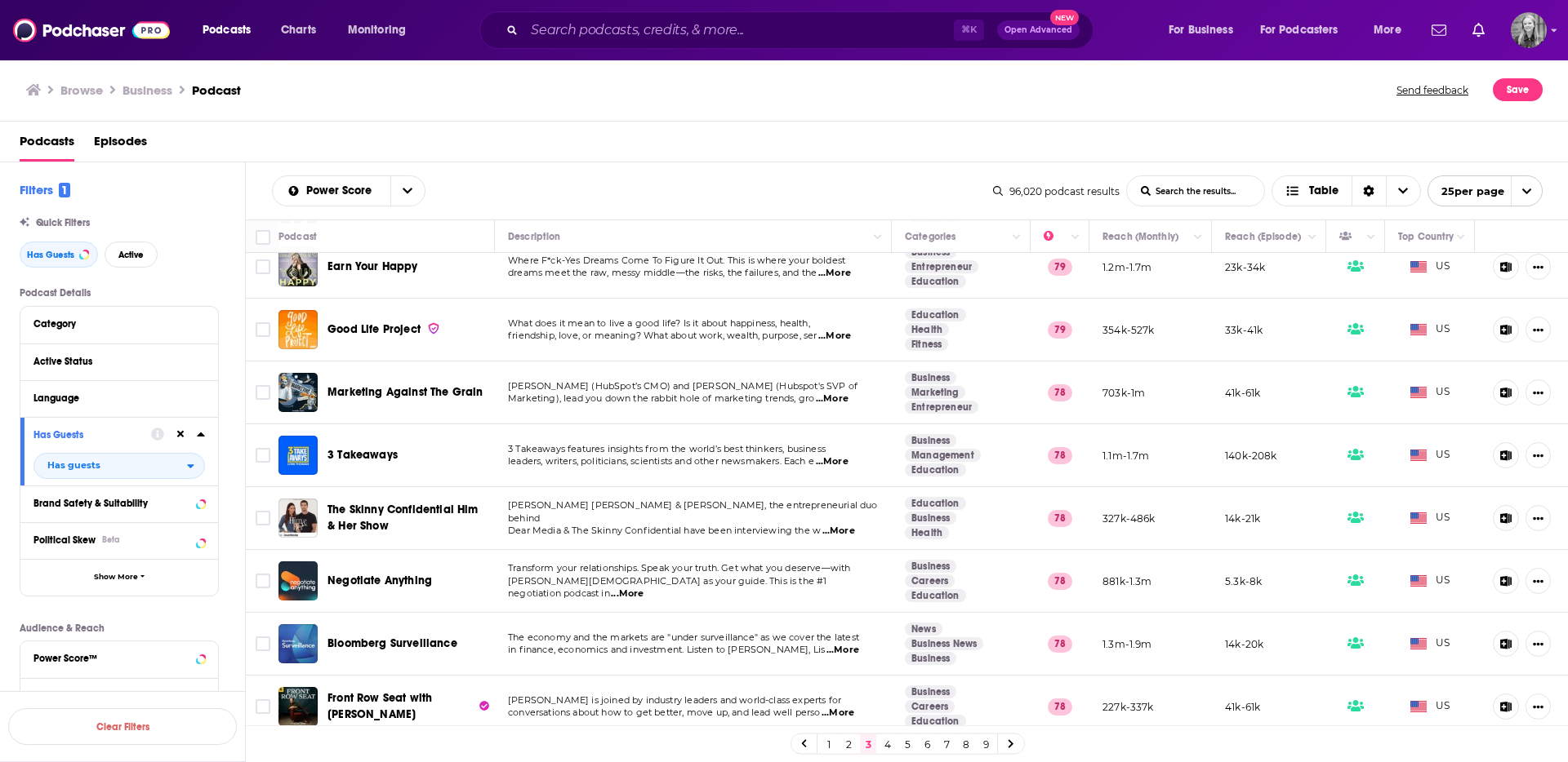
click at [888, 741] on link "4" at bounding box center [888, 744] width 17 height 19
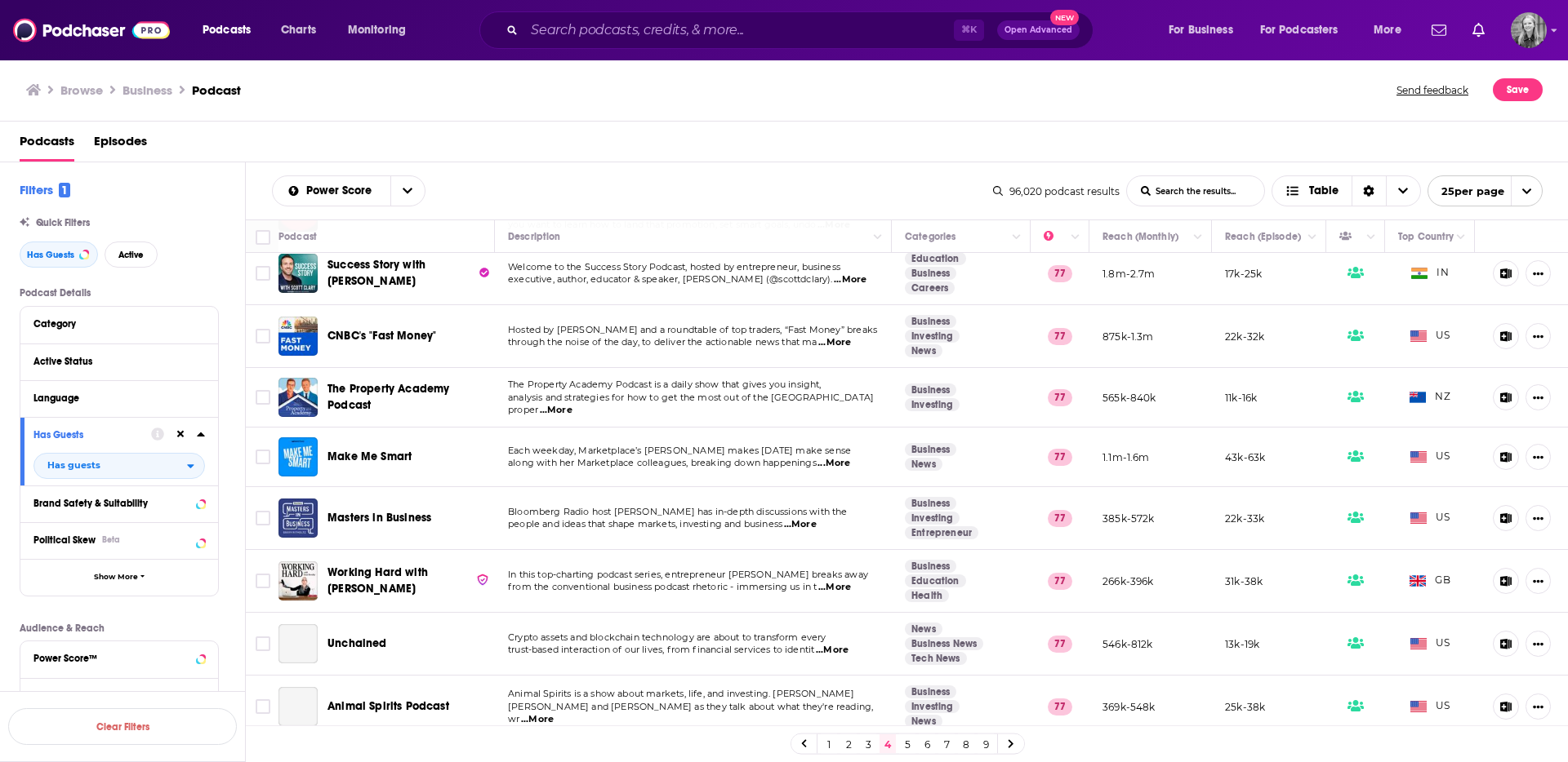
scroll to position [597, 0]
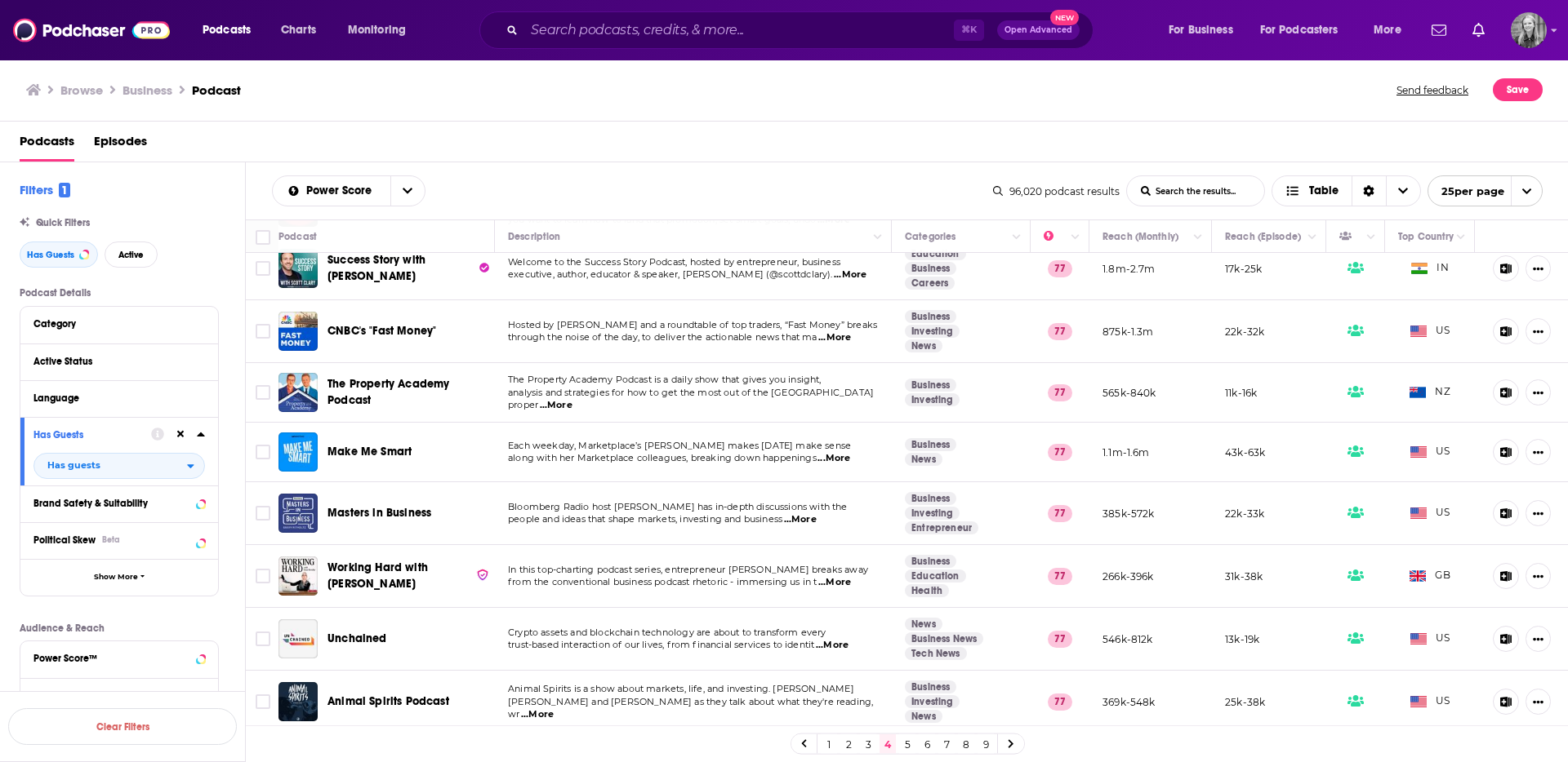
click at [671, 525] on p "people and ideas that shape markets, investing and business ...More" at bounding box center [693, 520] width 370 height 13
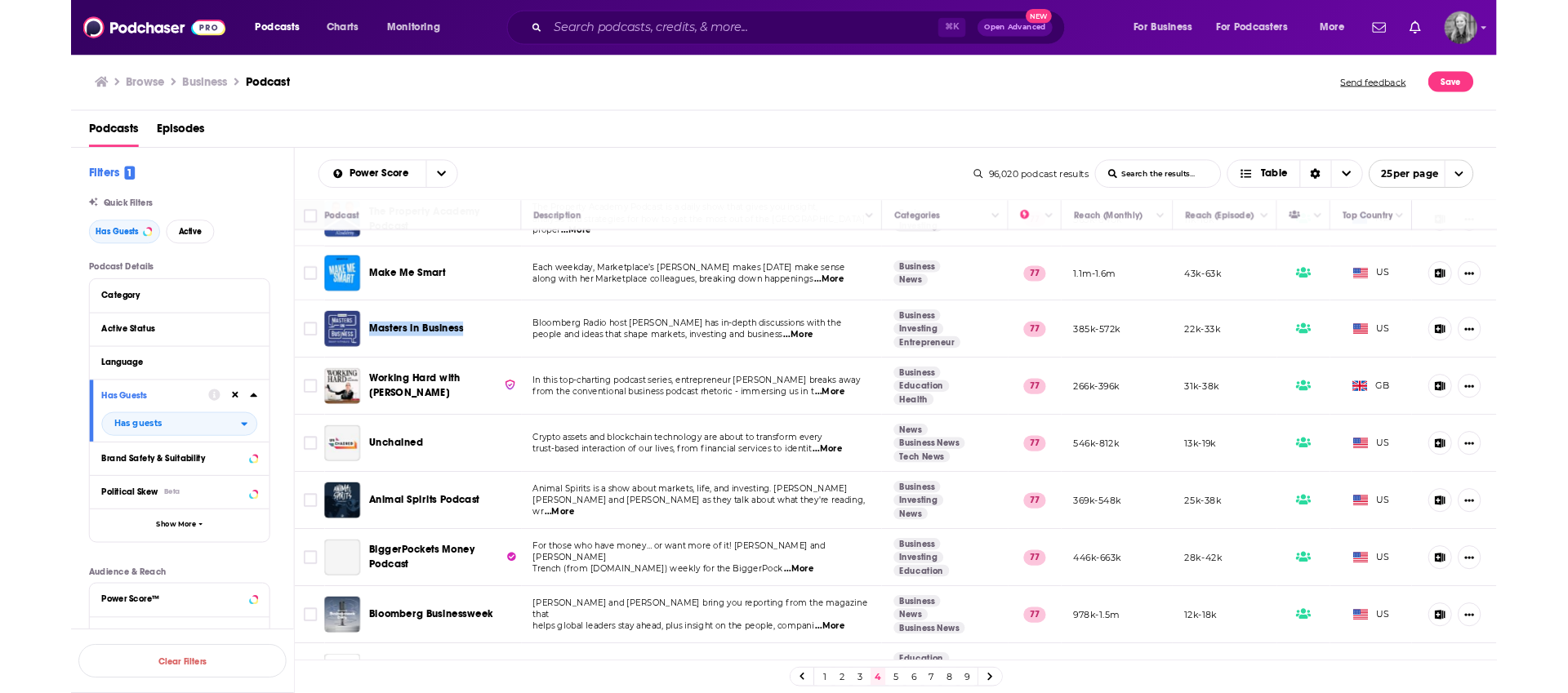
scroll to position [832, 0]
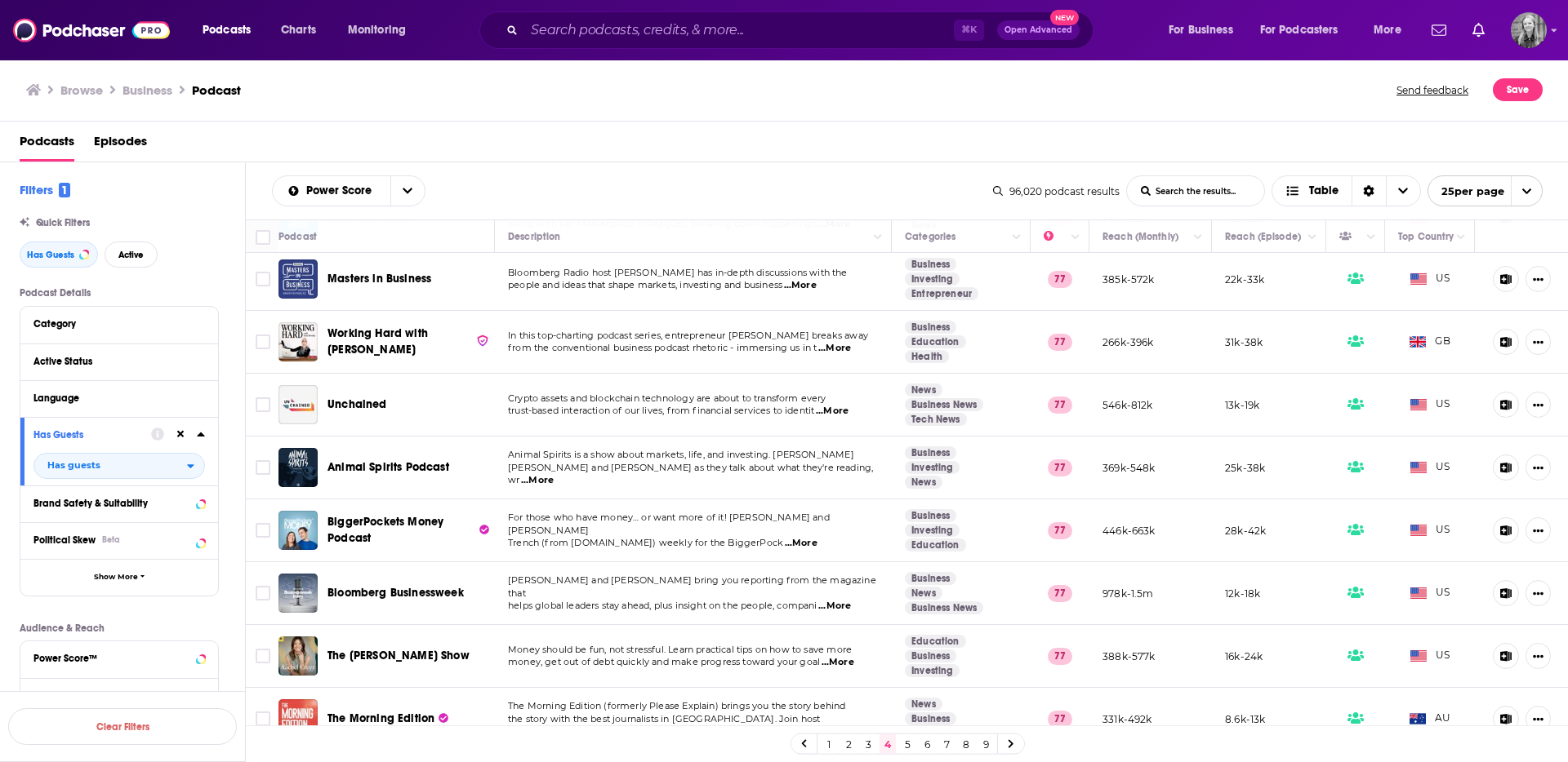
click at [901, 174] on div "Power Score List Search Input Search the results... Table 96,020 podcast result…" at bounding box center [907, 191] width 1323 height 57
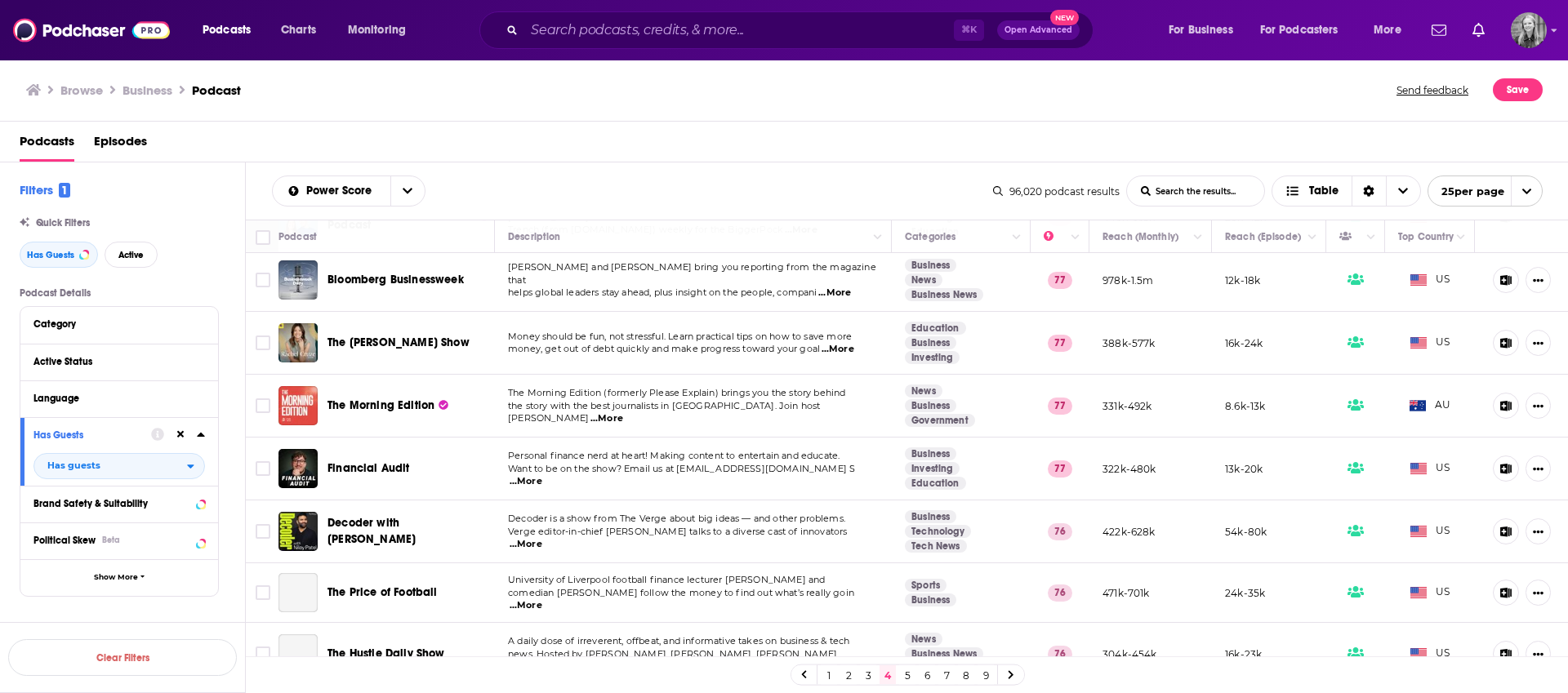
scroll to position [1171, 0]
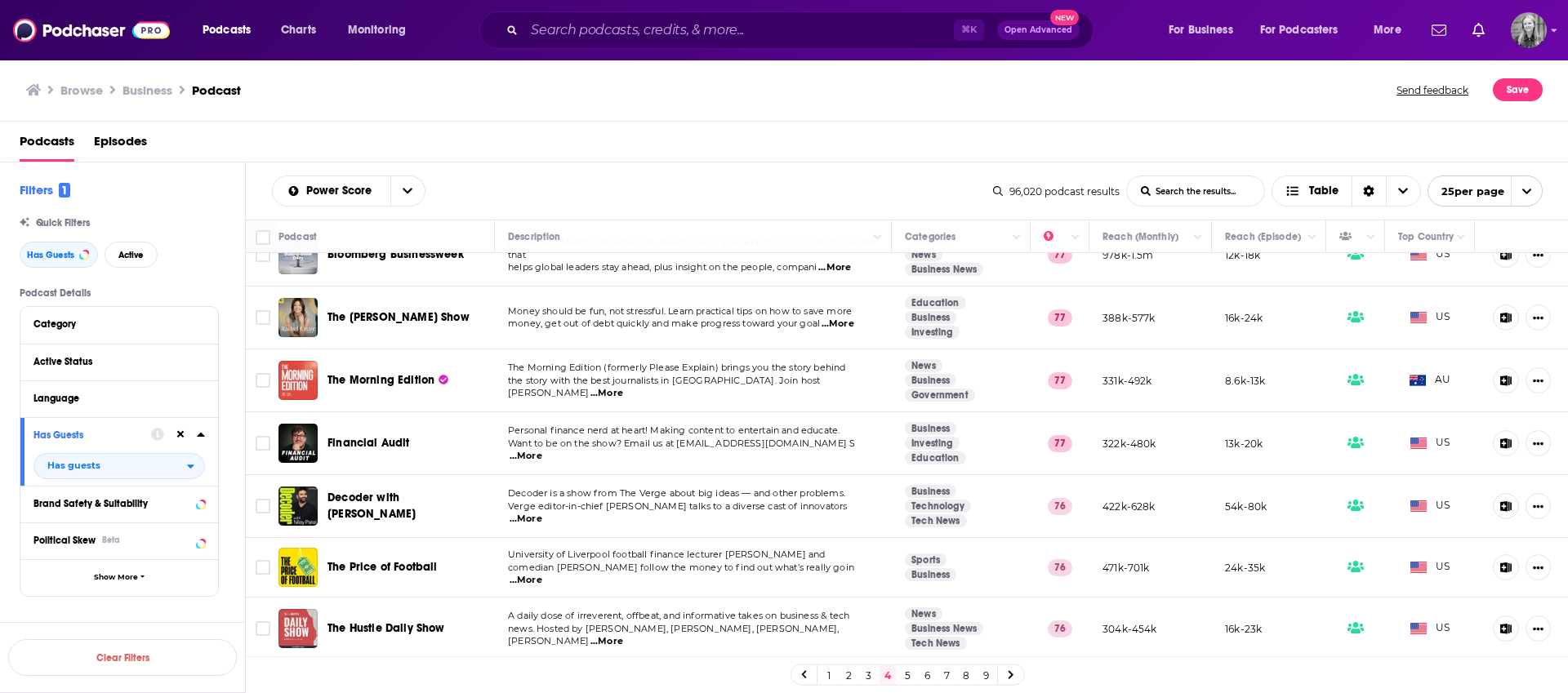
click at [337, 513] on span "Decoder with [PERSON_NAME]" at bounding box center [371, 505] width 88 height 31
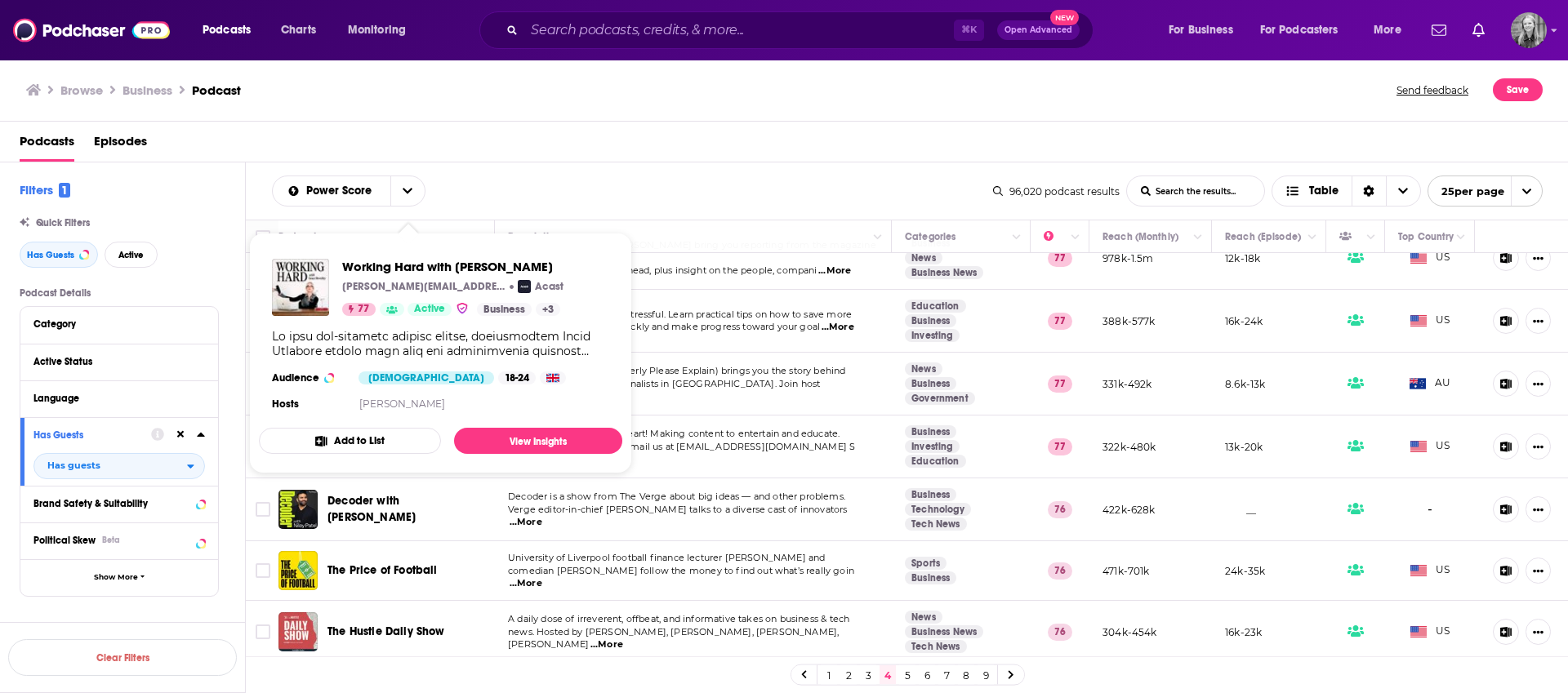
scroll to position [1171, 0]
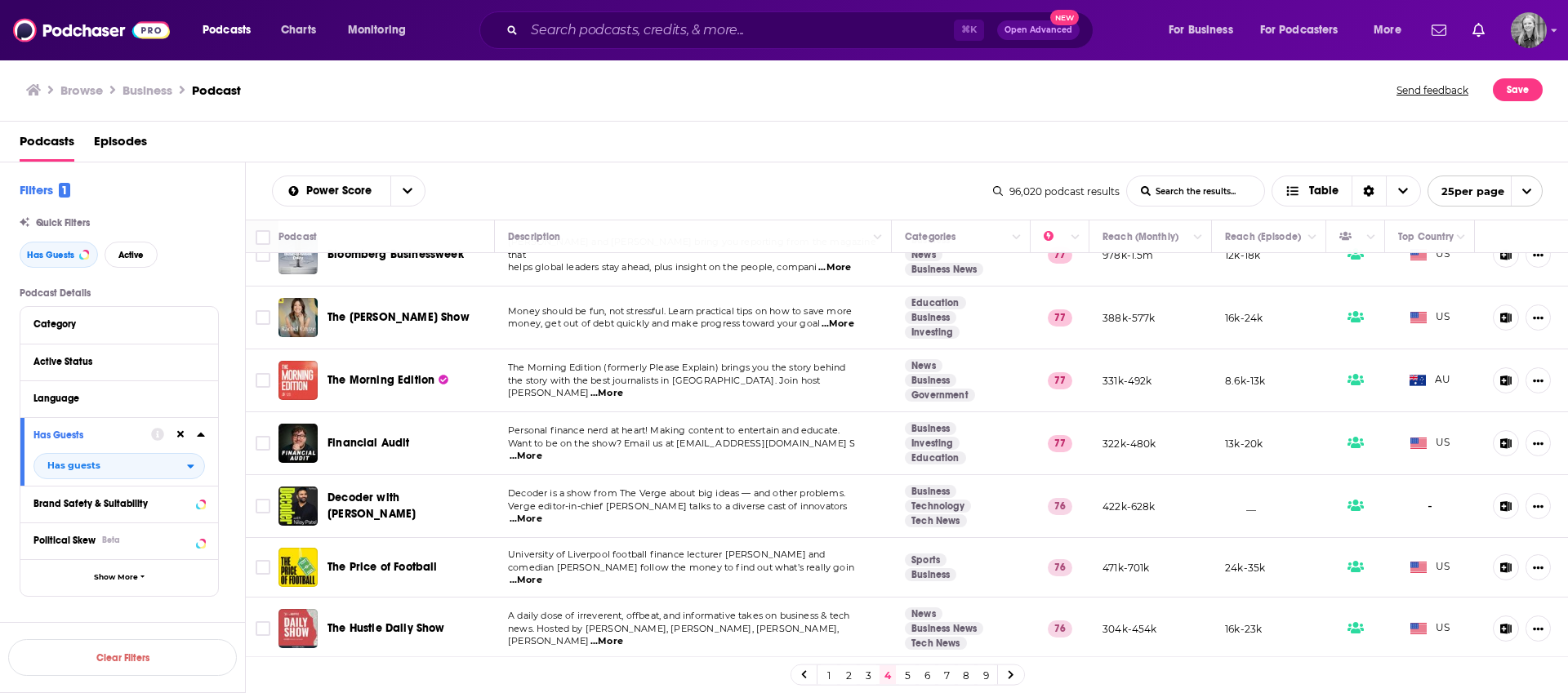
click at [908, 678] on link "5" at bounding box center [907, 674] width 17 height 19
